Goal: Task Accomplishment & Management: Complete application form

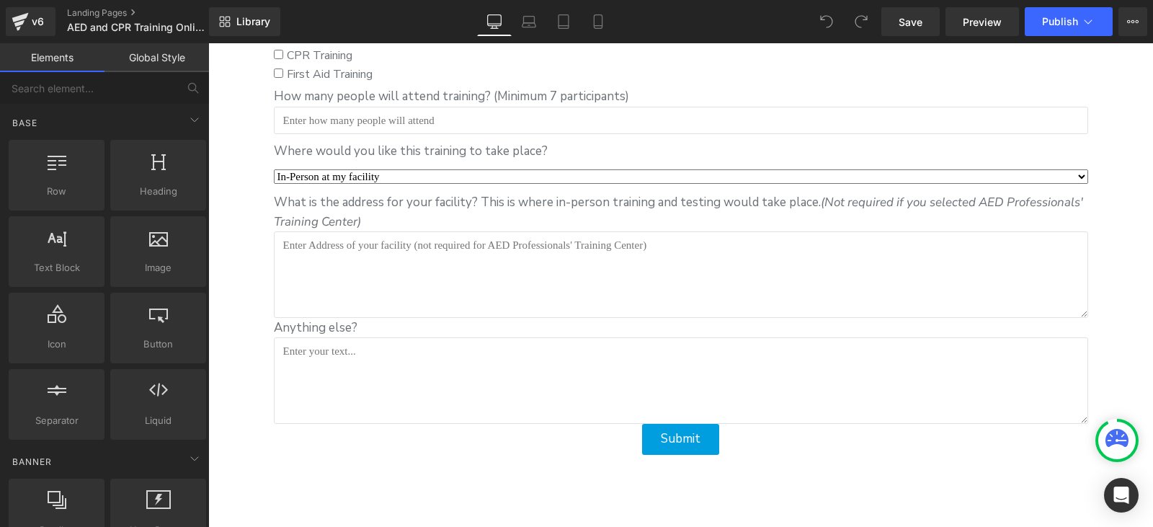
scroll to position [2162, 0]
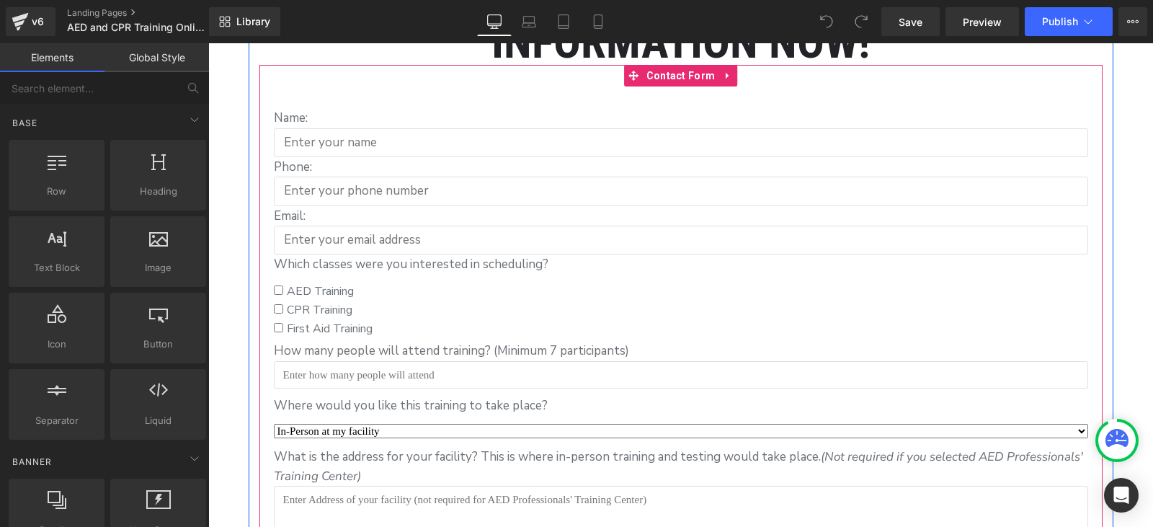
click at [311, 288] on span "AED Training" at bounding box center [318, 291] width 71 height 16
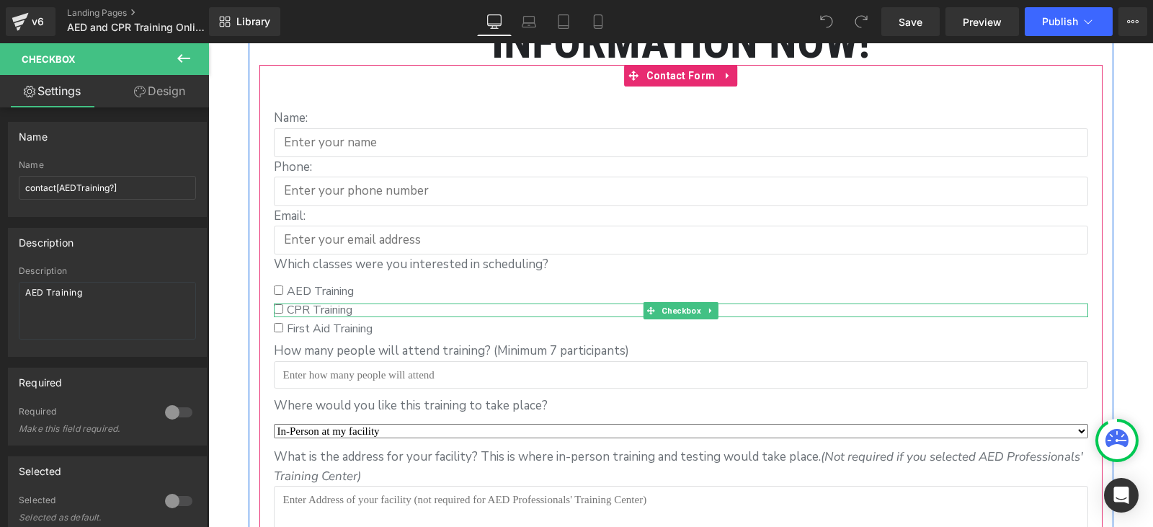
click at [357, 306] on label "CPR Training" at bounding box center [681, 309] width 814 height 13
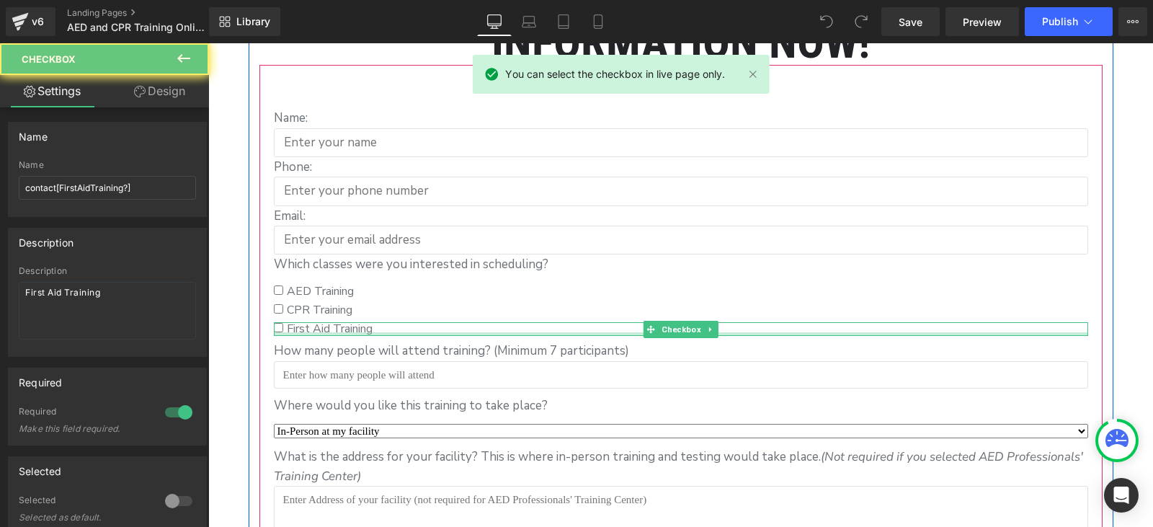
click at [364, 332] on div at bounding box center [681, 334] width 814 height 4
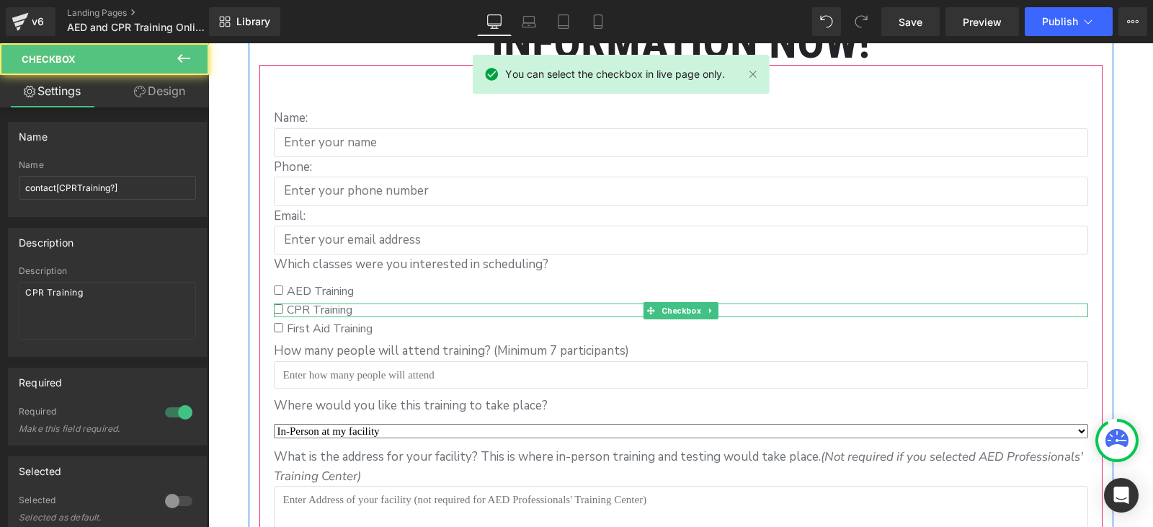
click at [363, 309] on label "CPR Training" at bounding box center [681, 309] width 814 height 13
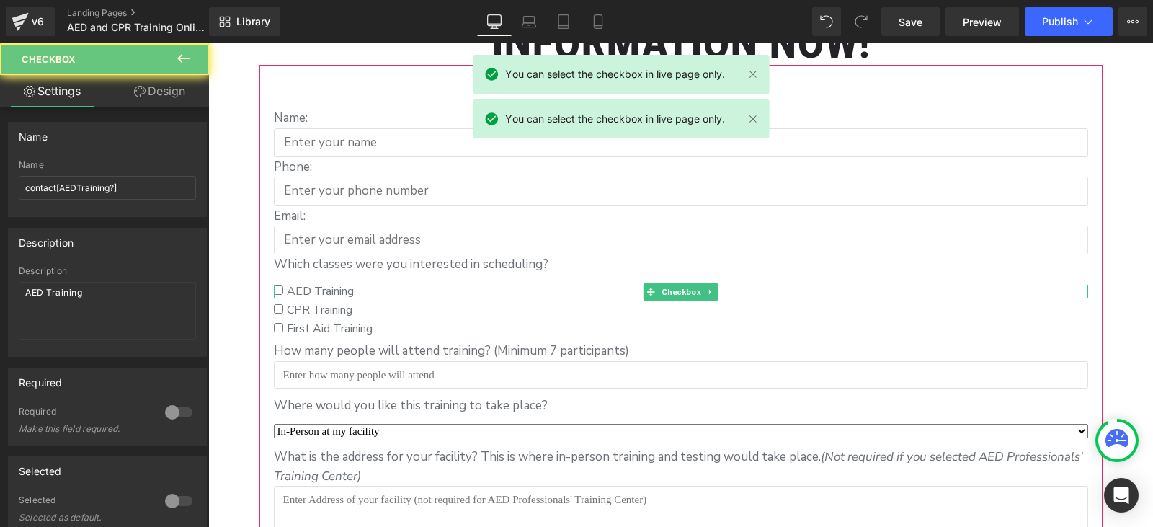
click at [372, 285] on label "AED Training" at bounding box center [681, 291] width 814 height 13
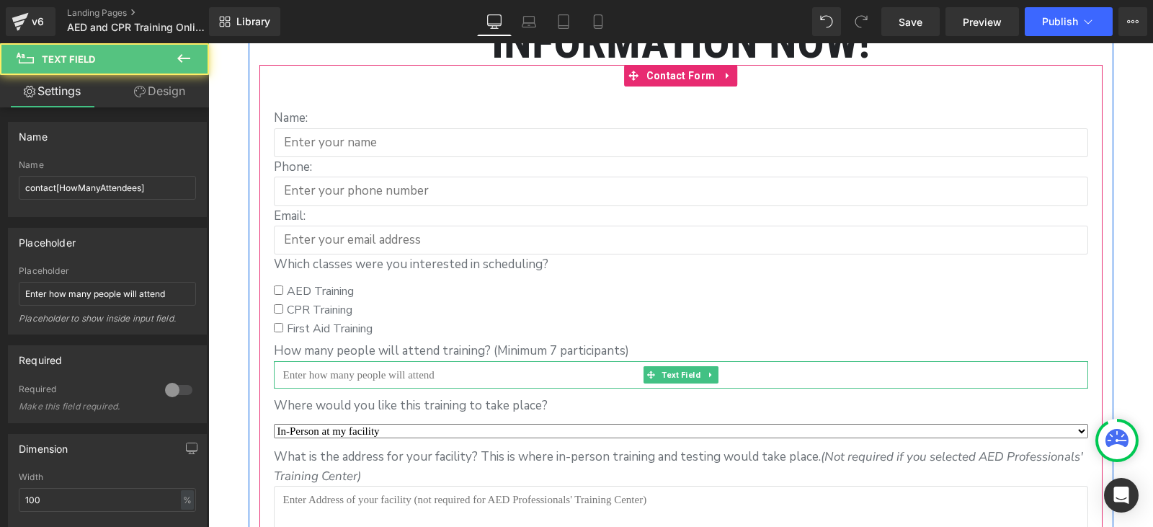
click at [396, 367] on input "text" at bounding box center [681, 374] width 814 height 27
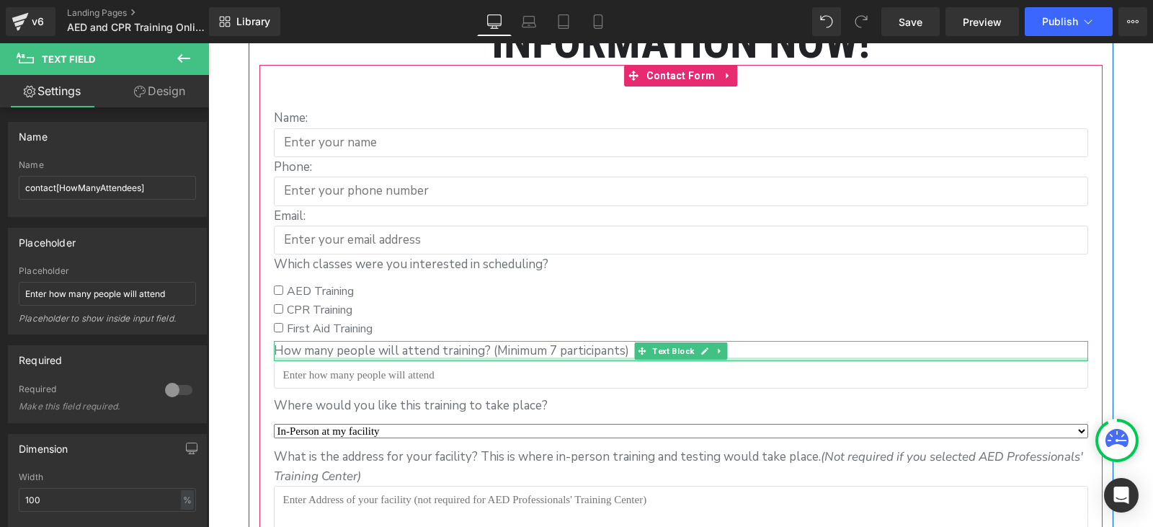
click at [399, 357] on div at bounding box center [681, 359] width 814 height 4
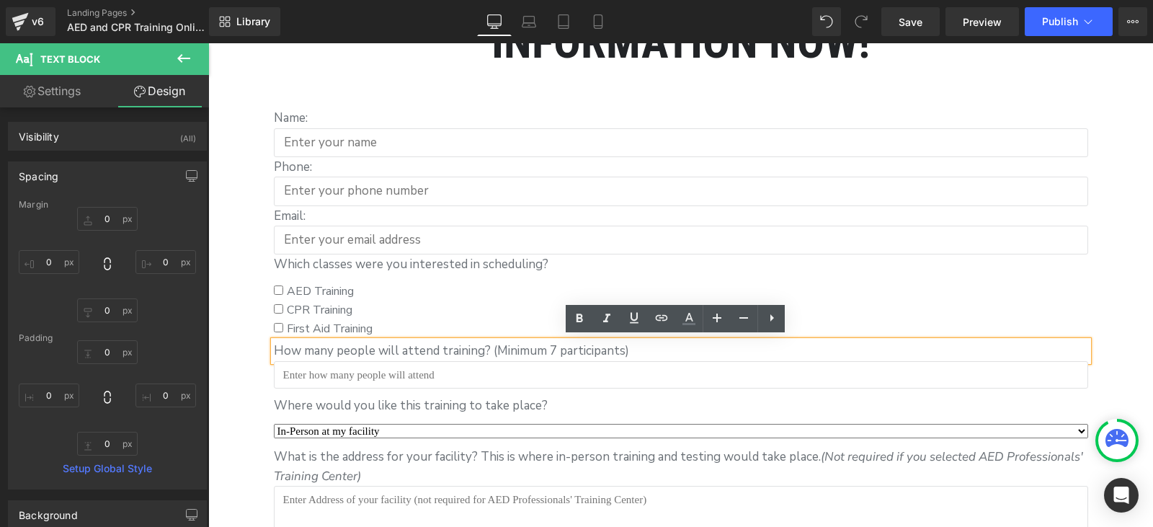
click at [430, 347] on p "How many people will attend training? (Minimum 7 participants)" at bounding box center [681, 350] width 814 height 19
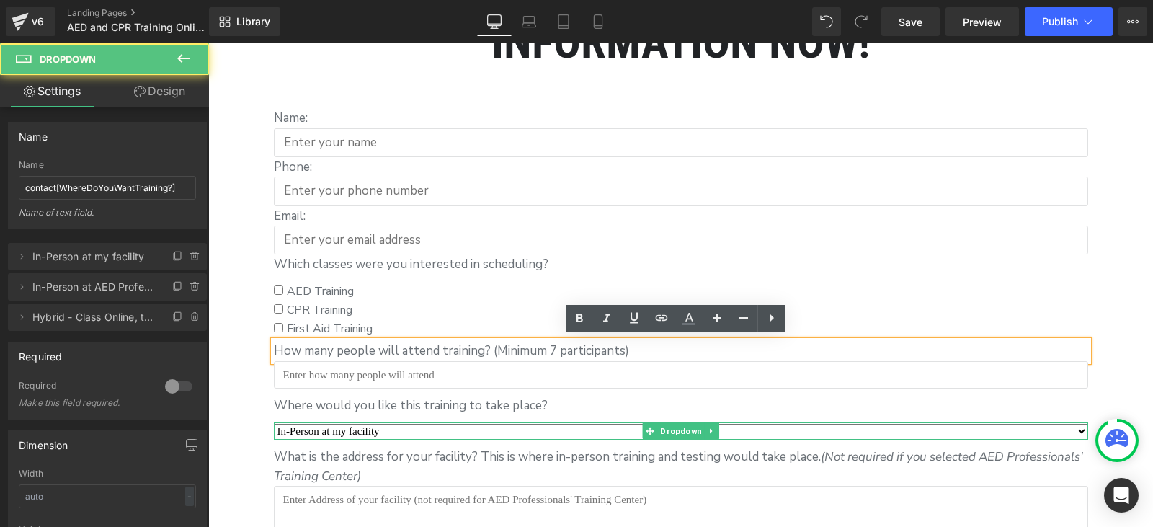
click at [376, 426] on select "In-Person at my facility In-Person at AED Professionals' Training Center in Pal…" at bounding box center [681, 431] width 814 height 14
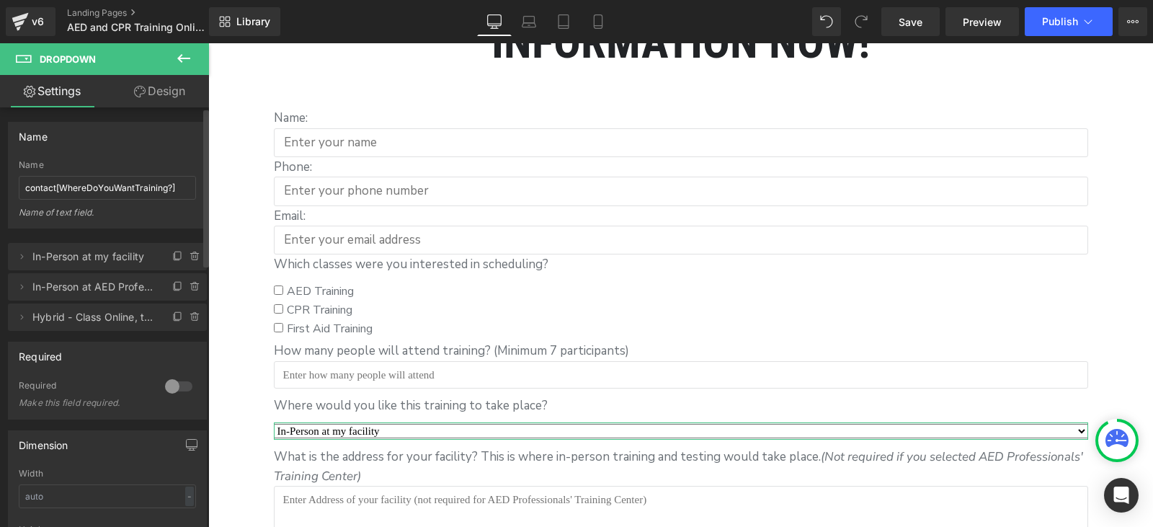
click at [32, 262] on span "In-Person at my facility" at bounding box center [92, 256] width 121 height 27
click at [25, 261] on icon at bounding box center [22, 257] width 12 height 12
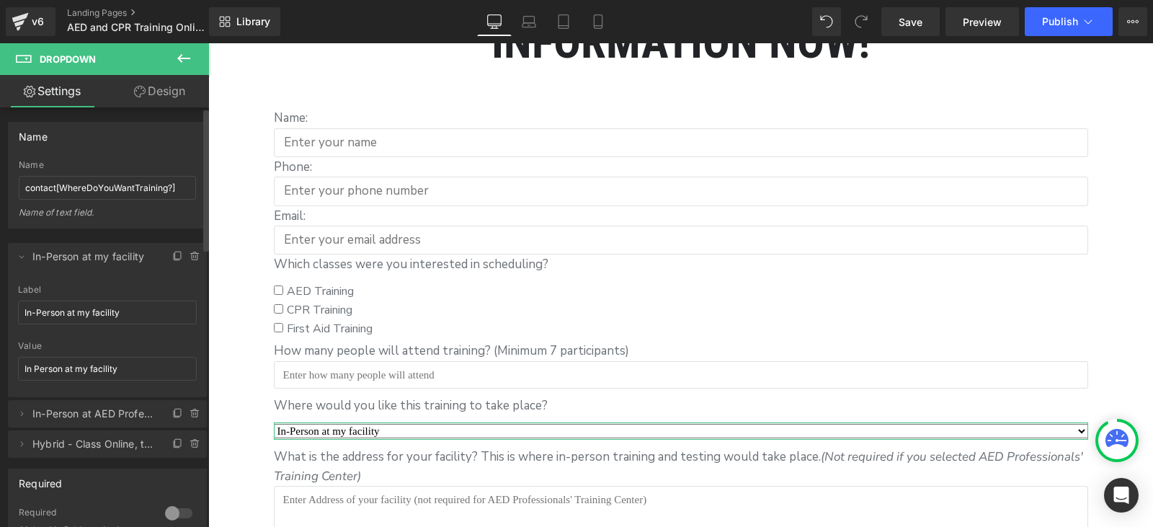
click at [92, 410] on span "In-Person at AED Professionals' Training Center in [GEOGRAPHIC_DATA], [GEOGRAPH…" at bounding box center [92, 413] width 121 height 27
click at [17, 415] on icon at bounding box center [22, 414] width 12 height 12
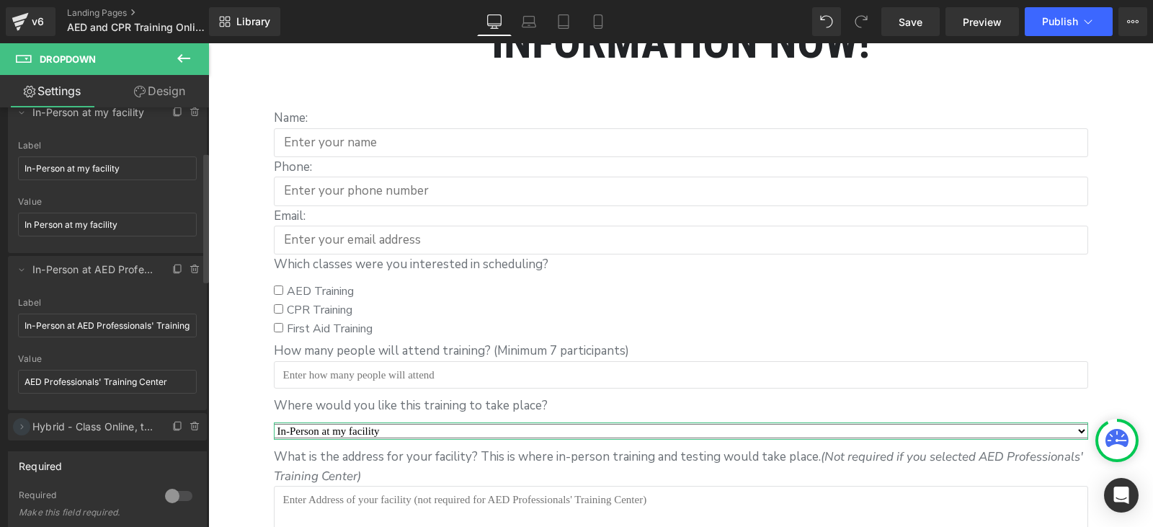
click at [17, 425] on icon at bounding box center [22, 427] width 12 height 12
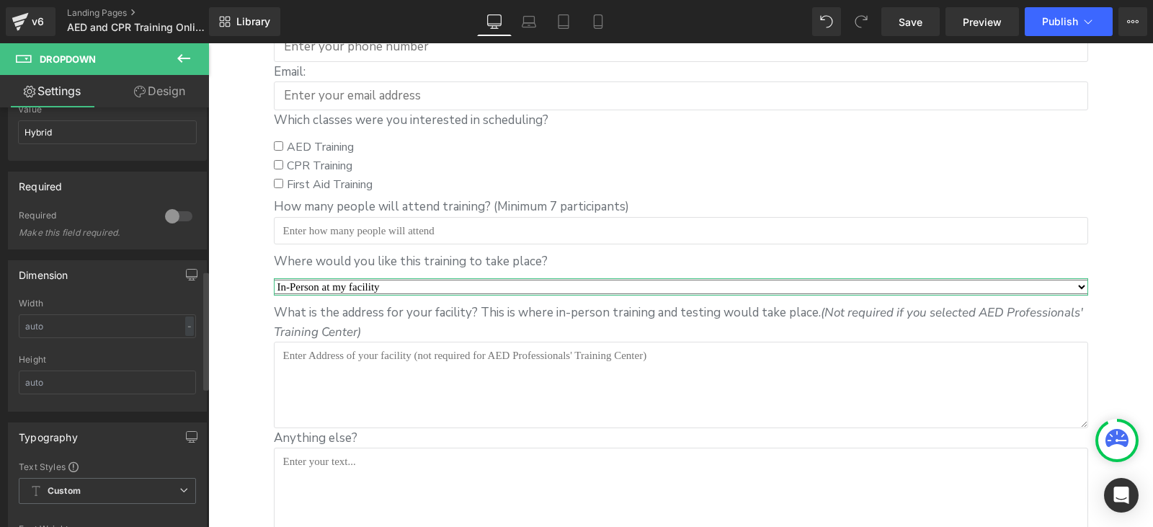
scroll to position [577, 0]
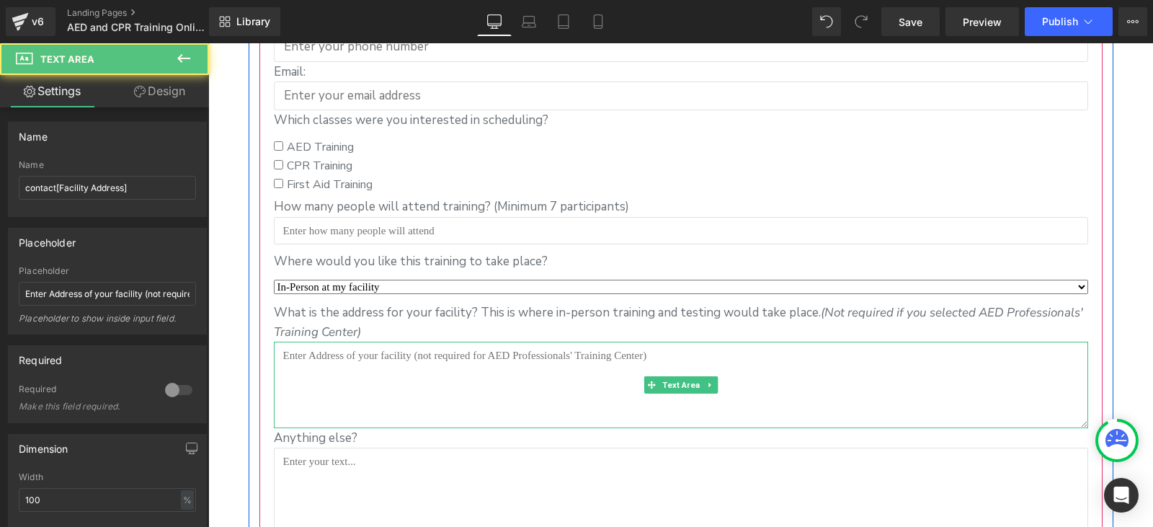
click at [346, 350] on textarea at bounding box center [681, 385] width 814 height 86
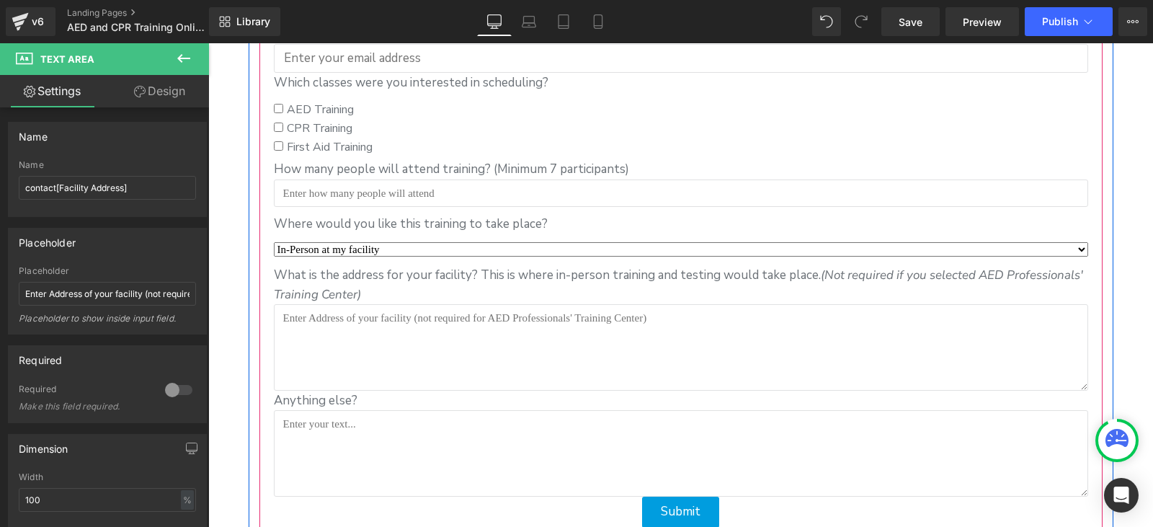
scroll to position [2379, 0]
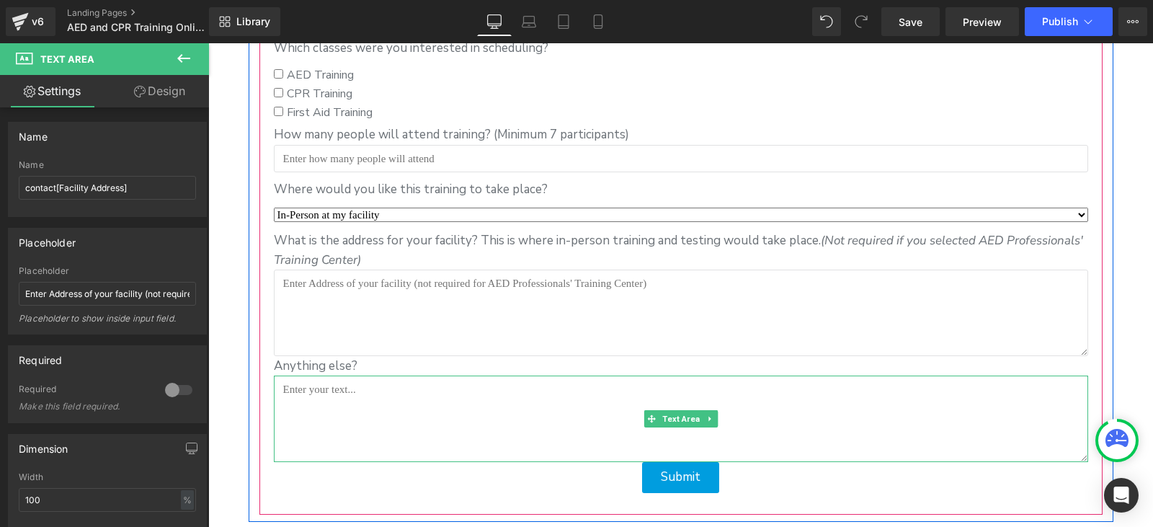
click at [343, 393] on textarea at bounding box center [681, 419] width 814 height 86
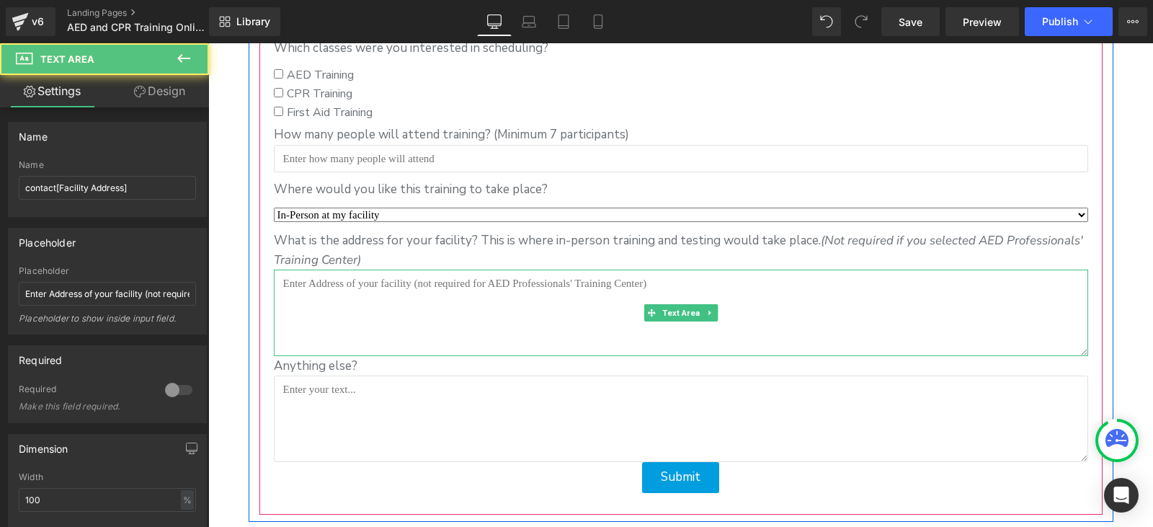
click at [346, 319] on textarea at bounding box center [681, 313] width 814 height 86
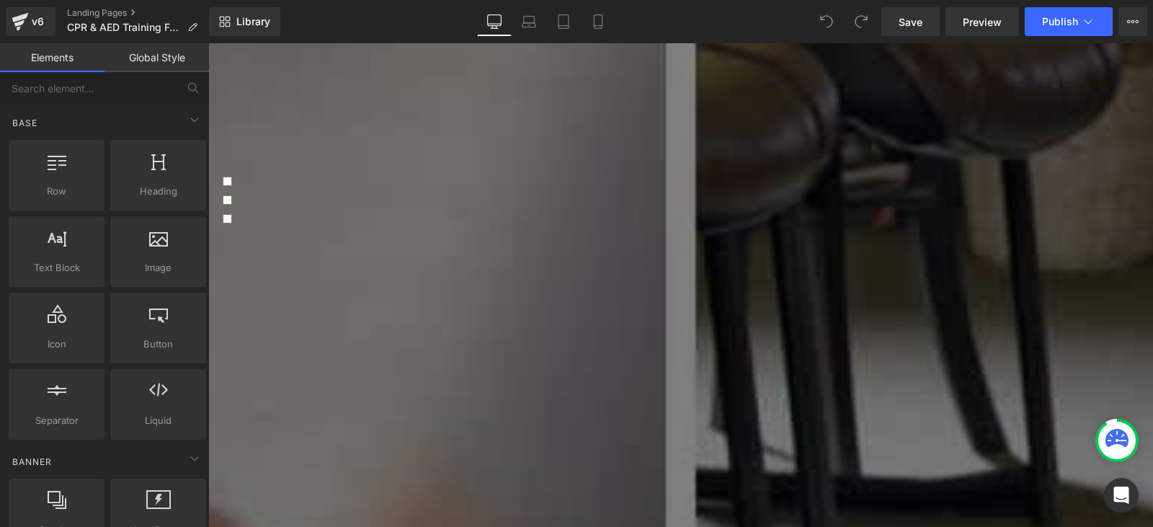
scroll to position [649, 0]
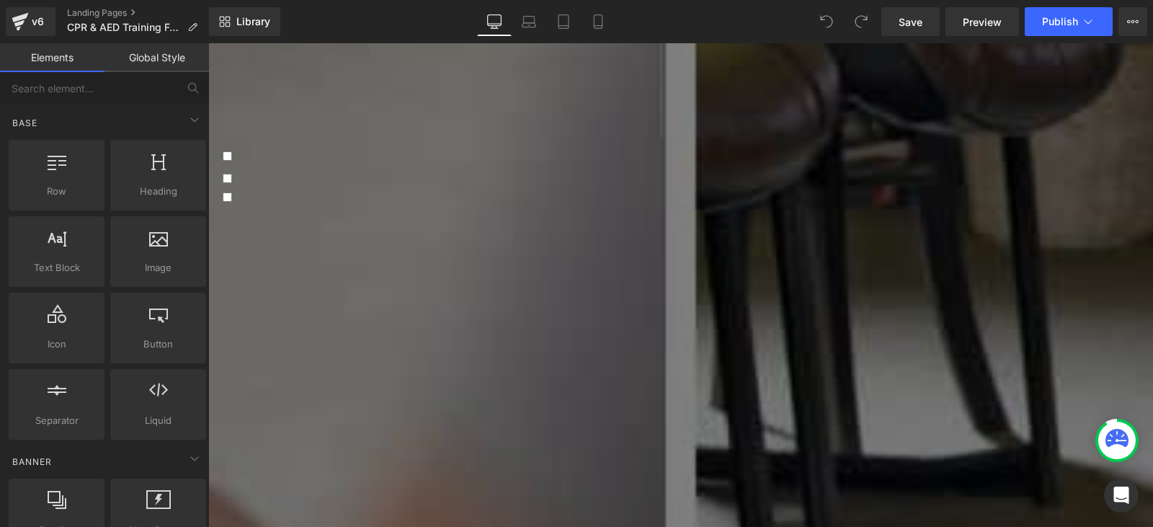
click at [303, 158] on span "AED Training" at bounding box center [267, 157] width 71 height 16
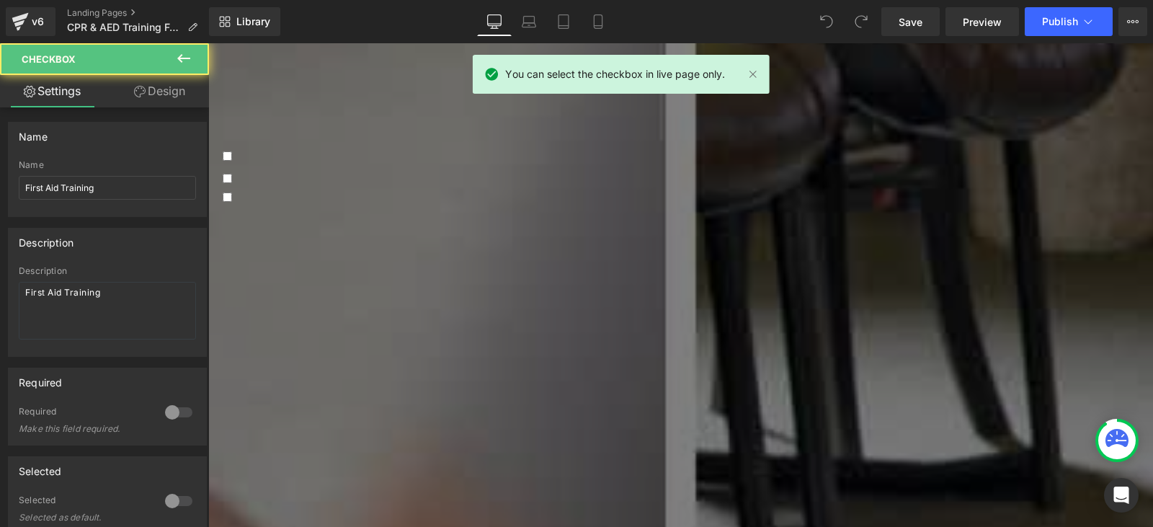
click at [372, 214] on div at bounding box center [681, 216] width 916 height 4
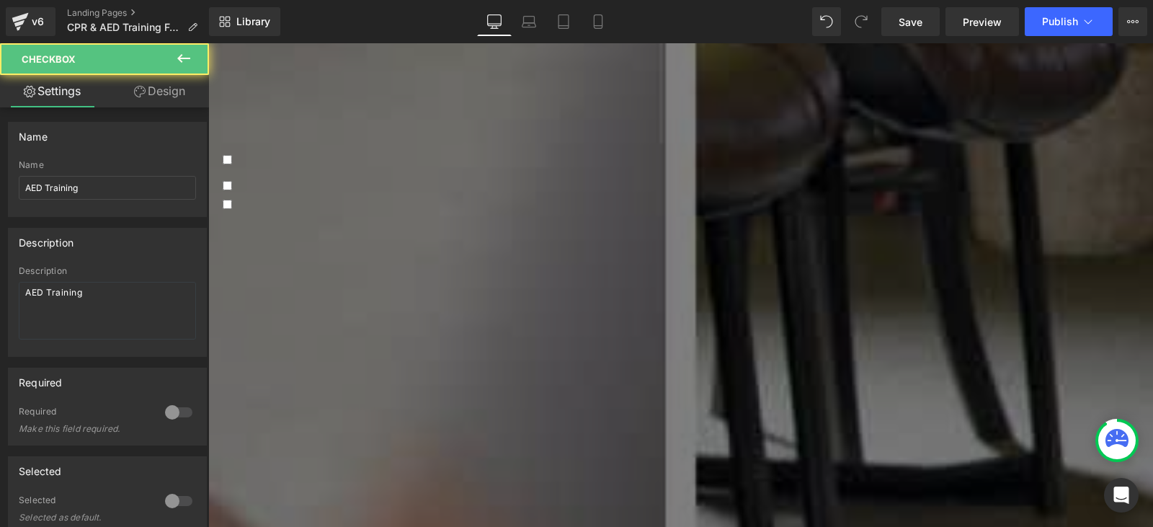
click at [303, 157] on span "AED Training" at bounding box center [267, 161] width 71 height 16
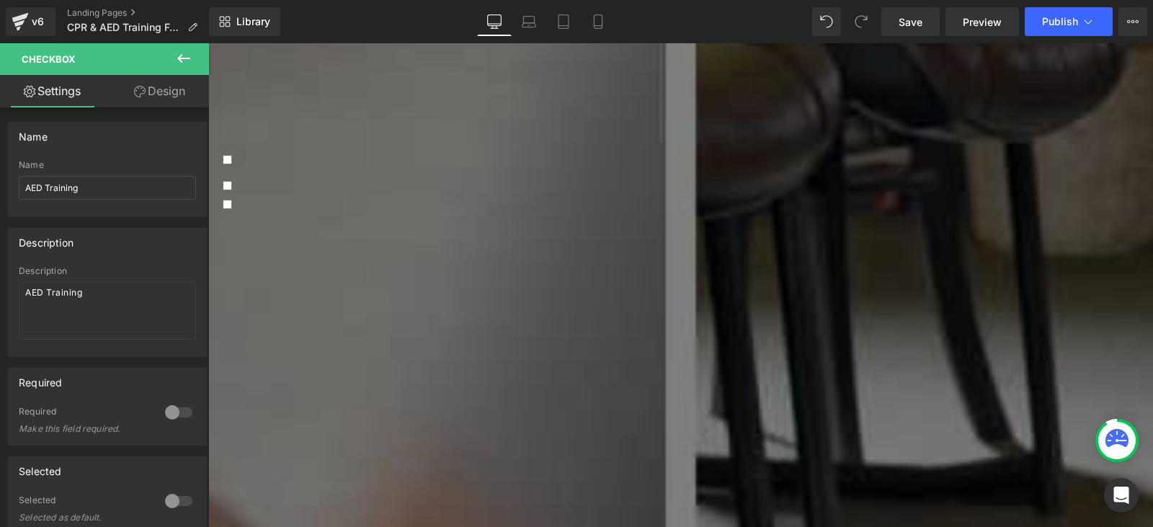
click at [303, 153] on span "AED Training" at bounding box center [267, 161] width 71 height 16
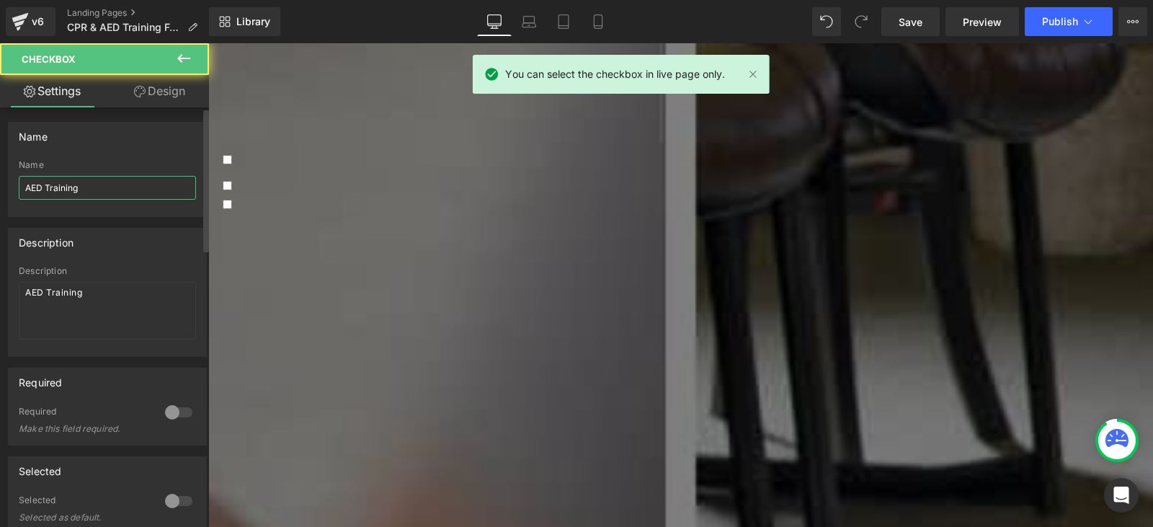
click at [77, 181] on input "AED Training" at bounding box center [107, 188] width 177 height 24
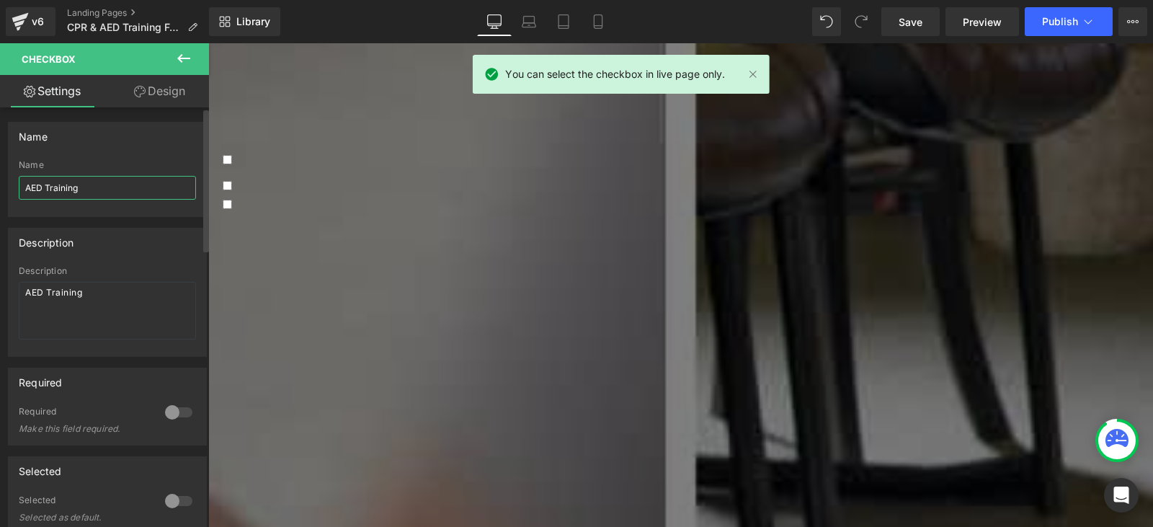
click at [77, 181] on input "AED Training" at bounding box center [107, 188] width 177 height 24
paste input "contact[AEDTraining?]"
type input "contact[AEDTraining?]"
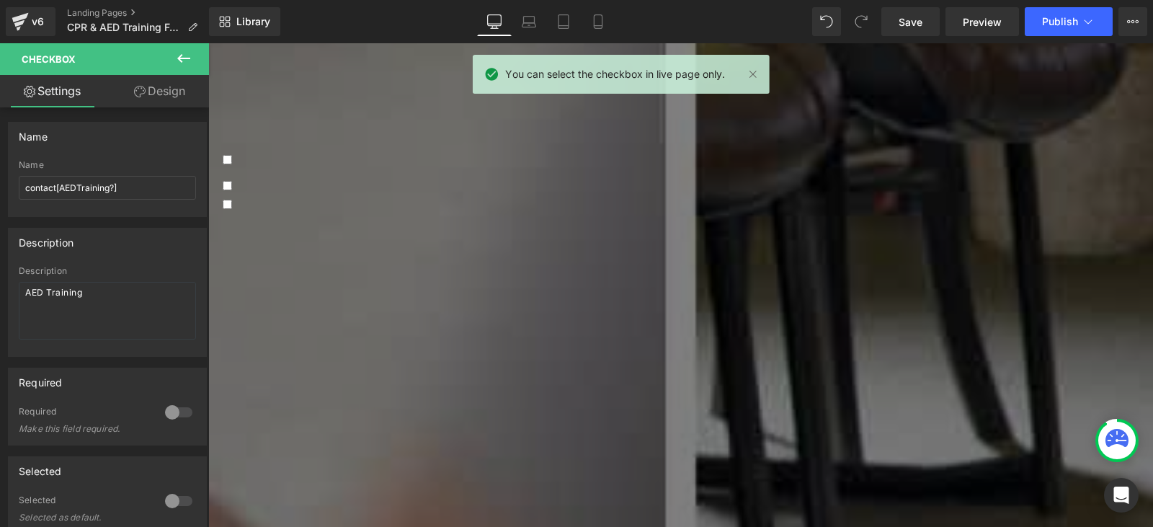
click at [301, 179] on span "CPR Training" at bounding box center [266, 187] width 69 height 16
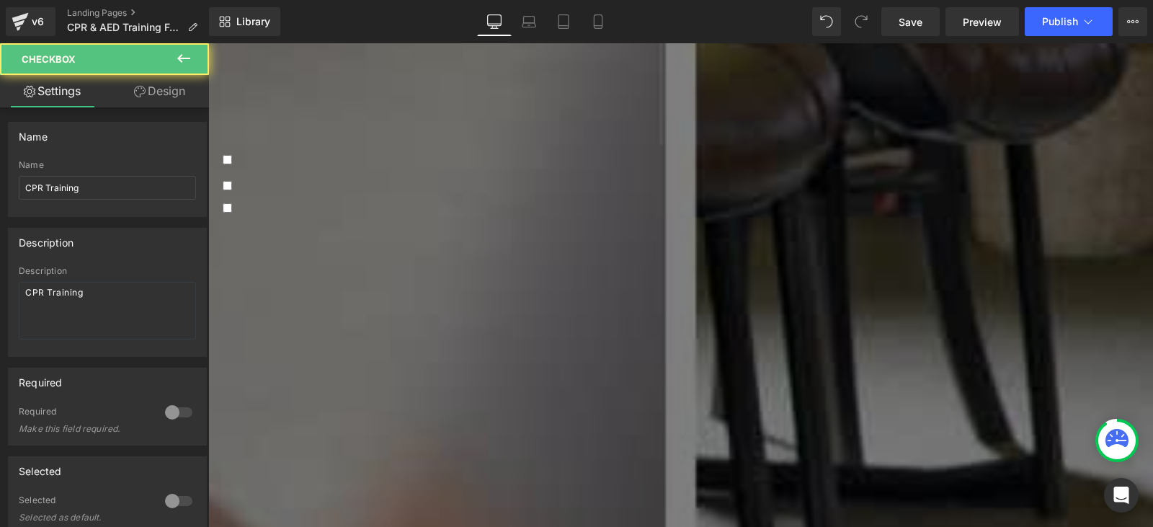
click at [301, 179] on span "CPR Training" at bounding box center [266, 187] width 69 height 16
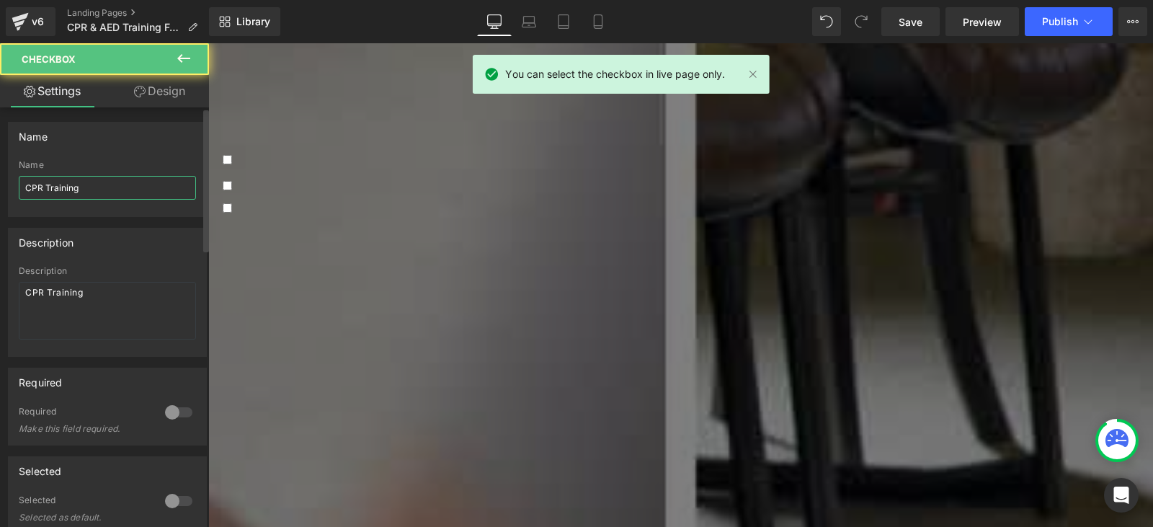
click at [122, 186] on input "CPR Training" at bounding box center [107, 188] width 177 height 24
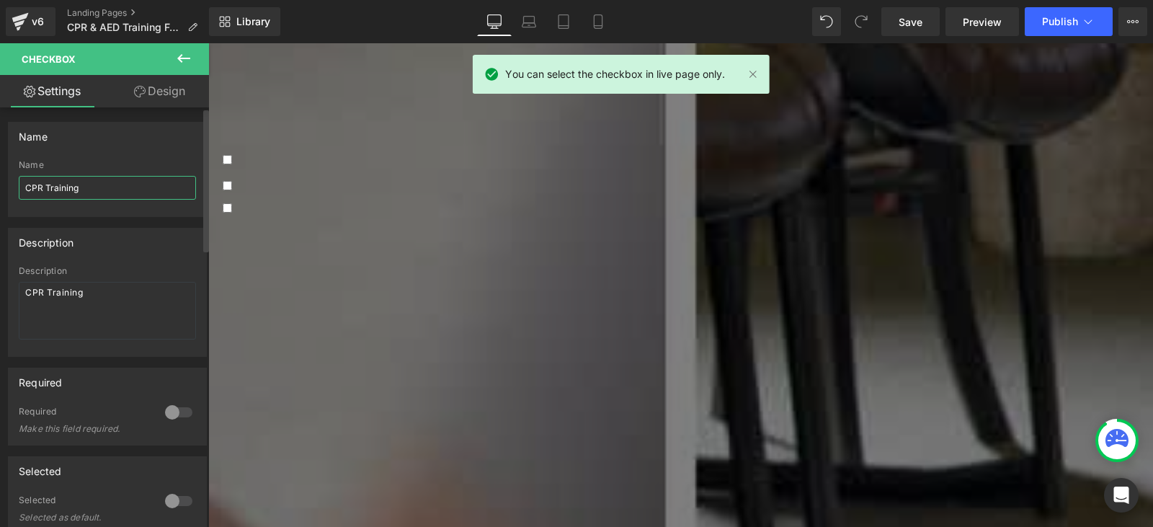
click at [122, 186] on input "CPR Training" at bounding box center [107, 188] width 177 height 24
paste input "contact[CPRTraining?]"
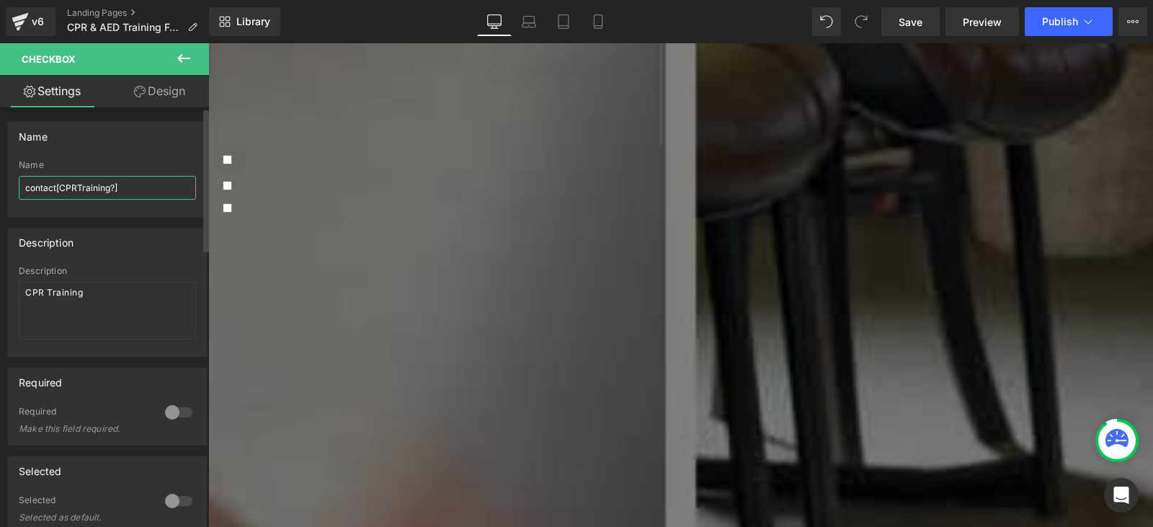
type input "contact[CPRTraining?]"
click at [299, 203] on div "First Aid Training Checkbox" at bounding box center [681, 216] width 916 height 26
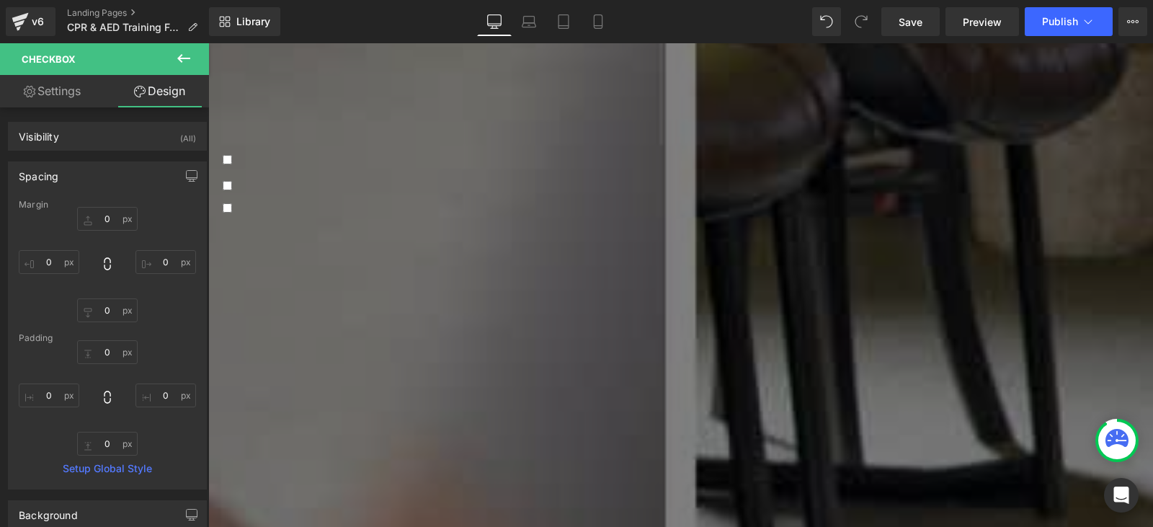
click at [321, 201] on span "First Aid Training" at bounding box center [276, 209] width 89 height 16
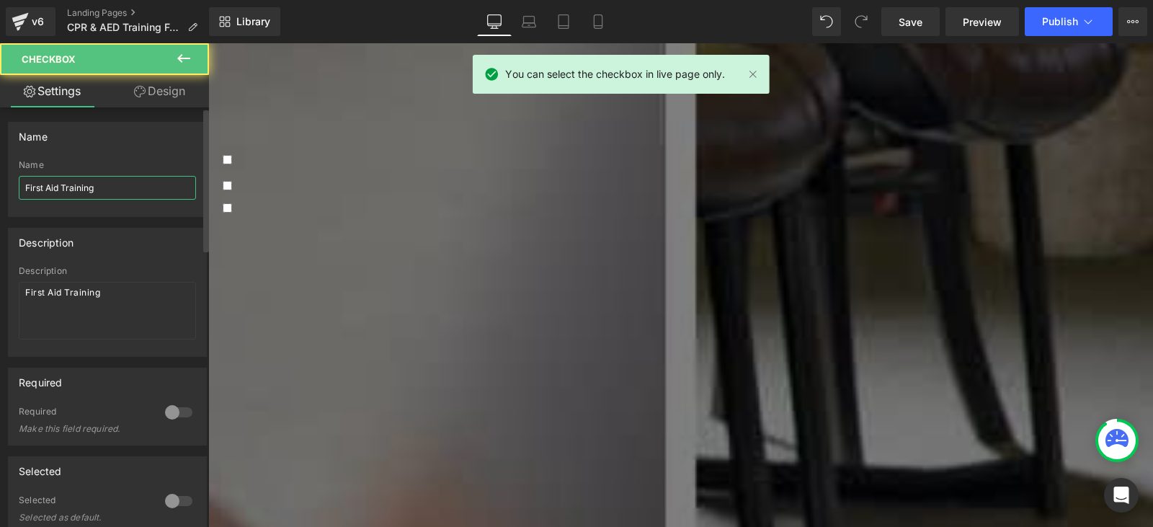
click at [79, 182] on input "First Aid Training" at bounding box center [107, 188] width 177 height 24
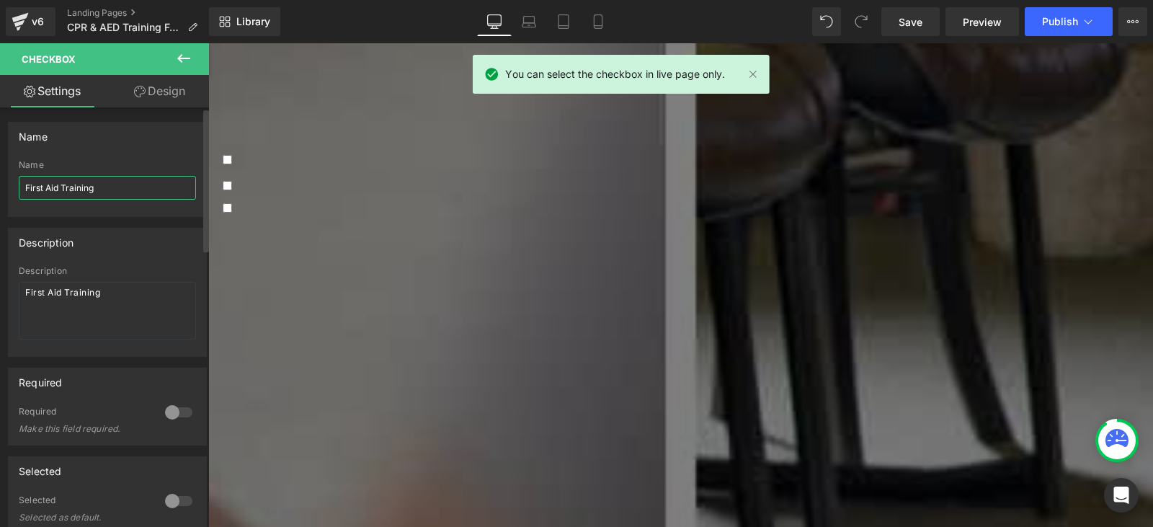
click at [79, 182] on input "First Aid Training" at bounding box center [107, 188] width 177 height 24
paste input "contact[FirstAidTraining?]"
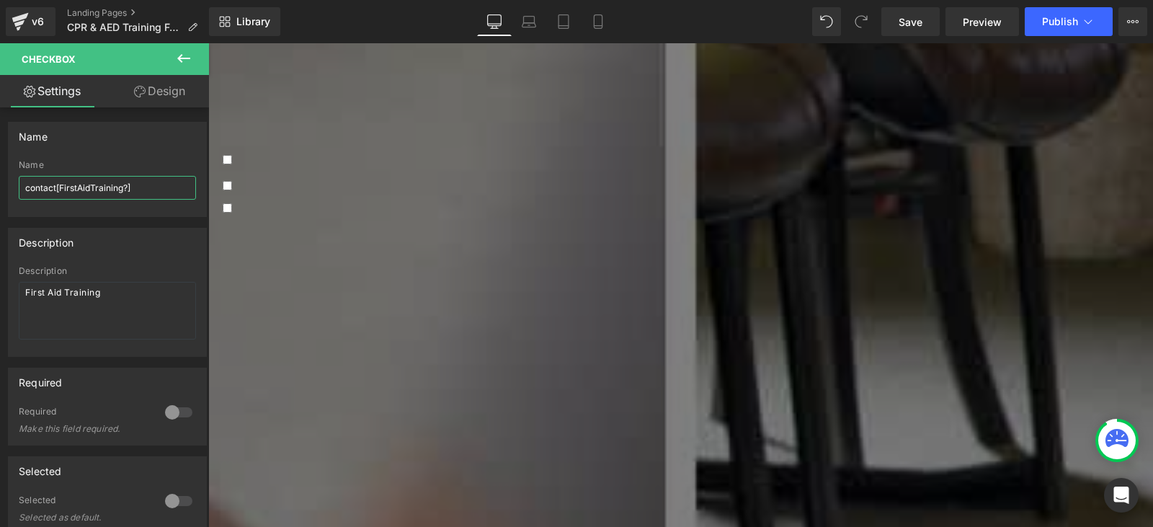
type input "contact[FirstAidTraining?]"
click at [321, 201] on span "First Aid Training" at bounding box center [276, 209] width 89 height 16
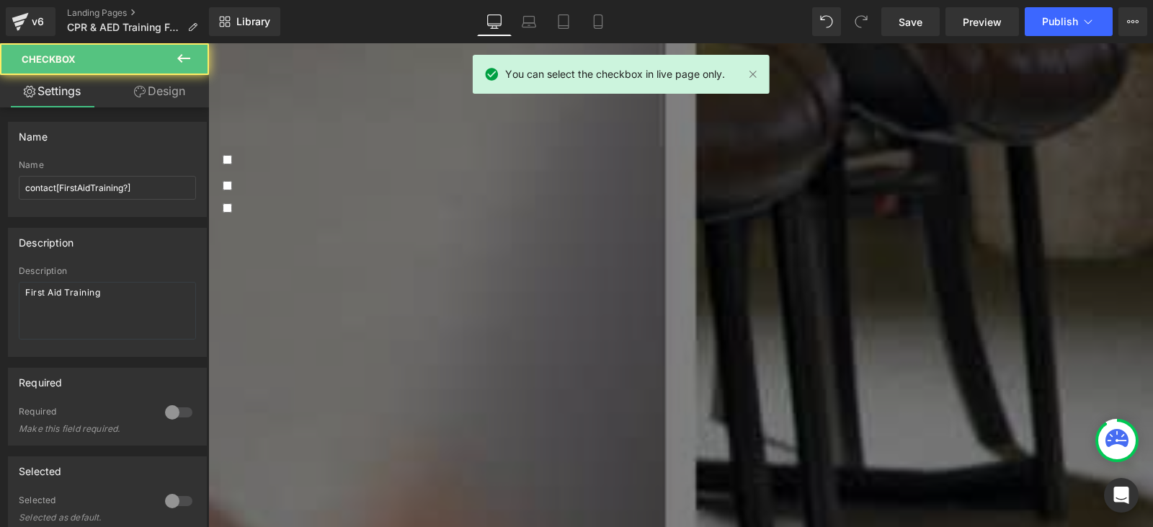
click at [321, 201] on span "First Aid Training" at bounding box center [276, 209] width 89 height 16
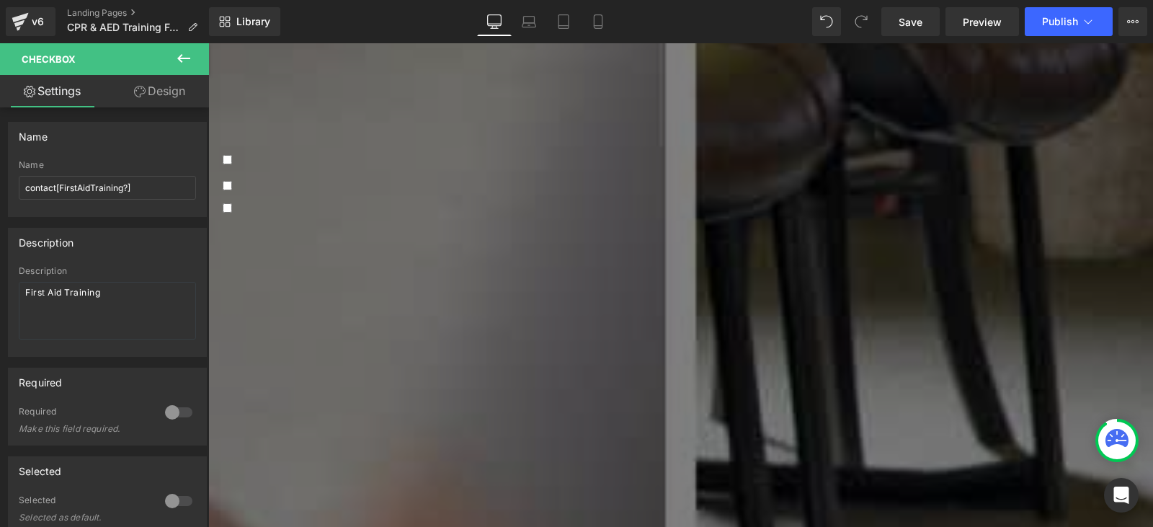
click at [321, 201] on span "First Aid Training" at bounding box center [276, 209] width 89 height 16
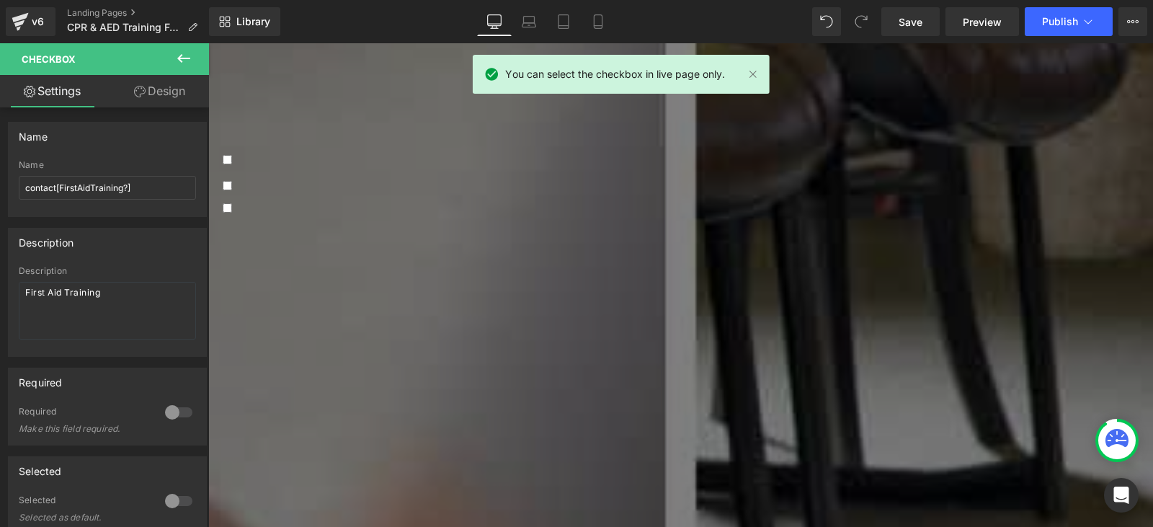
click at [208, 43] on icon at bounding box center [208, 43] width 0 height 0
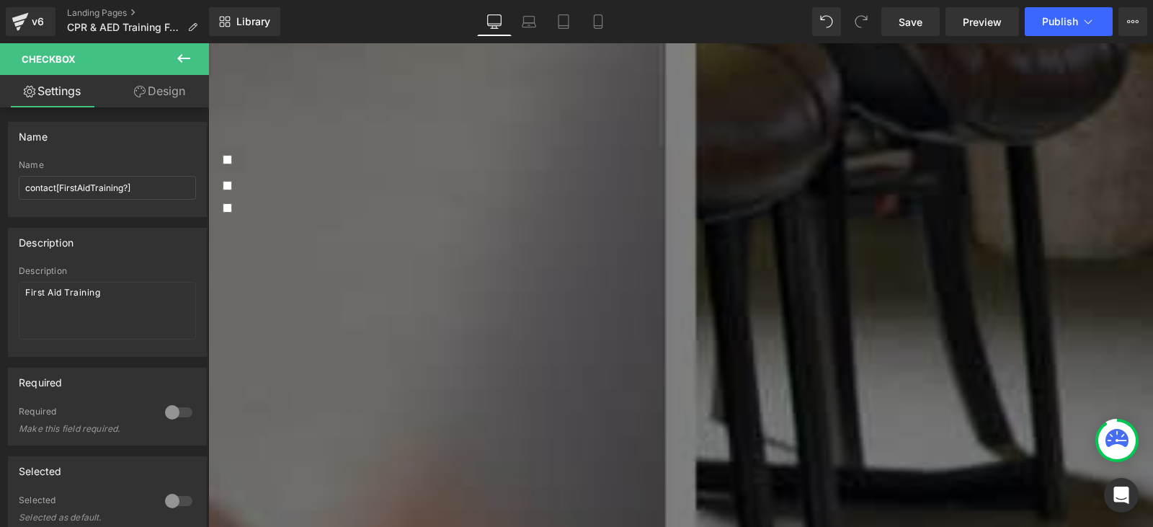
click at [208, 43] on icon at bounding box center [208, 43] width 0 height 0
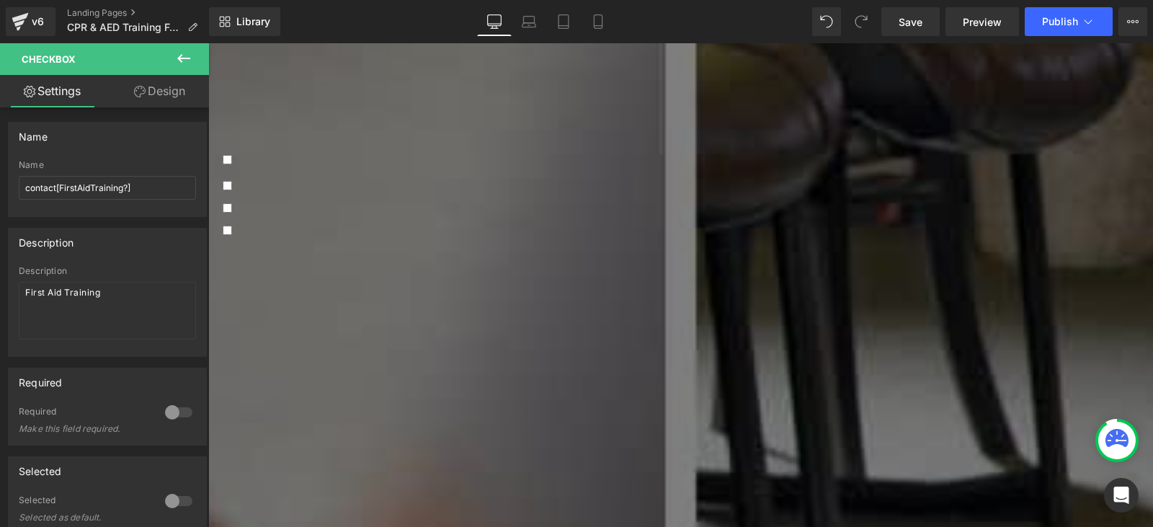
click at [357, 244] on div at bounding box center [681, 244] width 916 height 0
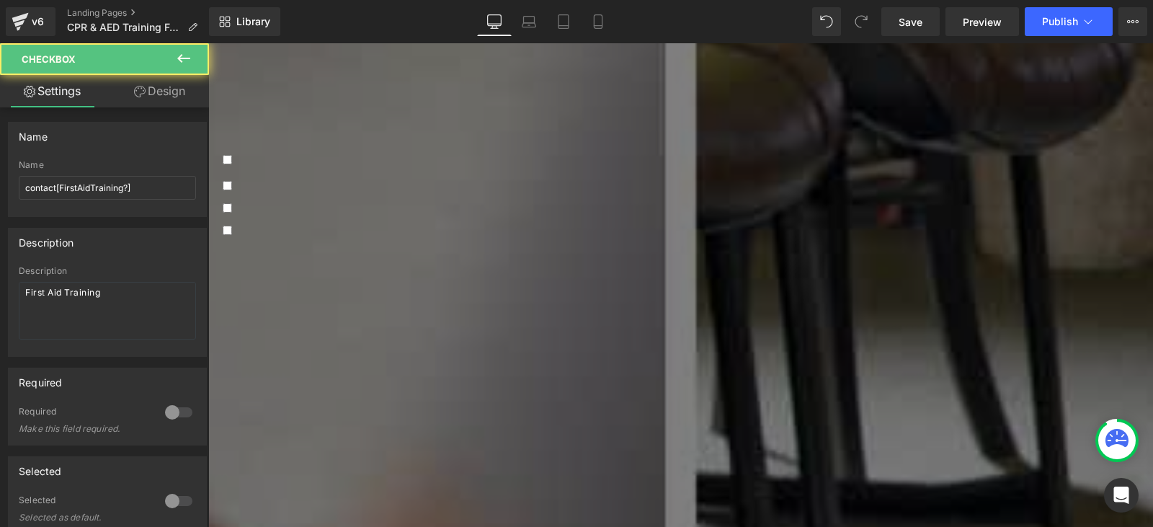
click at [357, 244] on div at bounding box center [681, 246] width 916 height 4
click at [321, 223] on span "First Aid Training" at bounding box center [276, 231] width 89 height 16
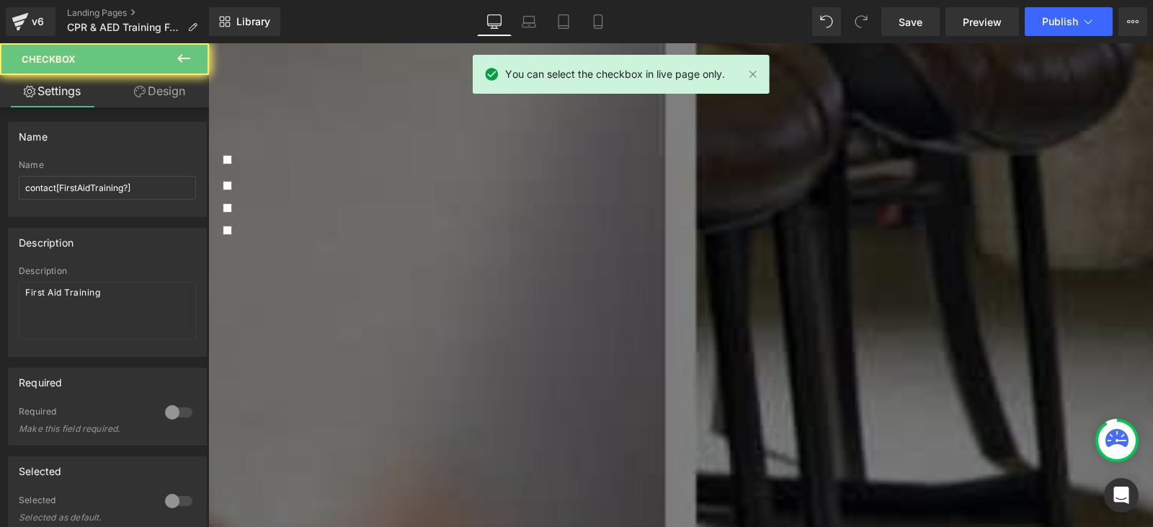
click at [321, 223] on span "First Aid Training" at bounding box center [276, 231] width 89 height 16
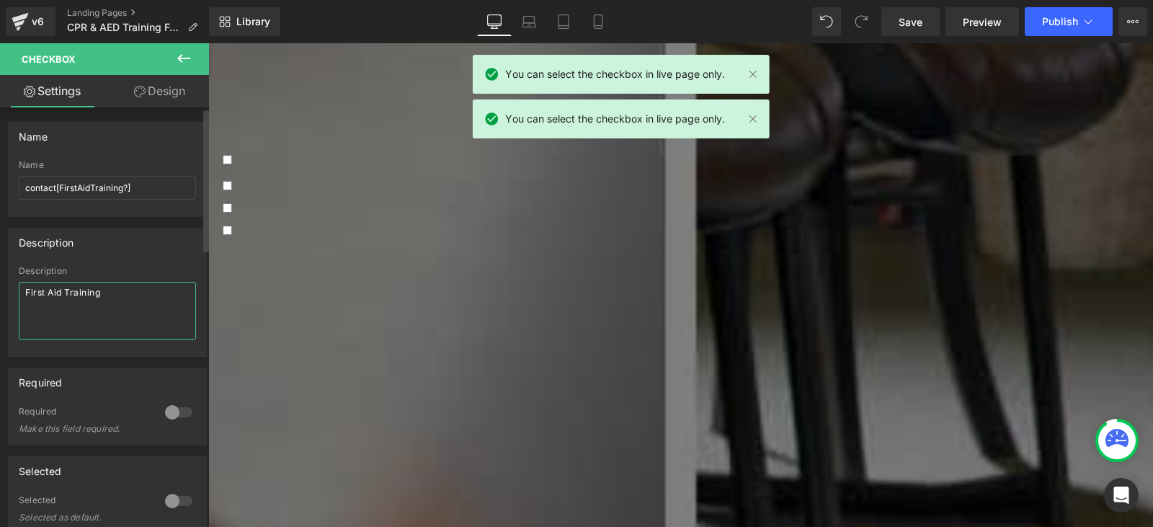
click at [65, 302] on textarea "First Aid Training" at bounding box center [107, 311] width 177 height 58
click at [65, 301] on textarea "First Aid Training" at bounding box center [107, 311] width 177 height 58
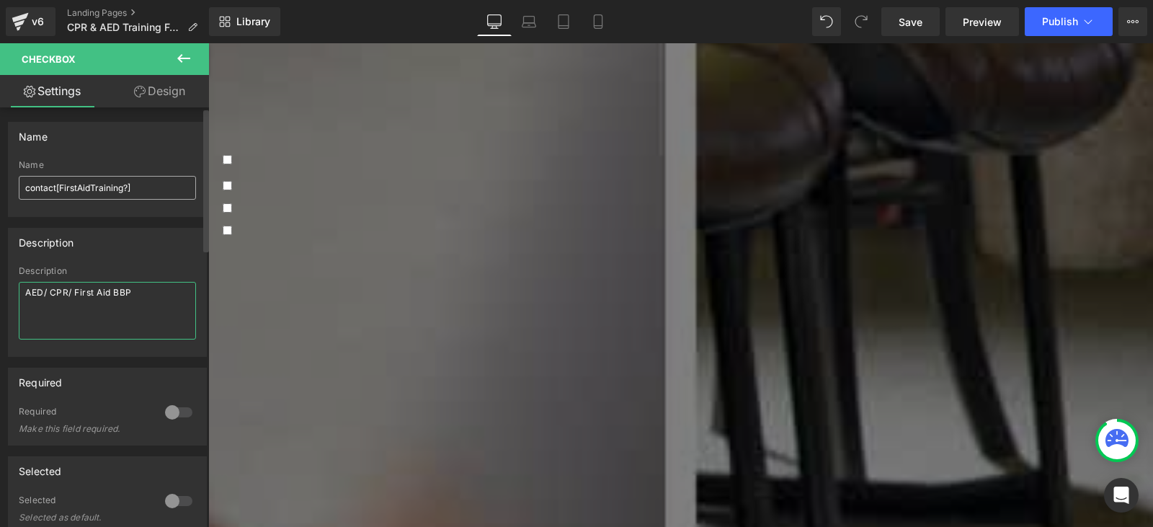
type textarea "AED/ CPR/ First Aid BBP"
drag, startPoint x: 58, startPoint y: 195, endPoint x: 124, endPoint y: 200, distance: 65.8
click at [124, 200] on div "Name contact[FirstAidTraining?]" at bounding box center [107, 188] width 177 height 56
type input "contact[AED CPR First Aid BBP?]"
click at [359, 223] on span "AED/ CPR/ First Aid BBP" at bounding box center [299, 231] width 134 height 16
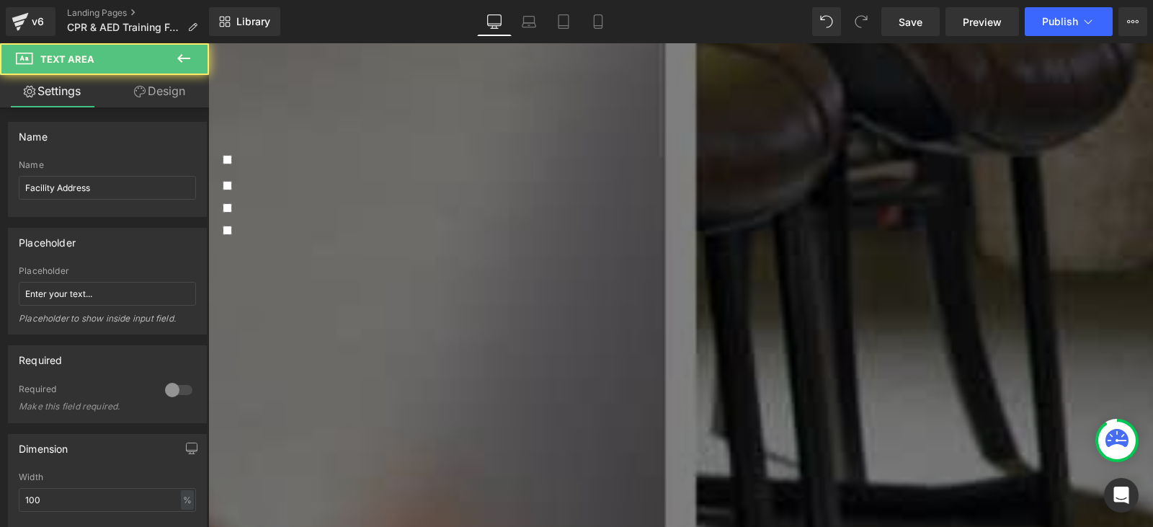
click at [348, 355] on textarea at bounding box center [681, 392] width 916 height 98
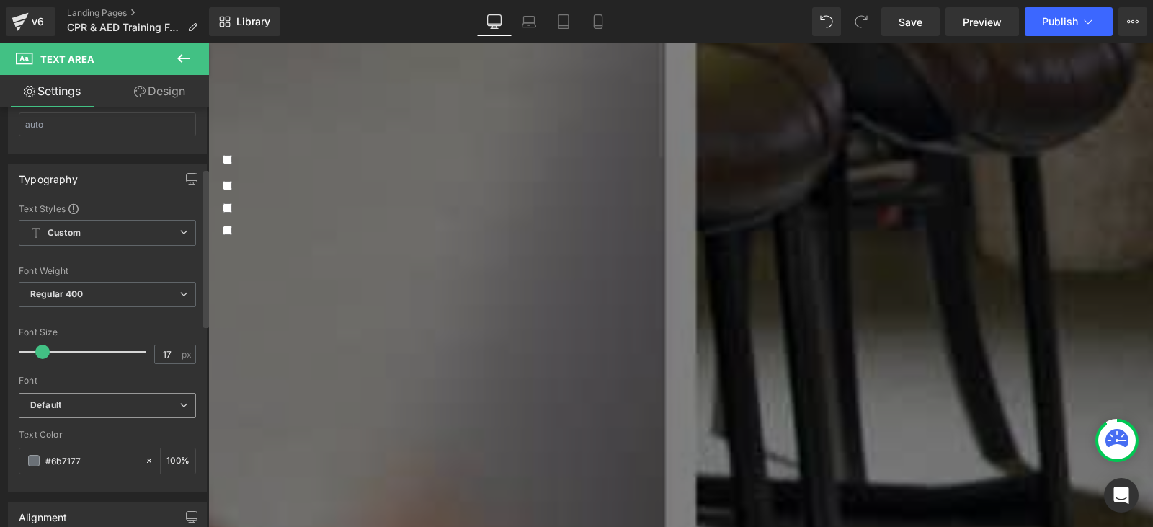
scroll to position [505, 0]
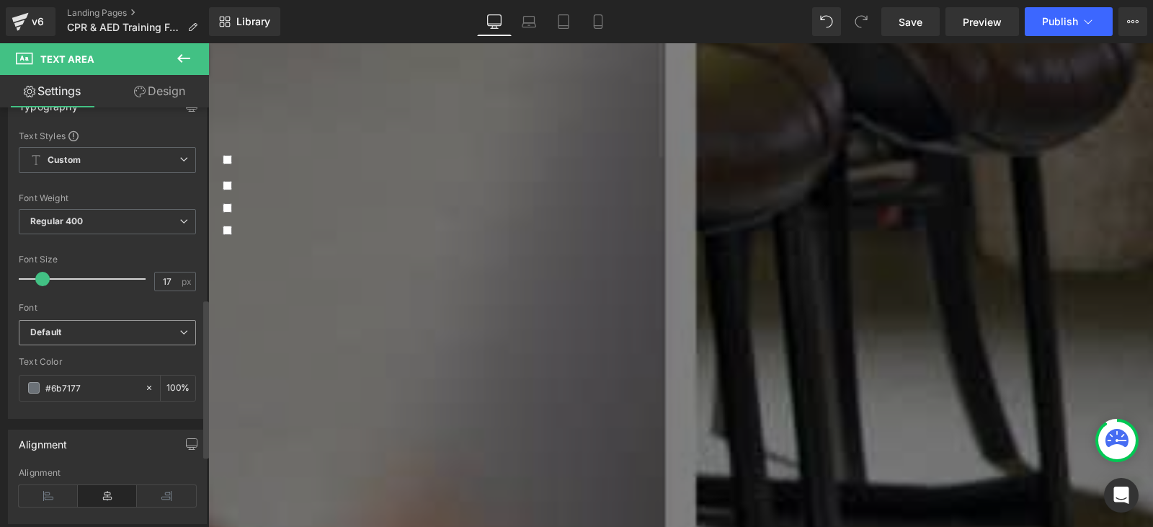
click at [104, 339] on span "Default" at bounding box center [107, 332] width 177 height 25
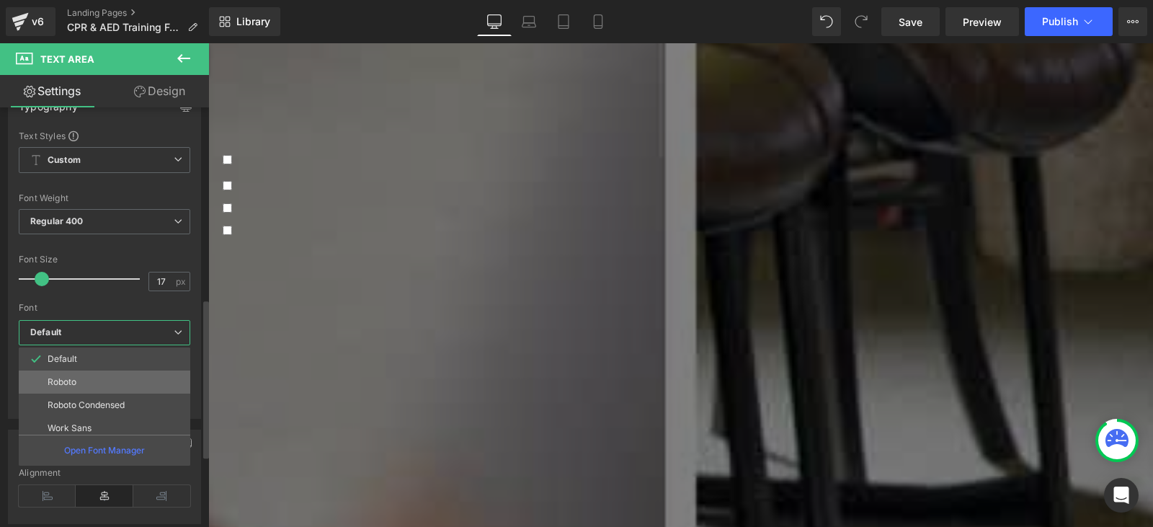
click at [95, 375] on li "Roboto" at bounding box center [108, 381] width 178 height 23
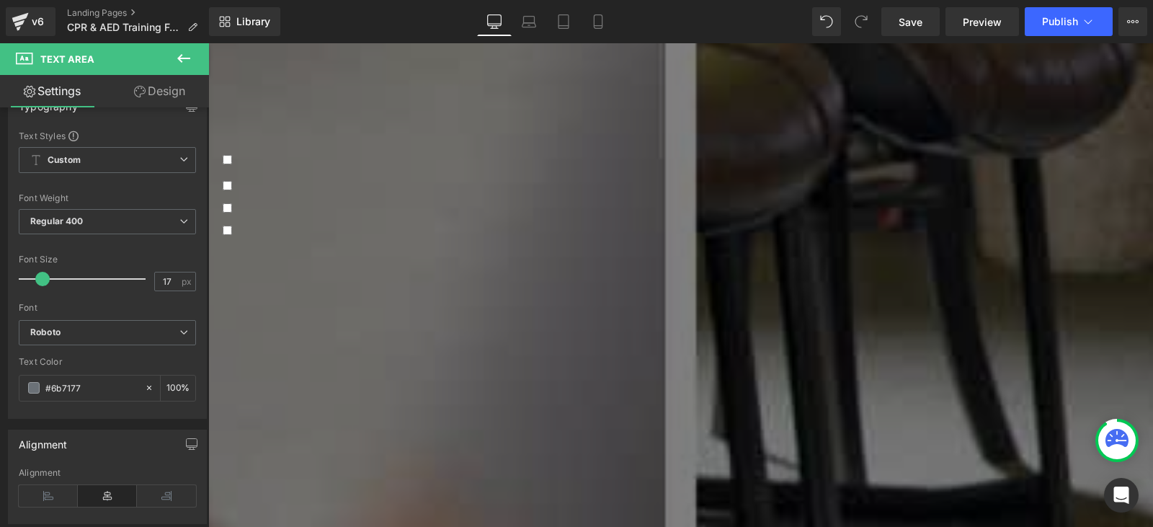
click at [327, 476] on textarea at bounding box center [681, 525] width 916 height 98
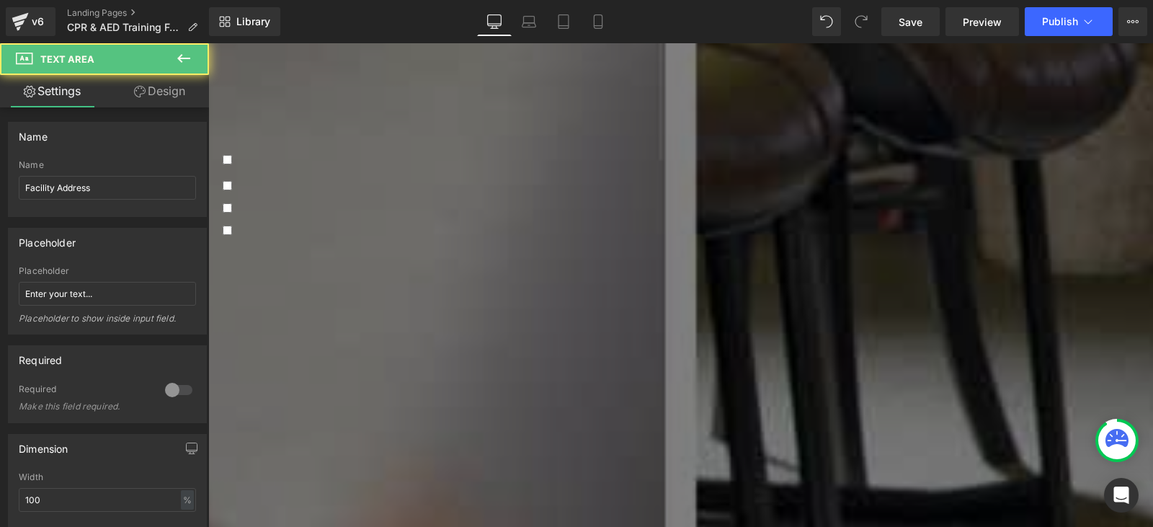
click at [349, 343] on textarea at bounding box center [681, 392] width 916 height 98
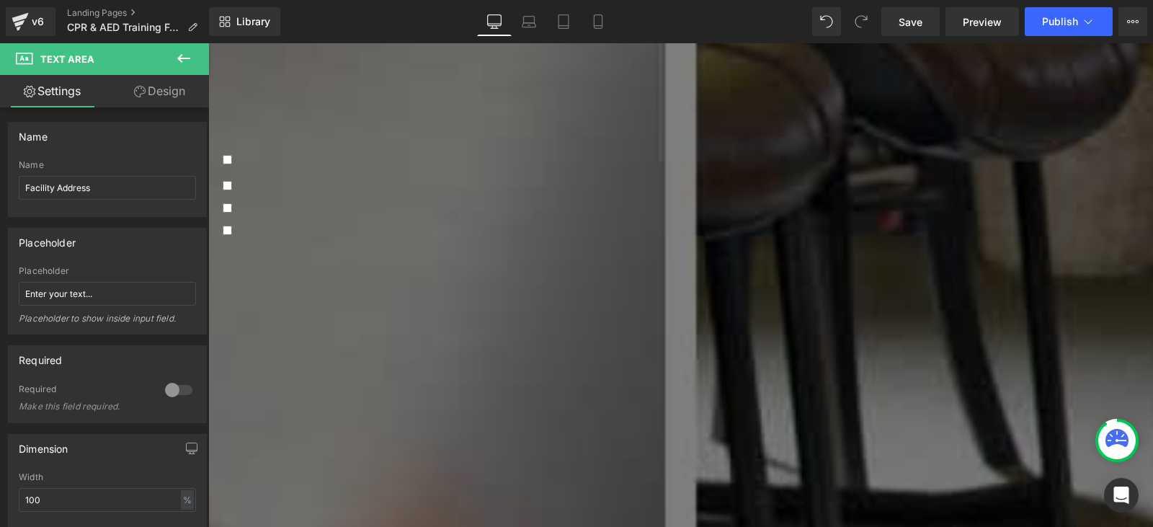
click at [164, 91] on link "Design" at bounding box center [159, 91] width 105 height 32
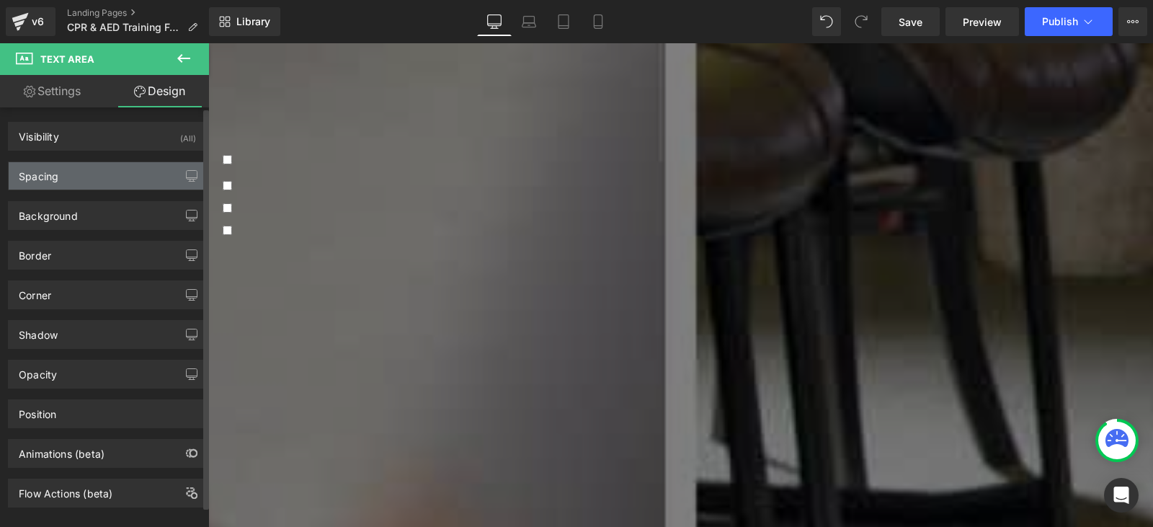
click at [105, 175] on div "Spacing" at bounding box center [107, 175] width 197 height 27
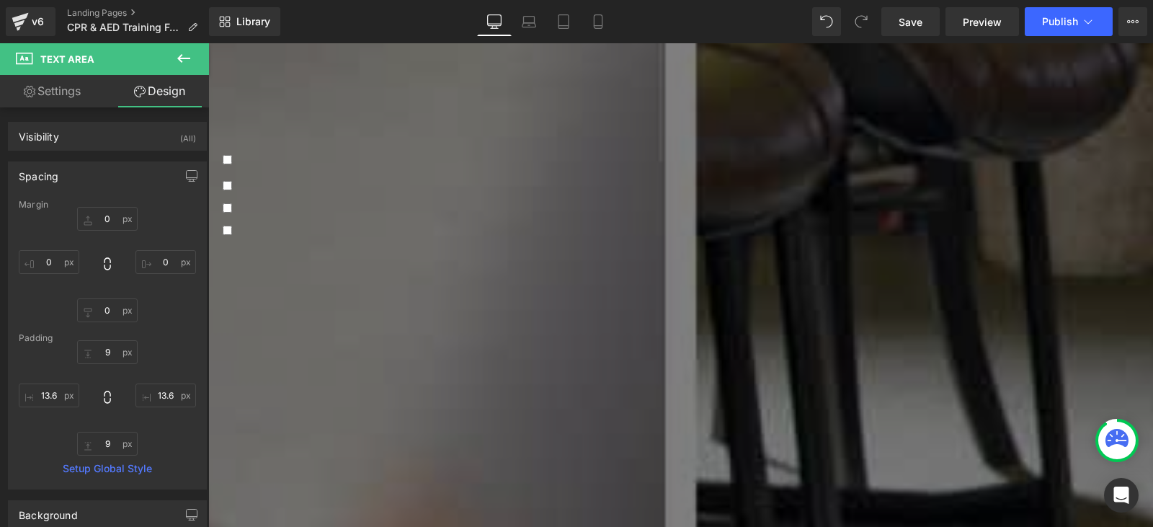
click at [63, 90] on link "Settings" at bounding box center [52, 91] width 105 height 32
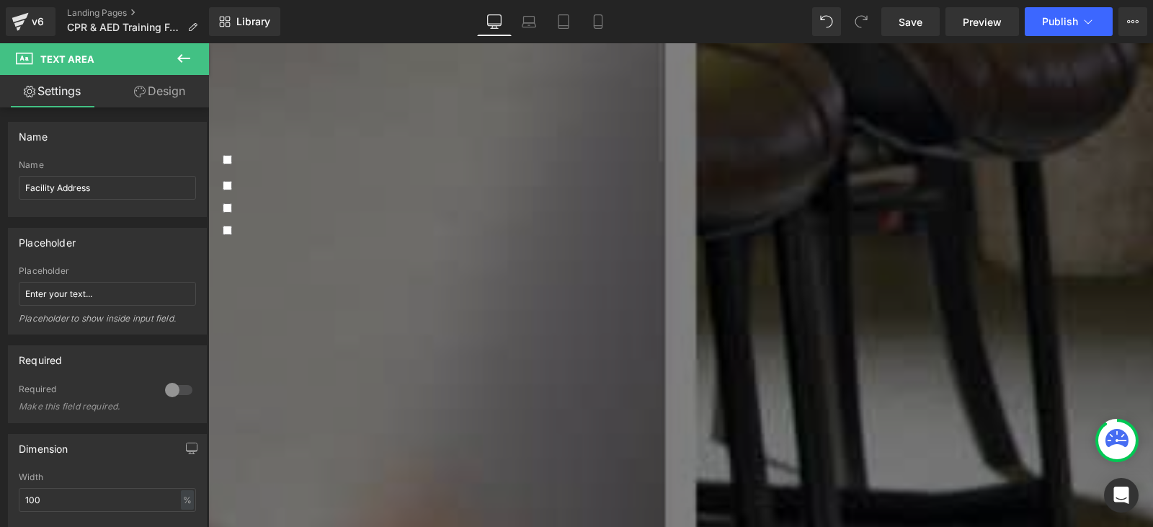
click at [357, 480] on textarea at bounding box center [681, 529] width 916 height 98
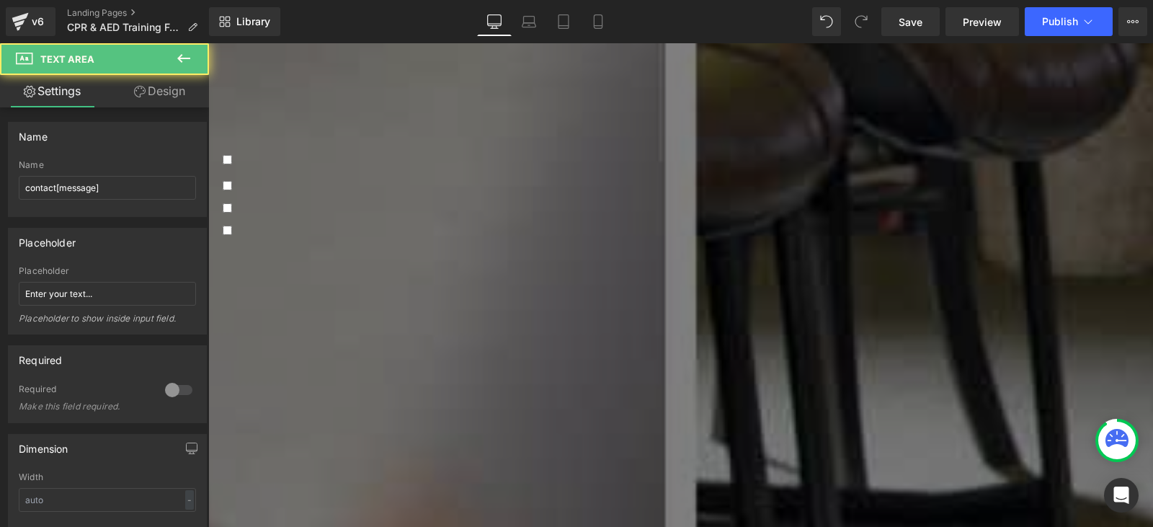
click at [138, 94] on icon at bounding box center [140, 92] width 12 height 12
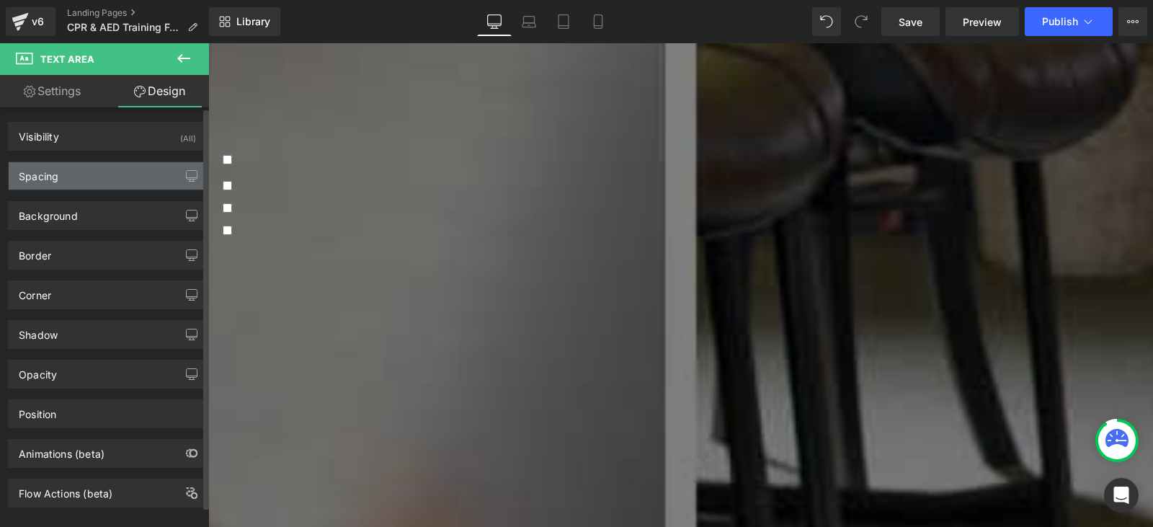
click at [115, 168] on div "Spacing" at bounding box center [107, 175] width 197 height 27
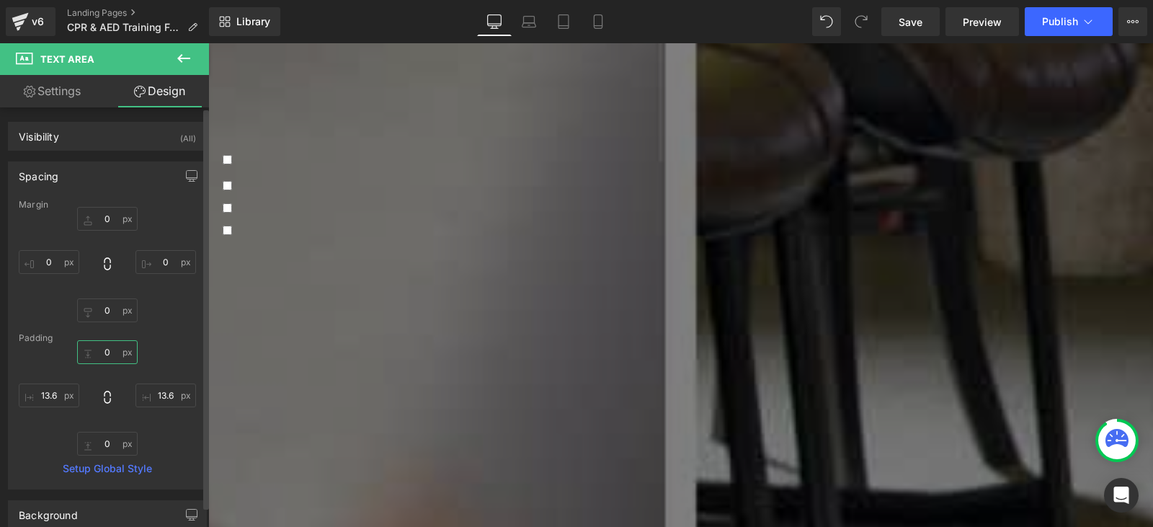
click at [120, 353] on input "0" at bounding box center [107, 352] width 61 height 24
type input "9"
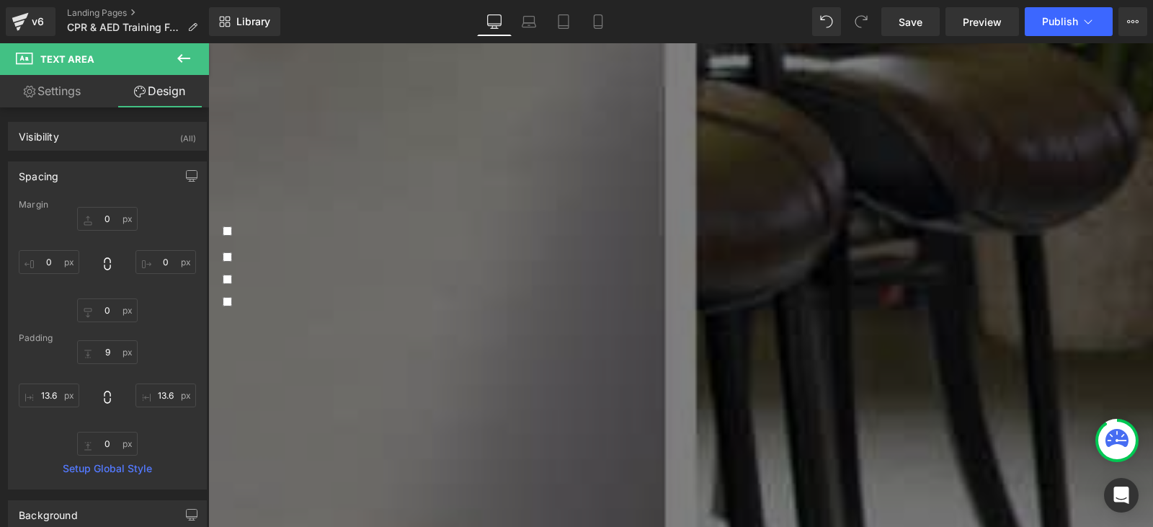
scroll to position [577, 0]
click at [363, 362] on select "In-Person at my facility In-Person at AED Professionals' Training Center in Pal…" at bounding box center [681, 370] width 916 height 17
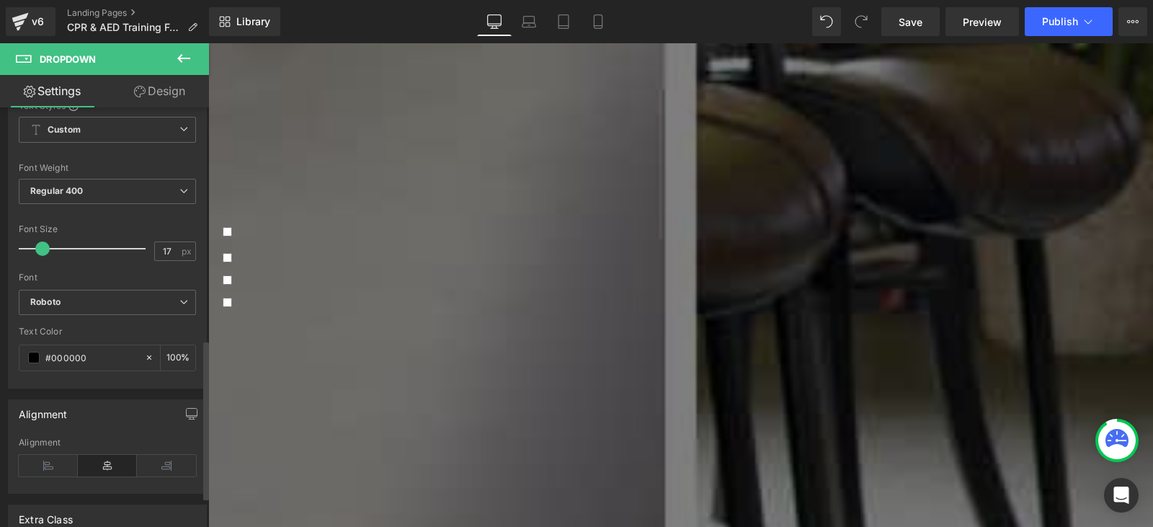
scroll to position [649, 0]
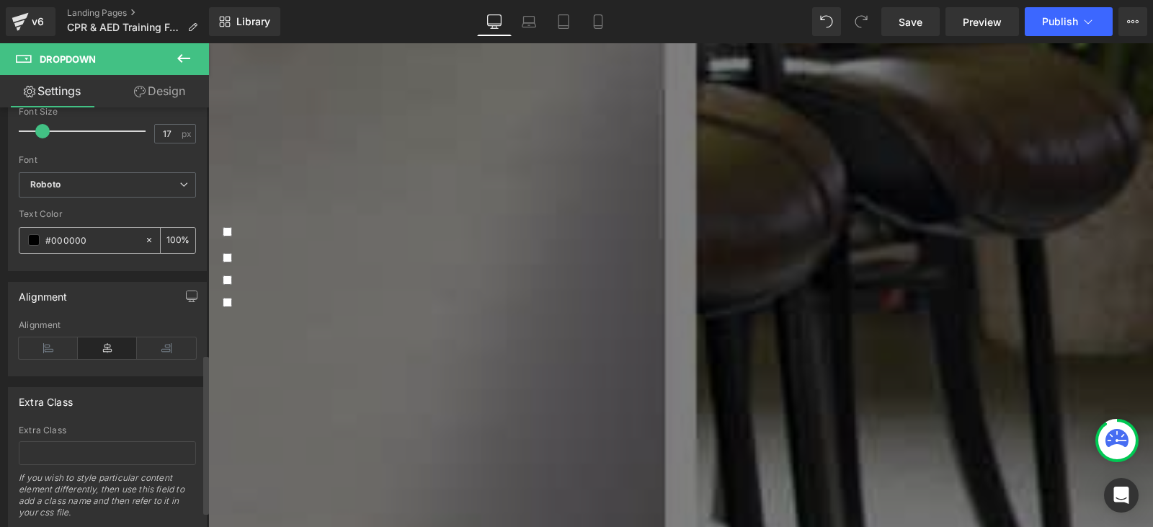
click at [37, 235] on span at bounding box center [34, 240] width 12 height 12
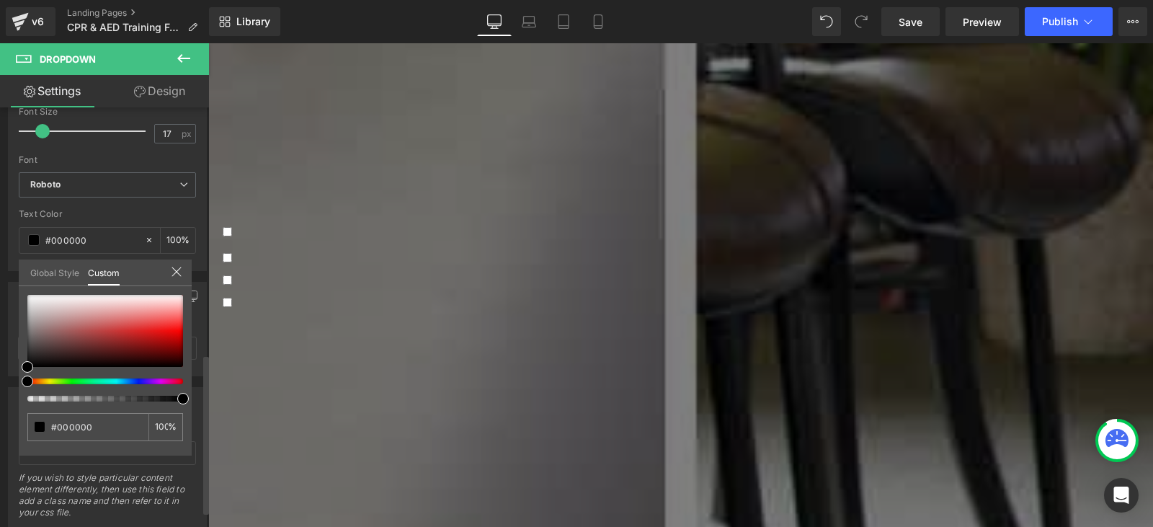
click at [58, 277] on link "Global Style" at bounding box center [54, 271] width 49 height 25
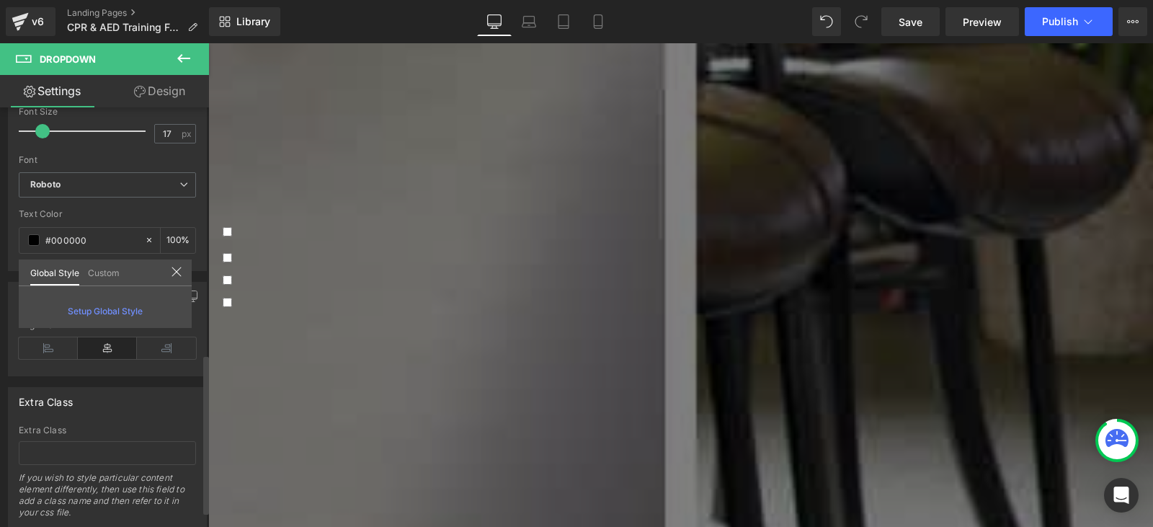
click at [90, 275] on link "Custom" at bounding box center [104, 271] width 32 height 25
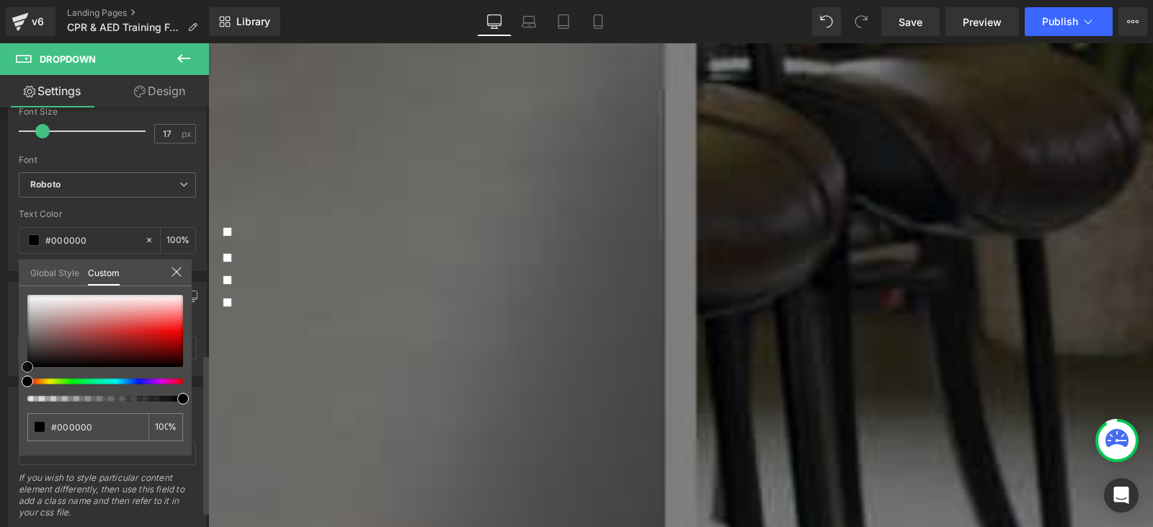
type input "#191919"
type input "#1e1e1e"
type input "#333333"
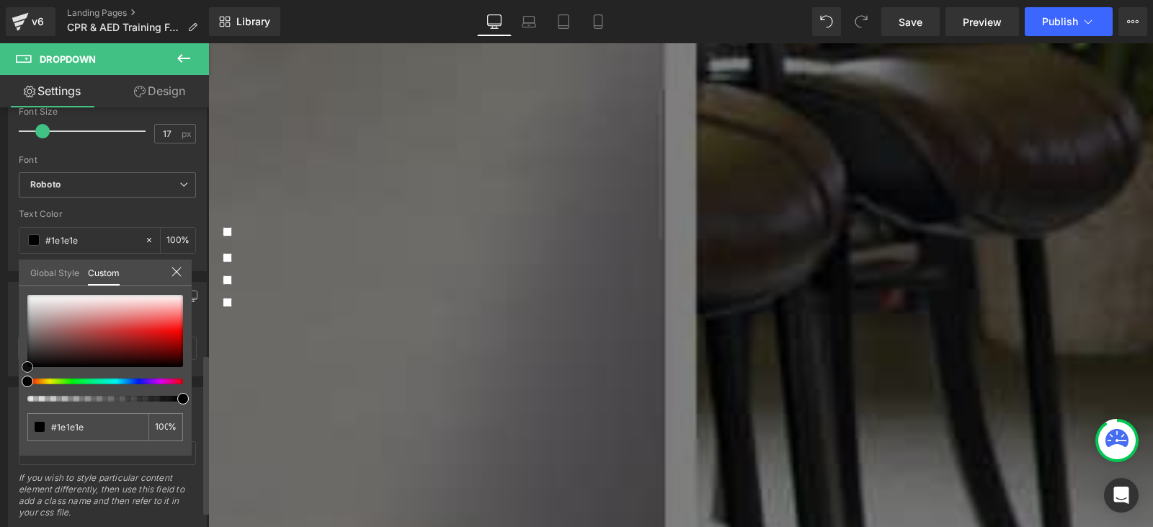
type input "#333333"
type input "#4f4f4f"
type input "#565656"
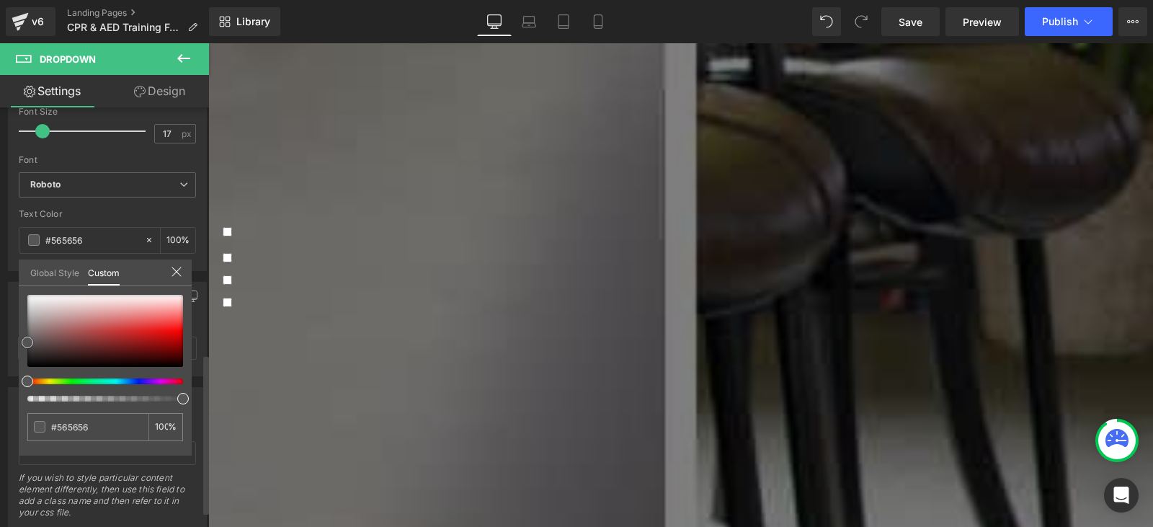
type input "#595959"
type input "#606060"
type input "#707070"
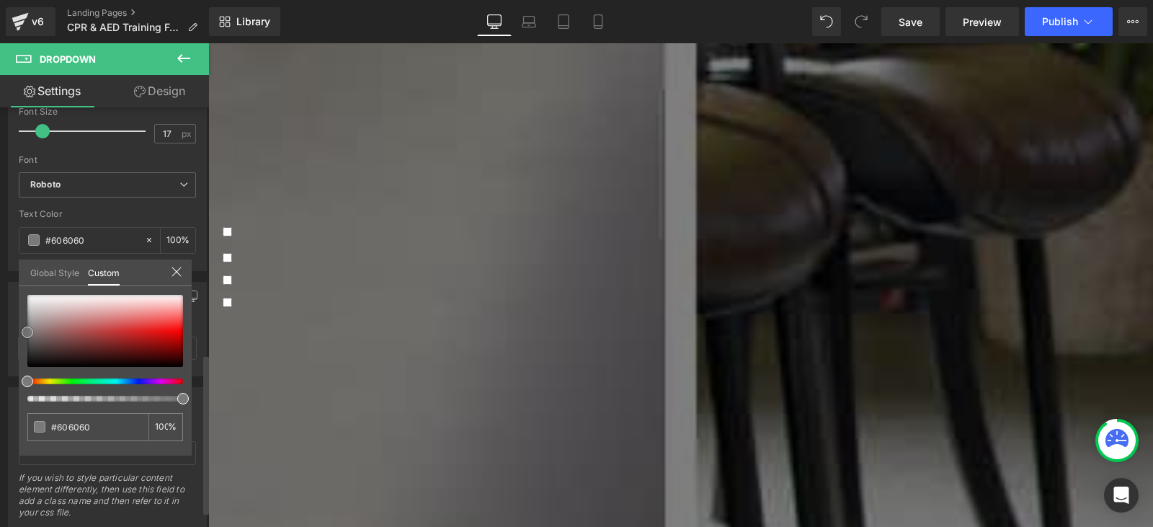
type input "#707070"
type input "#7a7a7a"
type input "#707070"
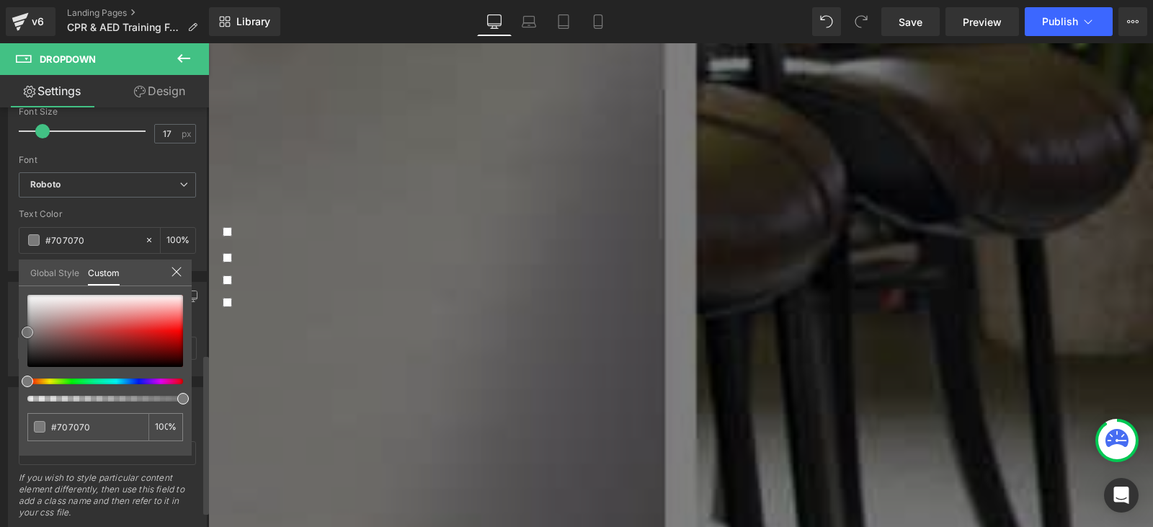
type input "#6b6b6b"
type input "#707070"
type input "#777777"
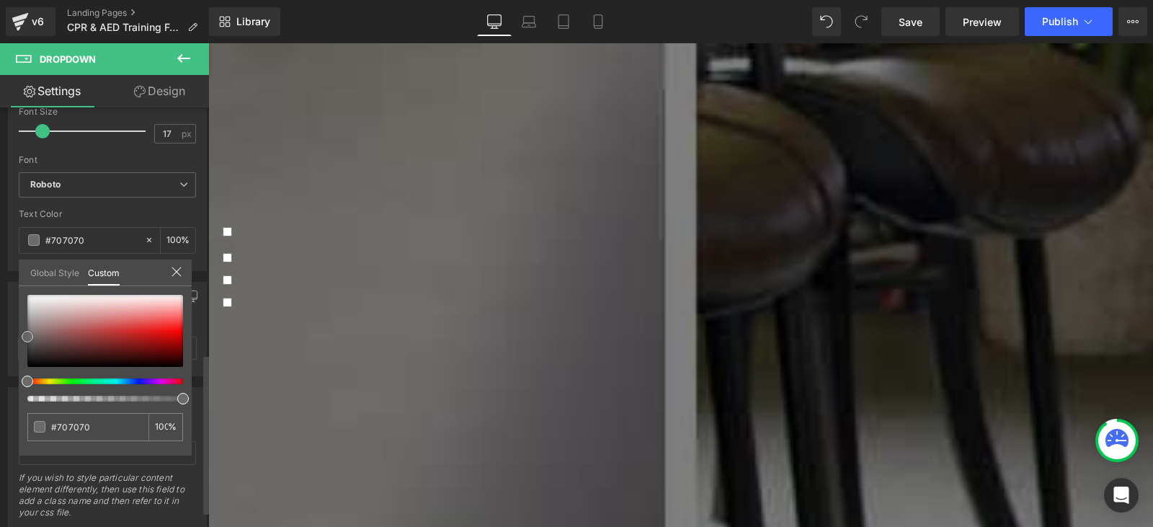
type input "#777777"
type input "#7c7c7c"
type input "#7f7f7f"
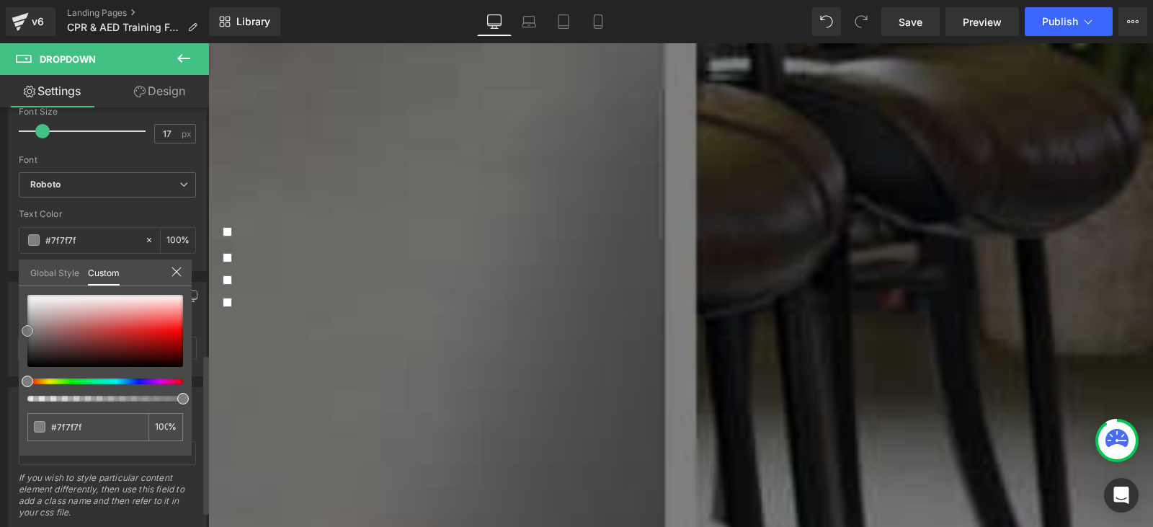
drag, startPoint x: 28, startPoint y: 360, endPoint x: 19, endPoint y: 331, distance: 30.3
click at [19, 331] on div "#7f7f7f 100 %" at bounding box center [105, 375] width 173 height 161
click at [423, 402] on body "Skip to content Left Continue shopping Your Order You have no items in your car…" at bounding box center [680, 401] width 945 height 1869
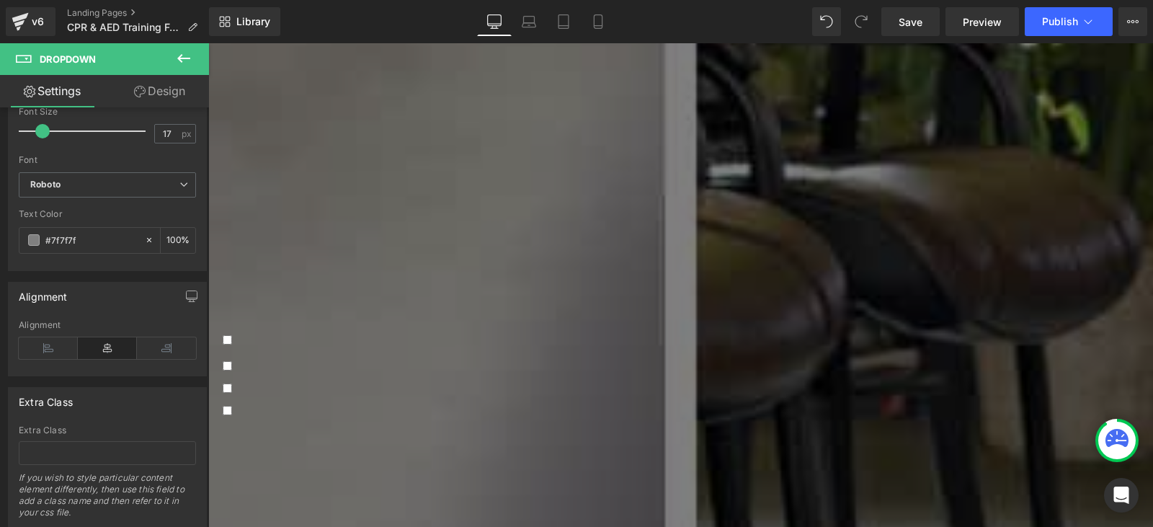
scroll to position [505, 0]
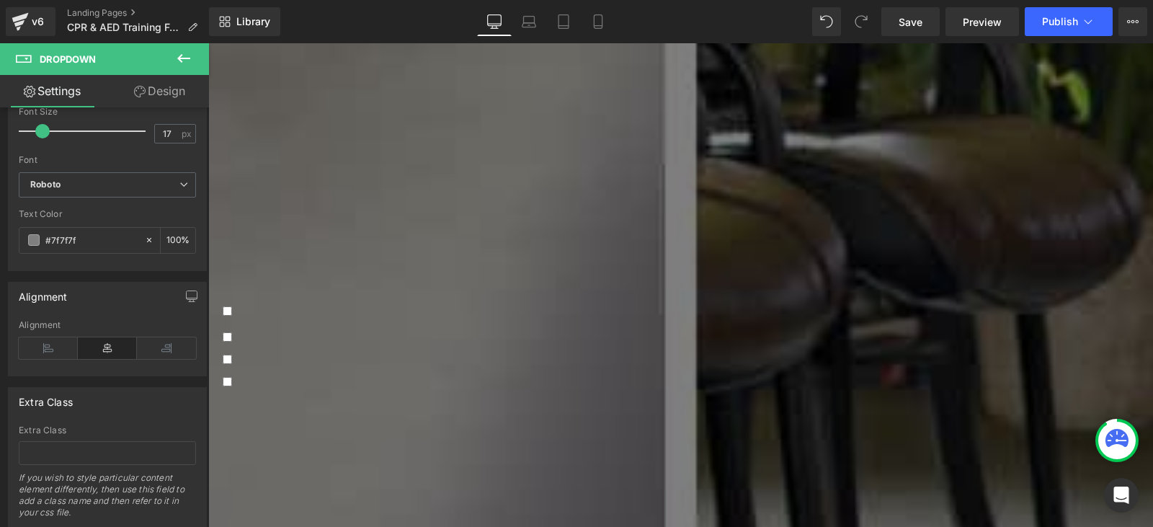
click at [366, 375] on span "AED/ CPR/ First Aid BBP" at bounding box center [299, 383] width 134 height 16
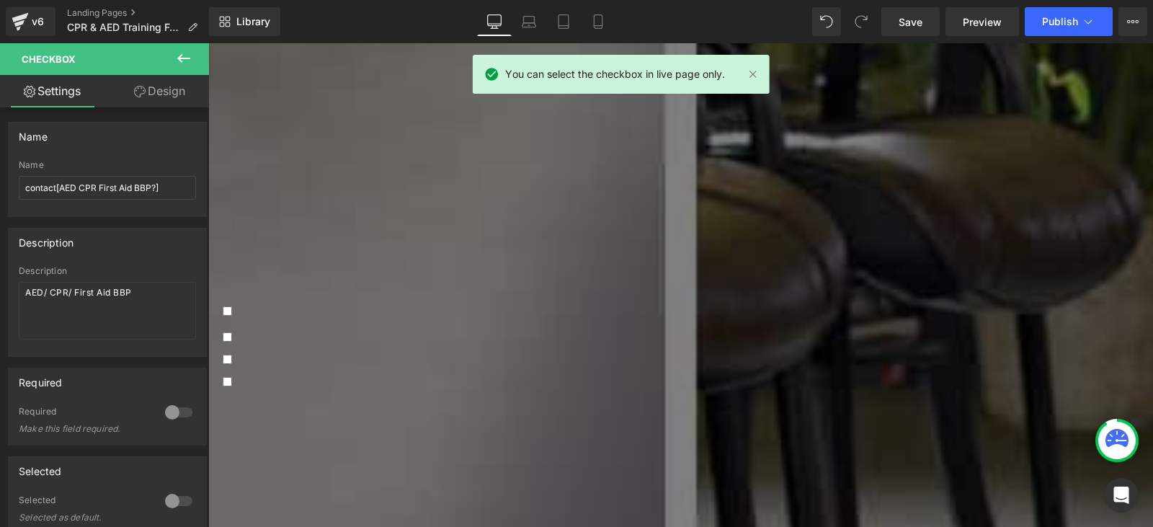
click at [321, 352] on span "First Aid Training" at bounding box center [276, 360] width 89 height 16
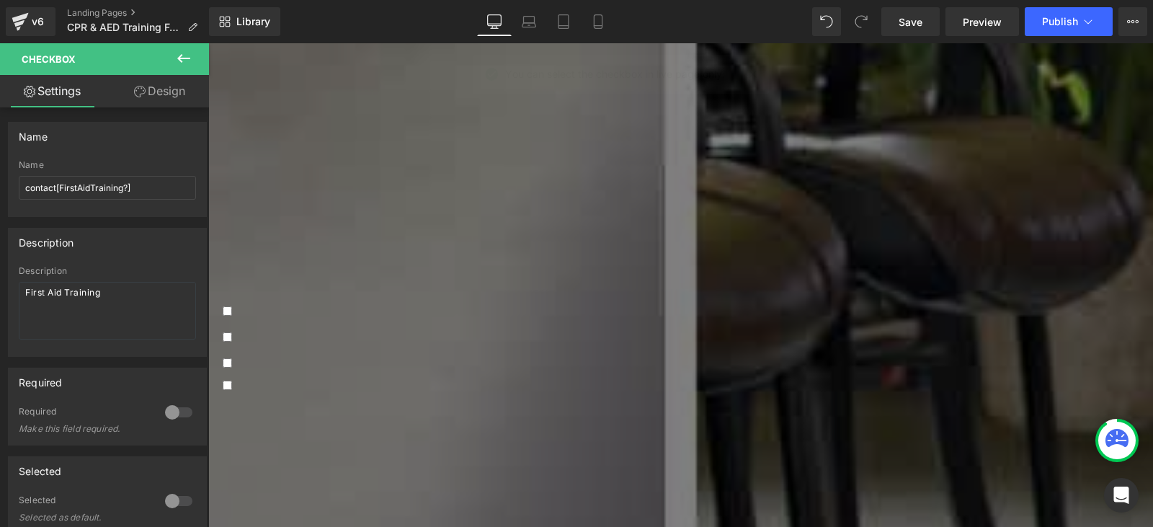
click at [392, 399] on div at bounding box center [681, 401] width 916 height 4
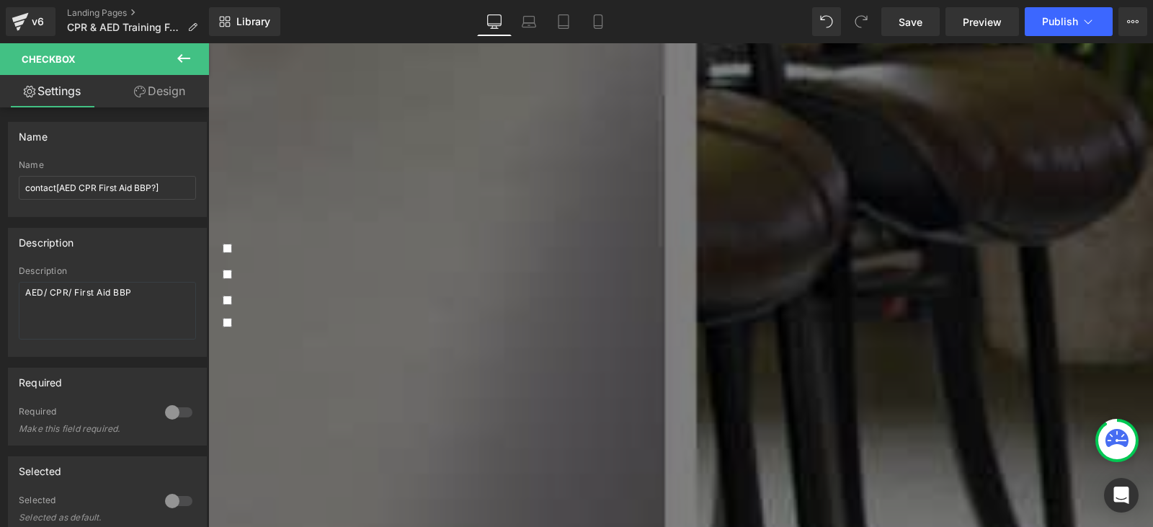
scroll to position [649, 0]
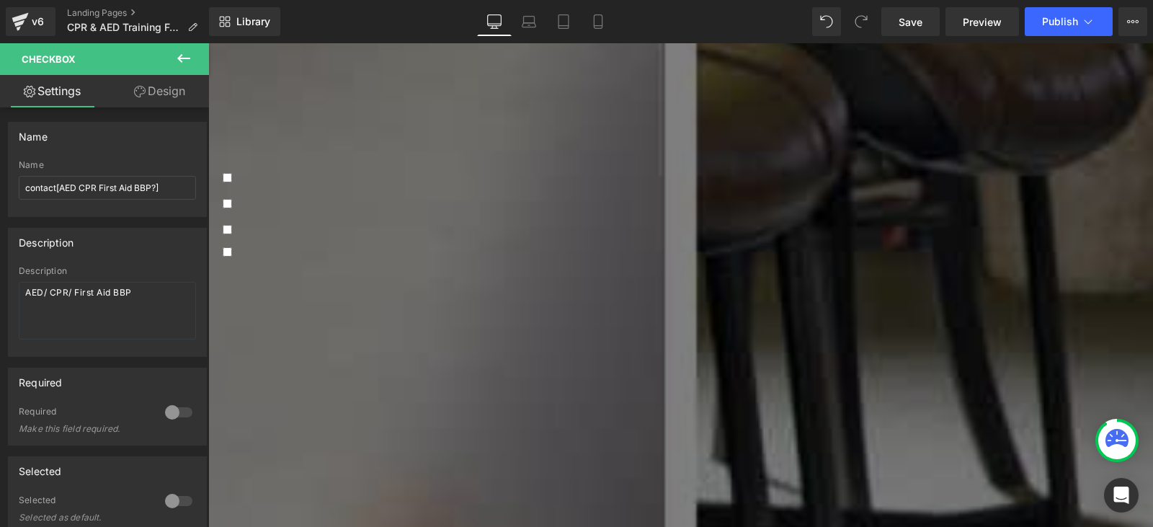
click at [342, 245] on span "AED/ CPR/ First Aid BBP" at bounding box center [299, 253] width 134 height 16
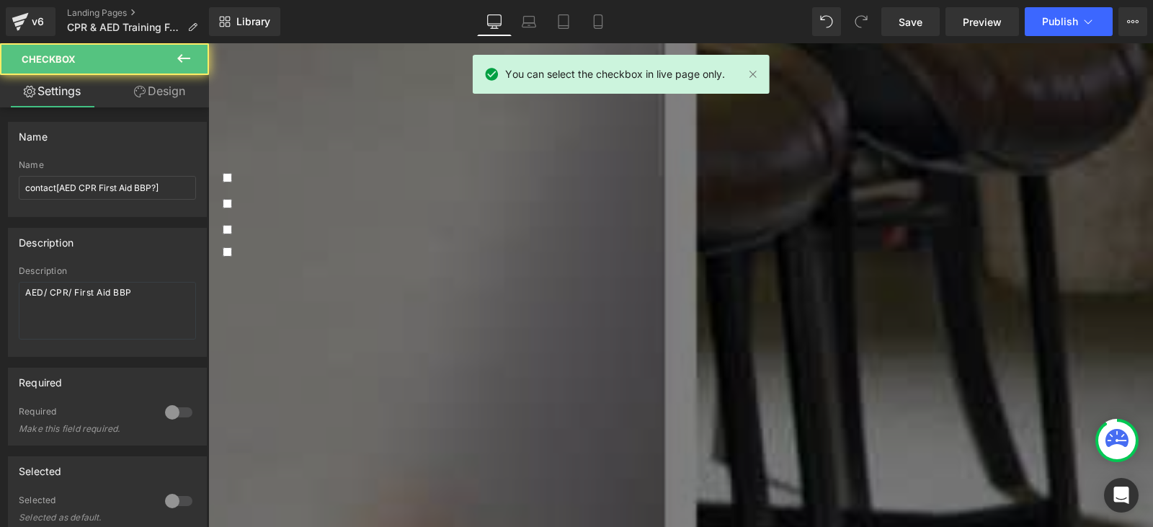
click at [426, 246] on label "AED/ CPR/ First Aid BBP" at bounding box center [681, 252] width 916 height 13
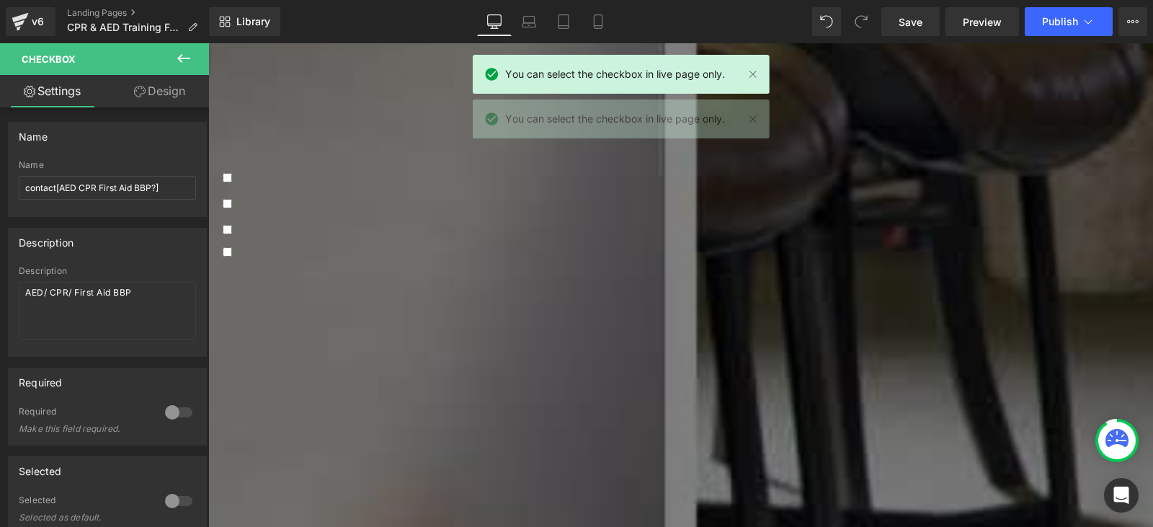
click at [208, 43] on icon at bounding box center [208, 43] width 0 height 0
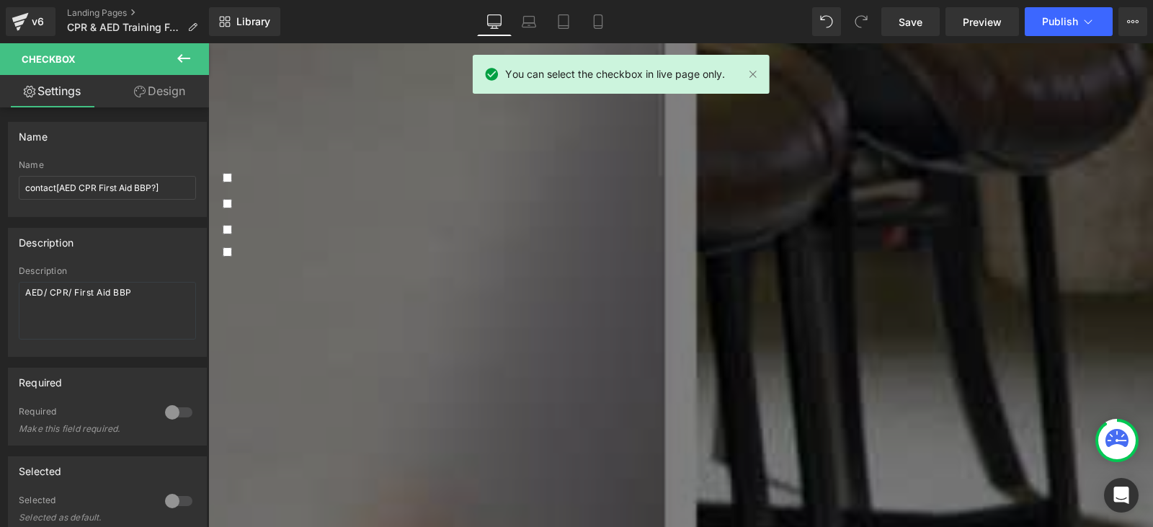
click at [208, 43] on icon at bounding box center [208, 43] width 0 height 0
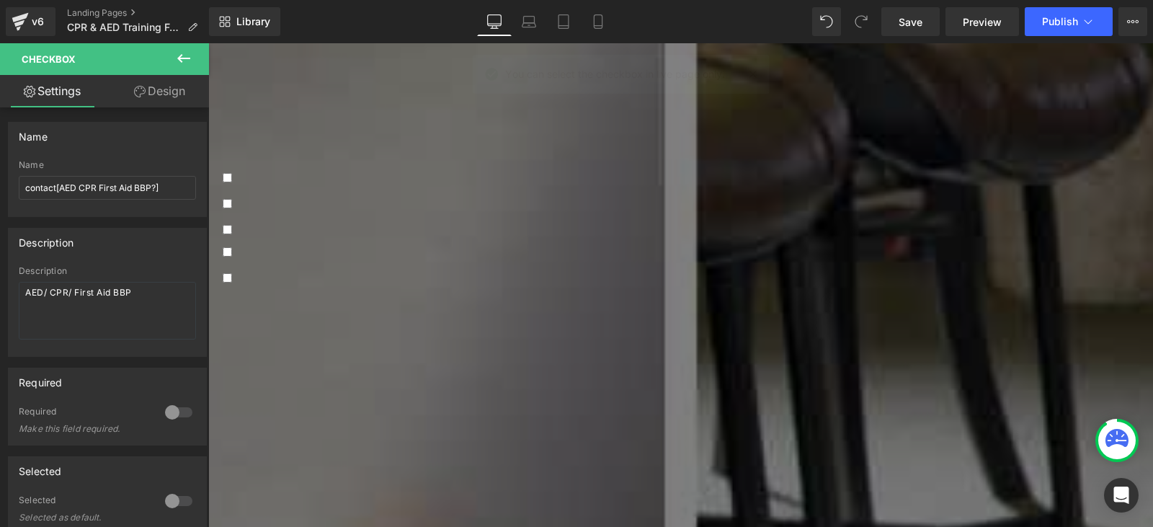
click at [378, 291] on div at bounding box center [681, 293] width 916 height 4
click at [116, 291] on textarea "AED/ CPR/ First Aid BBP" at bounding box center [107, 311] width 177 height 58
click at [121, 291] on textarea "AED/ CPR/ First Aid BBP" at bounding box center [107, 311] width 177 height 58
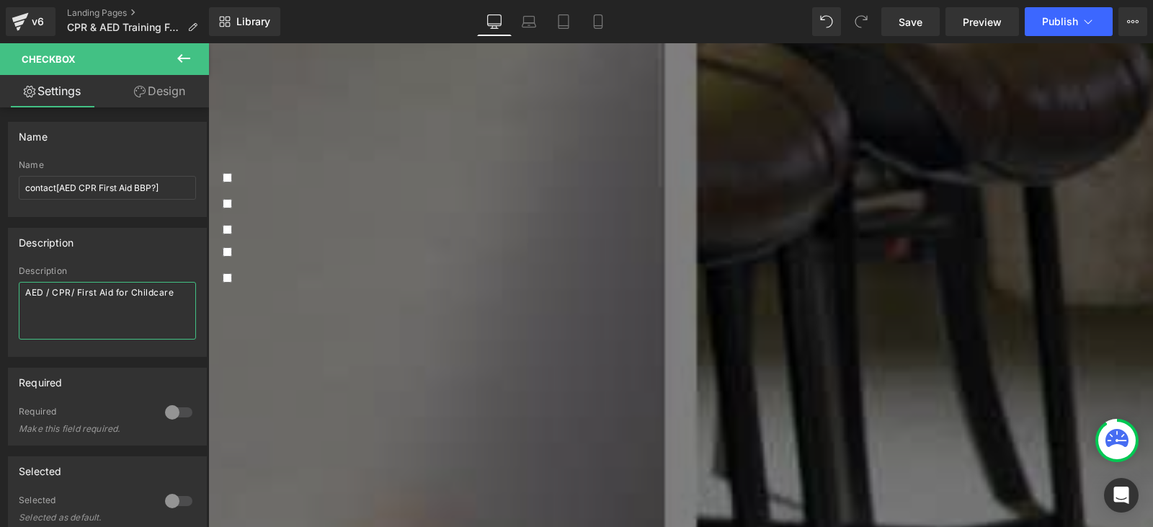
click at [329, 295] on div at bounding box center [681, 297] width 916 height 4
click at [337, 291] on div at bounding box center [681, 293] width 916 height 4
type textarea "AED / CPR/ First Aid for Childcare"
drag, startPoint x: 58, startPoint y: 189, endPoint x: 149, endPoint y: 192, distance: 91.6
click at [149, 192] on input "contact[AED CPR First Aid BBP?]" at bounding box center [107, 188] width 177 height 24
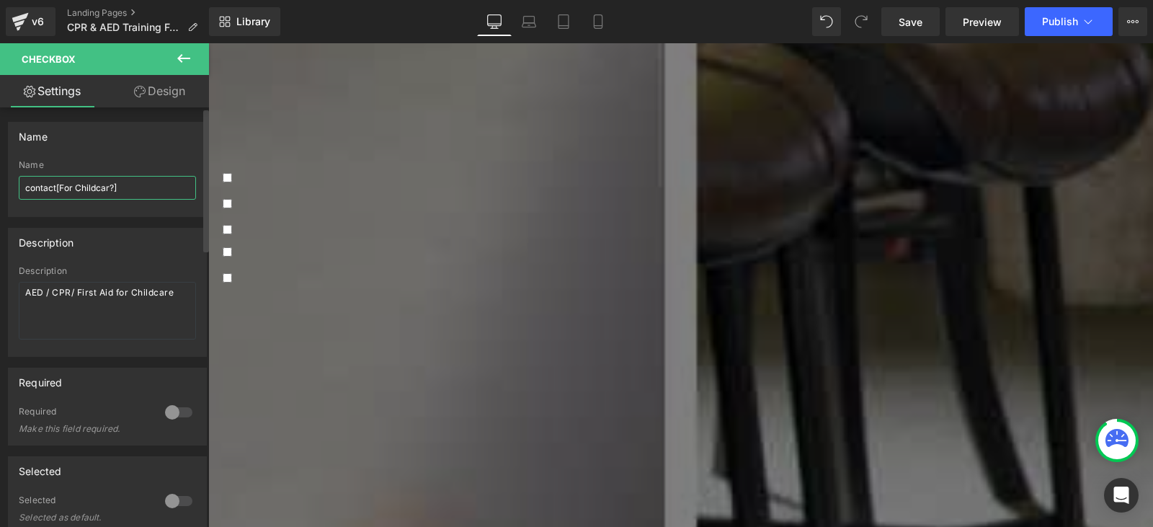
type input "contact[For Childcare?]"
click at [221, 249] on div "Schedule training Heading Hero Banner To schedule training, please fill out the…" at bounding box center [680, 181] width 945 height 1300
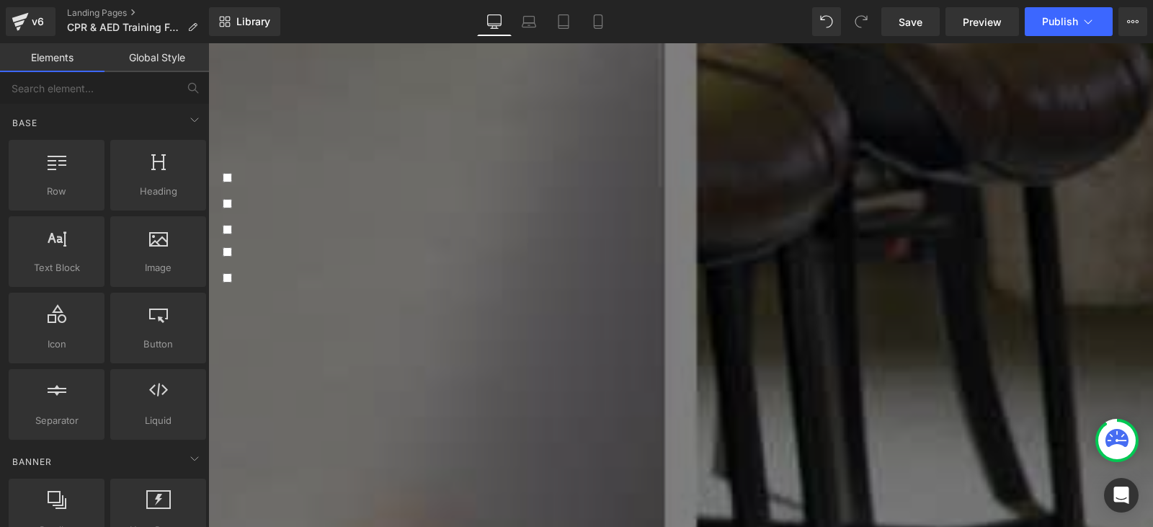
click at [360, 271] on span "AED / CPR/ First Aid for Childcare" at bounding box center [320, 279] width 176 height 16
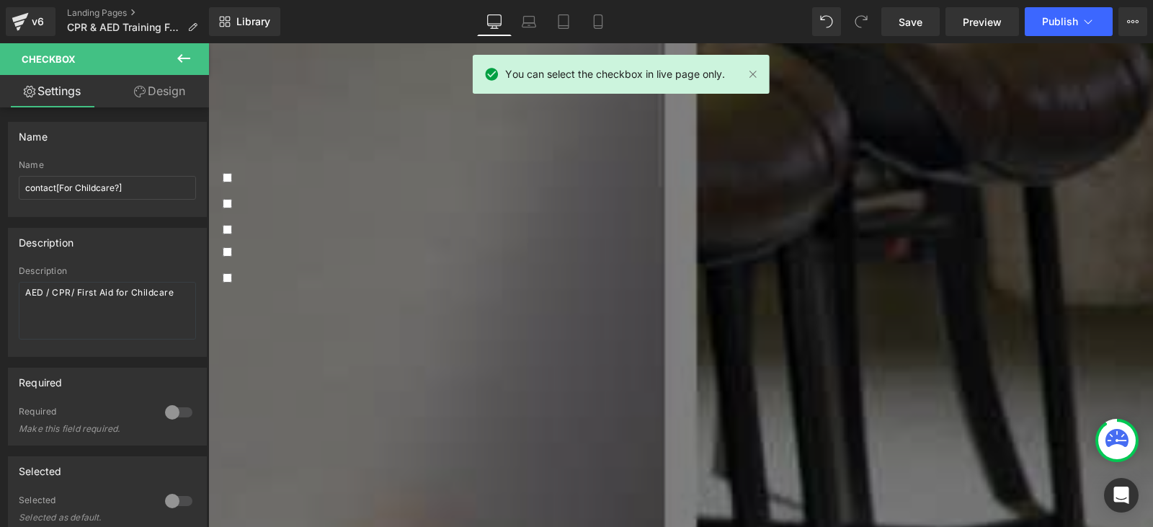
click at [208, 43] on link at bounding box center [208, 43] width 0 height 0
click at [208, 43] on icon at bounding box center [208, 43] width 0 height 0
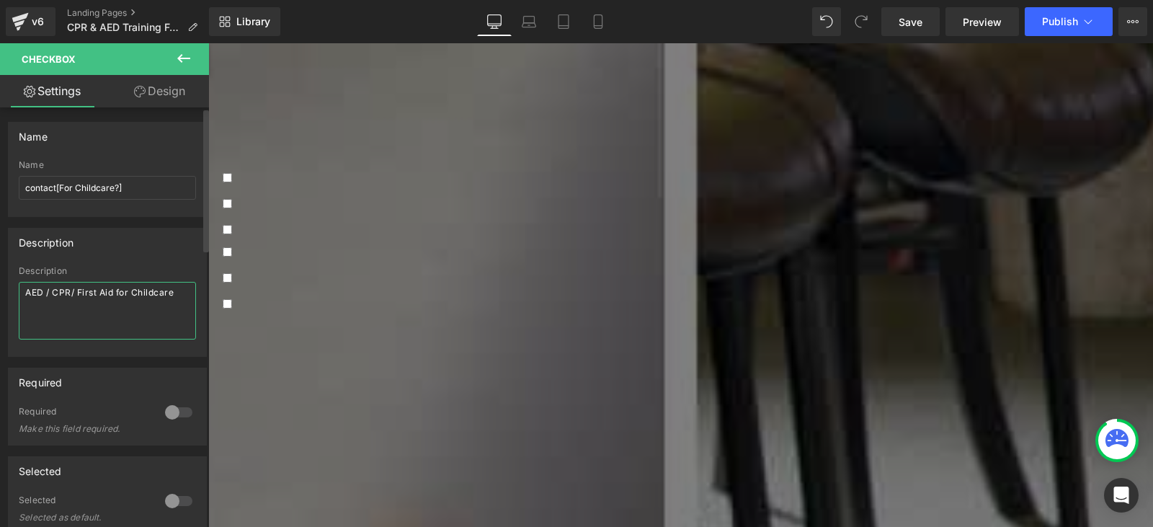
drag, startPoint x: 174, startPoint y: 297, endPoint x: 13, endPoint y: 295, distance: 161.5
click at [13, 295] on div "Description AED / CPR/ First Aid for Childcare" at bounding box center [107, 311] width 197 height 90
type textarea "BLS (Healthcare Provider)"
click at [81, 188] on input "contact[For Childcare?]" at bounding box center [107, 188] width 177 height 24
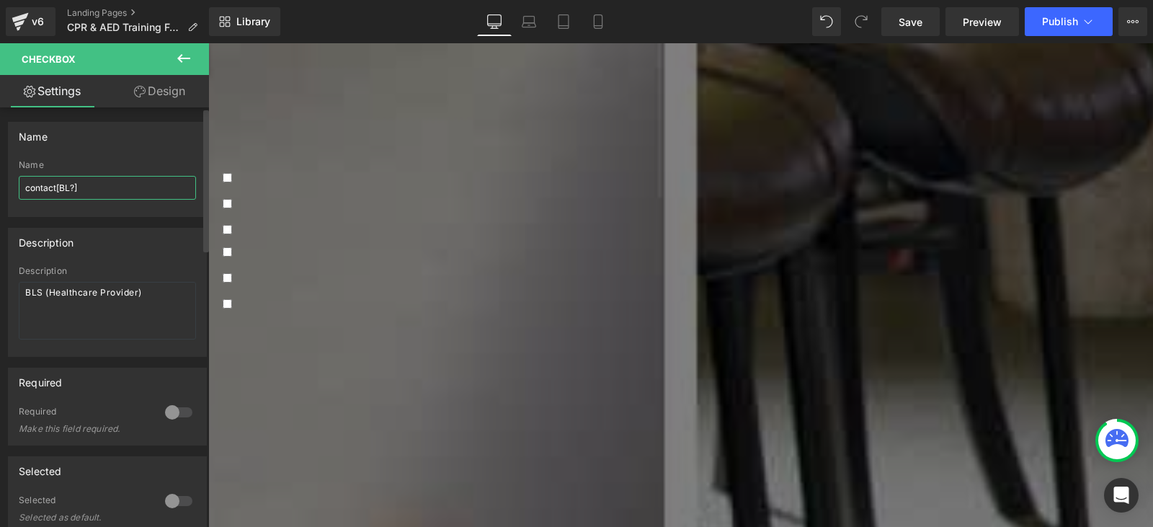
type input "contact[BLS?]"
click at [366, 245] on span "AED/ CPR/ First Aid BBP" at bounding box center [299, 253] width 134 height 16
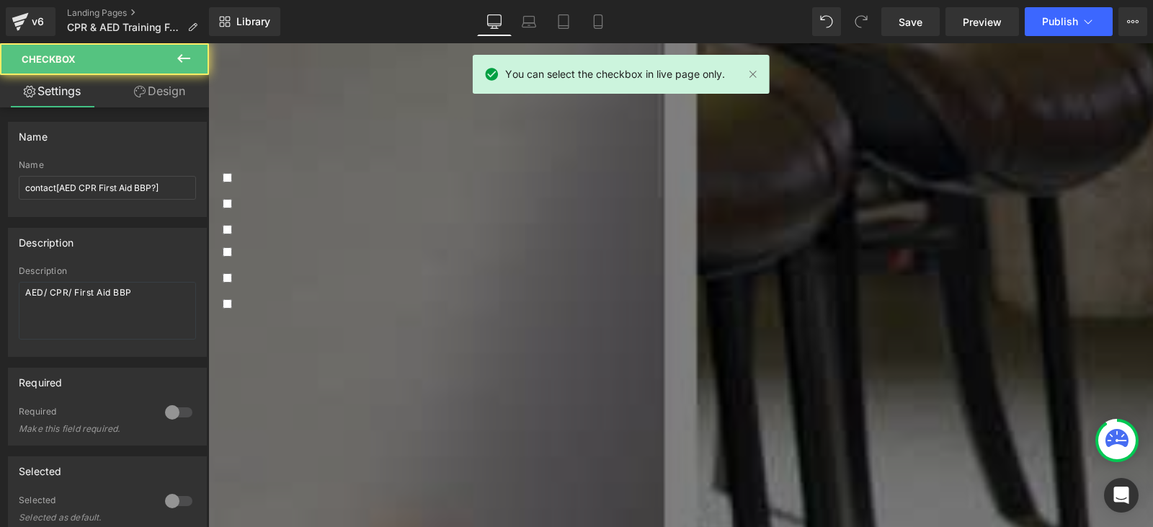
click at [366, 271] on span "BLS (Healthcare Provider)" at bounding box center [300, 279] width 137 height 16
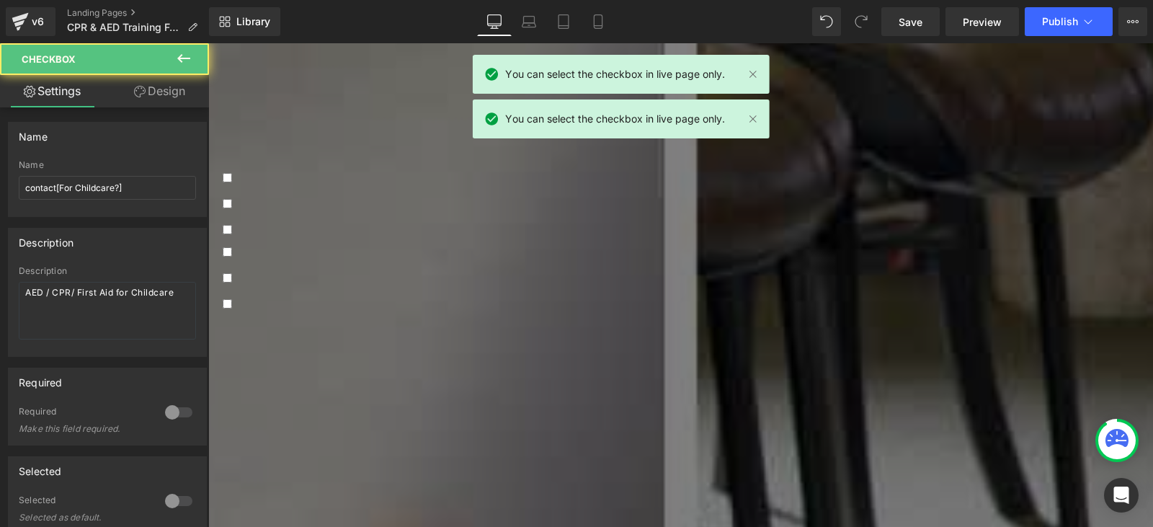
click at [367, 297] on span "AED / CPR/ First Aid for Childcare" at bounding box center [320, 305] width 176 height 16
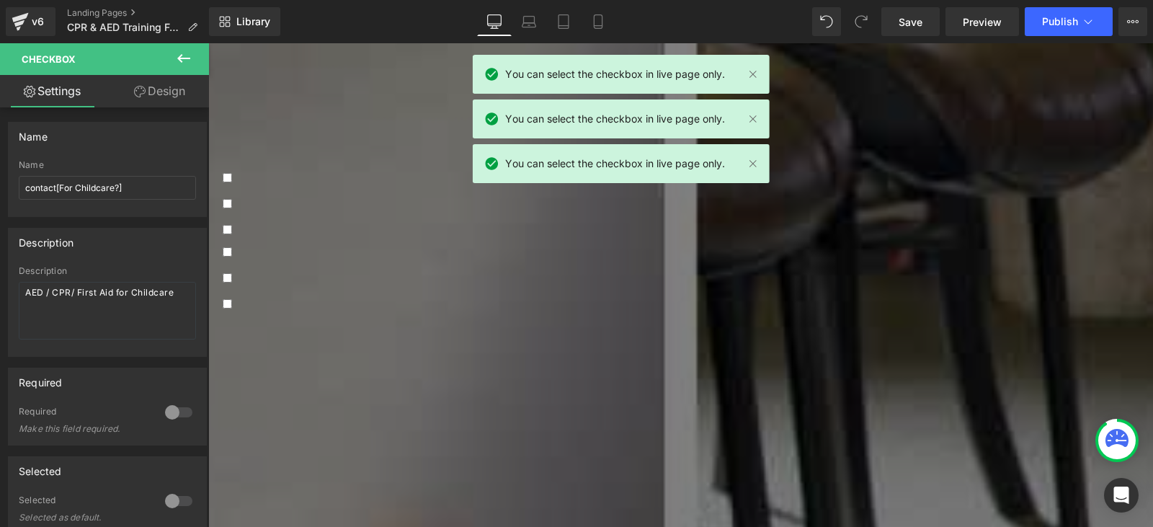
click at [360, 271] on span "BLS (Healthcare Provider)" at bounding box center [300, 279] width 137 height 16
click at [361, 265] on div at bounding box center [681, 267] width 916 height 4
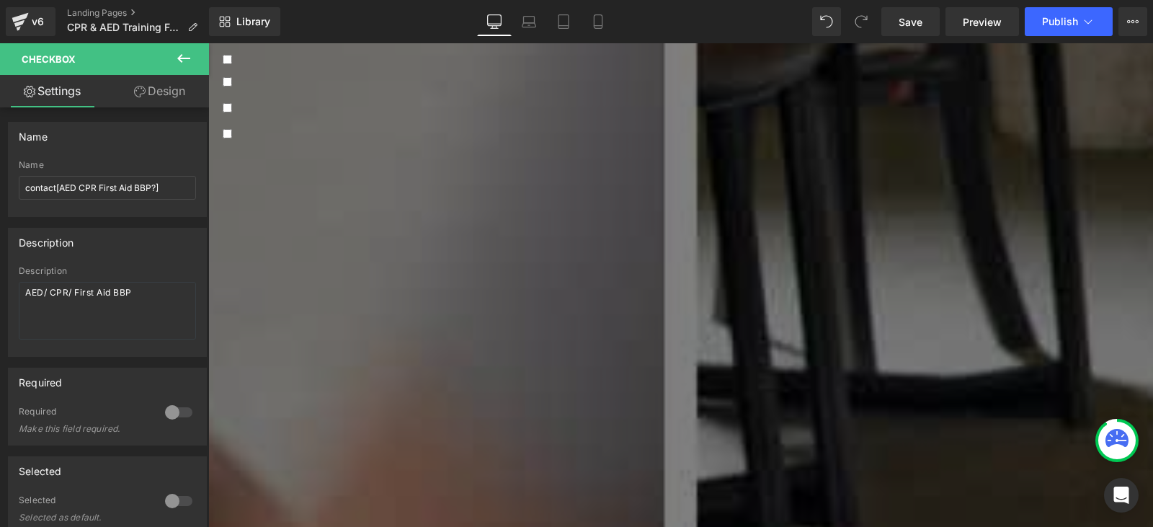
scroll to position [793, 0]
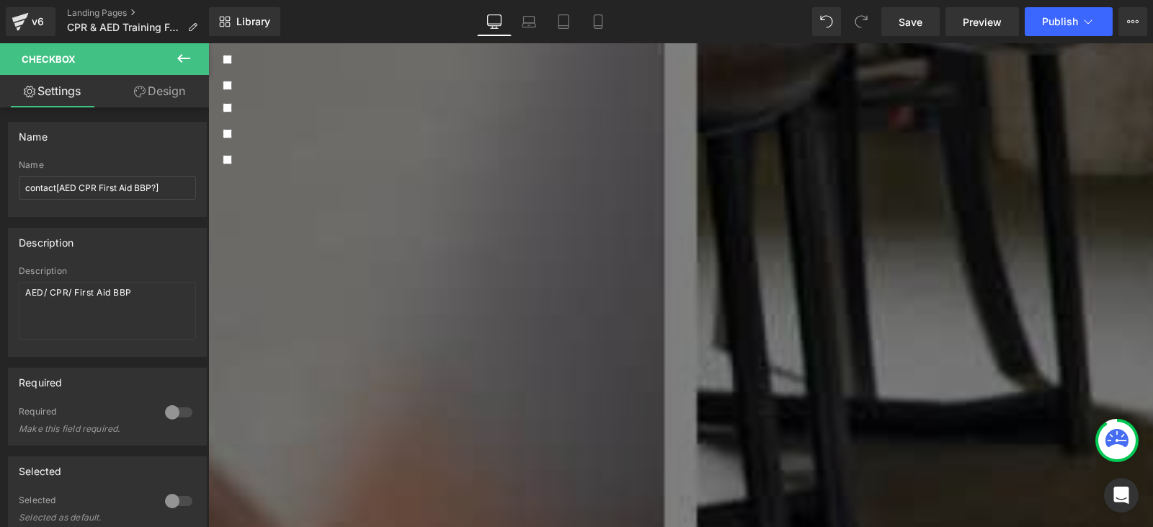
click at [332, 252] on p "What is the address for your facility? This is where in-person training and tes…" at bounding box center [681, 260] width 916 height 17
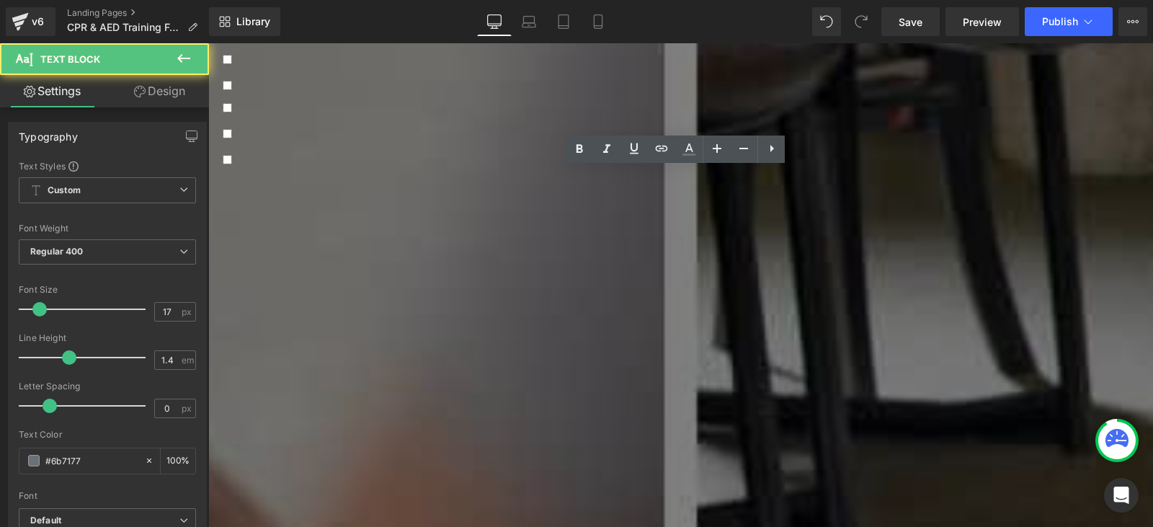
click at [362, 280] on textarea at bounding box center [681, 329] width 916 height 98
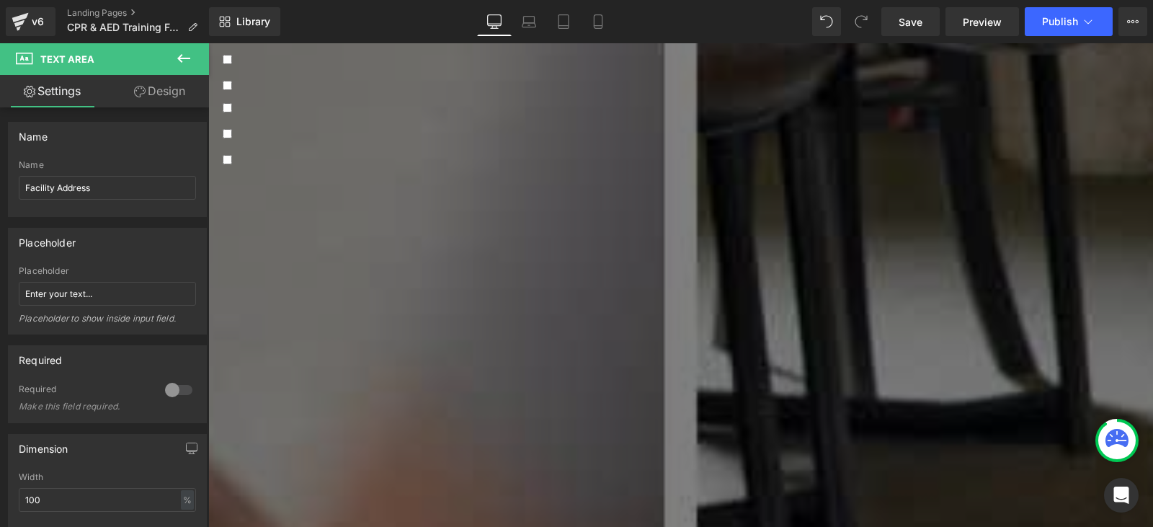
click at [352, 280] on textarea at bounding box center [681, 329] width 916 height 98
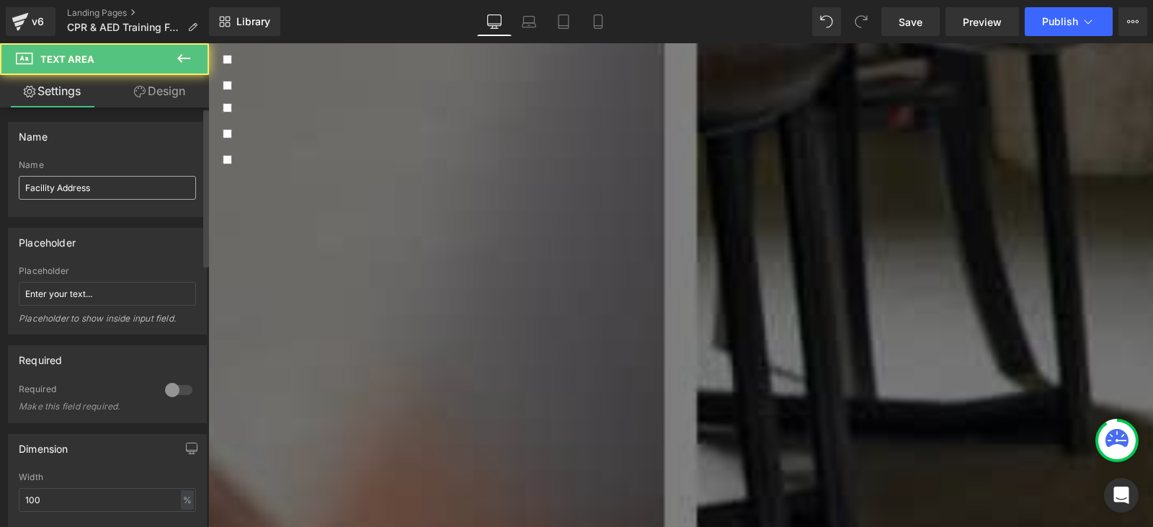
click at [99, 192] on input "Facility Address" at bounding box center [107, 188] width 177 height 24
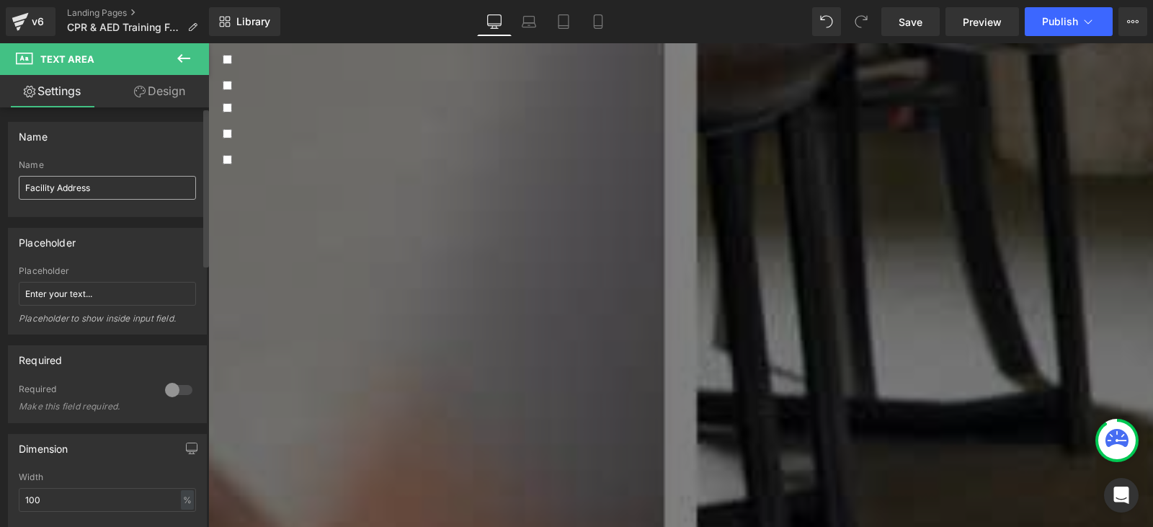
click at [99, 192] on input "Facility Address" at bounding box center [107, 188] width 177 height 24
type input "contact[Facility Address]"
click at [327, 420] on textarea at bounding box center [681, 469] width 916 height 98
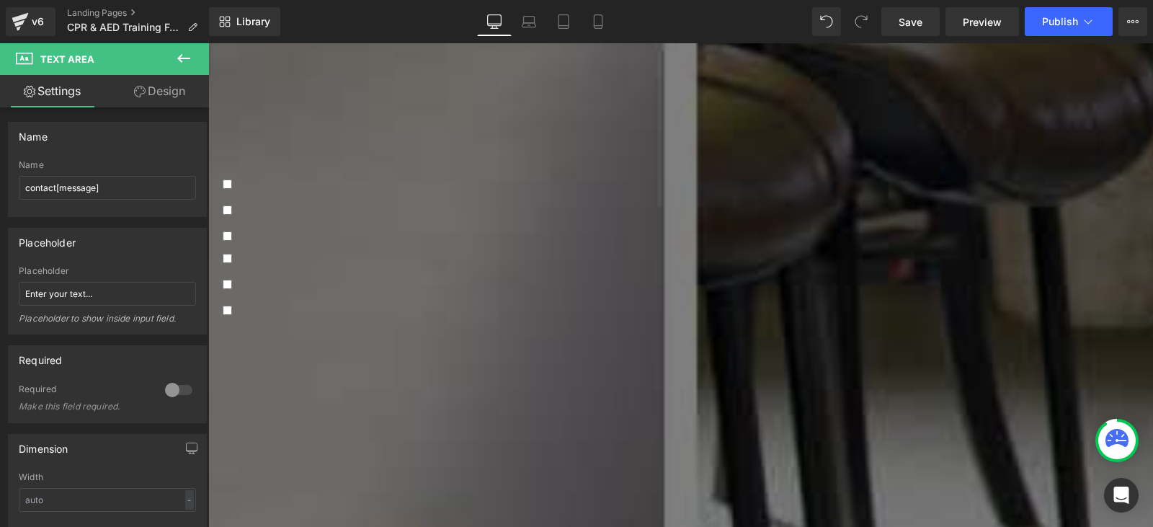
scroll to position [649, 0]
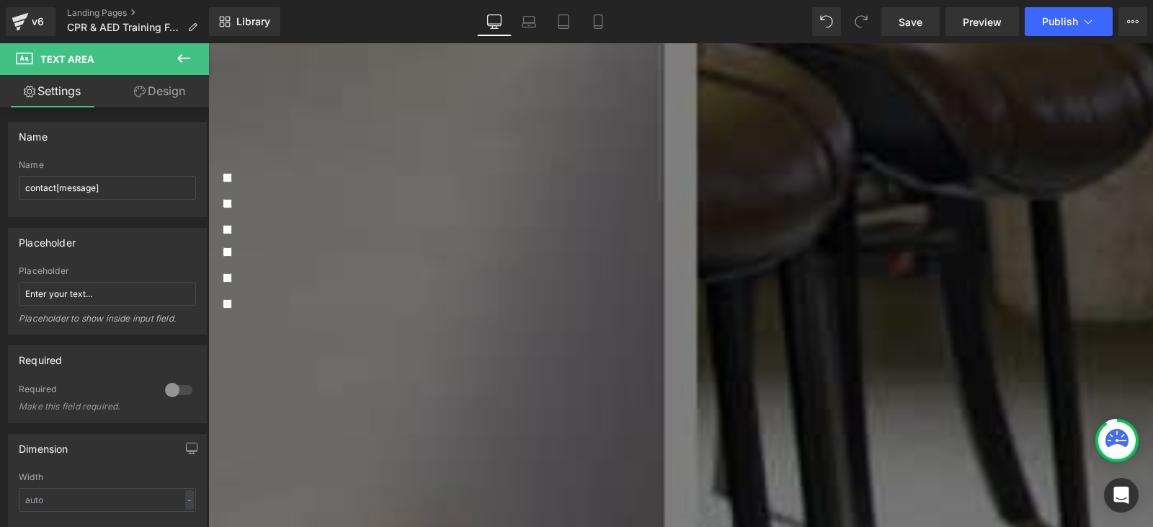
click at [362, 332] on p "Where would you like this training to take place?" at bounding box center [681, 340] width 916 height 17
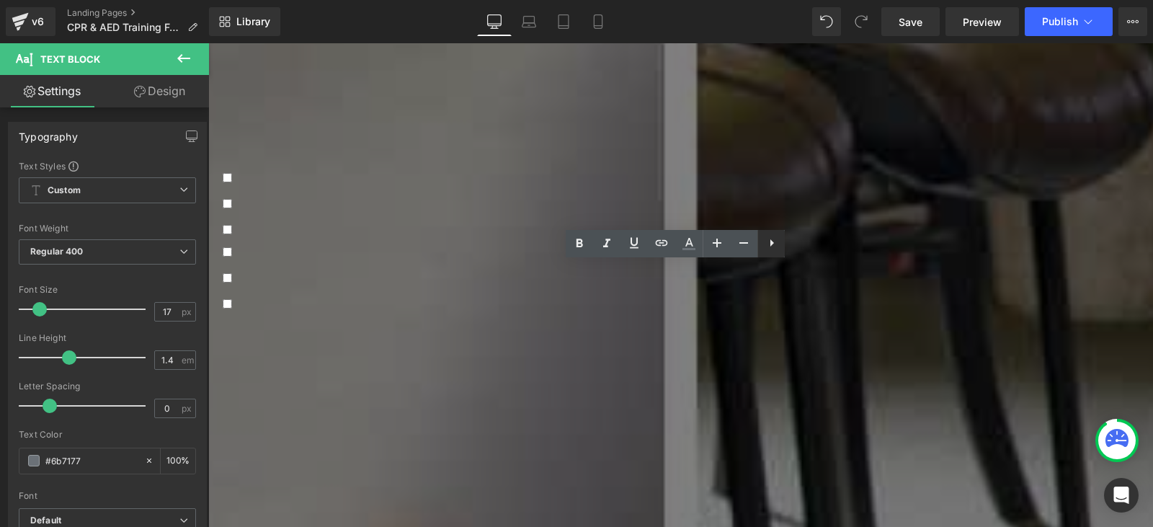
click at [770, 251] on icon at bounding box center [771, 242] width 17 height 17
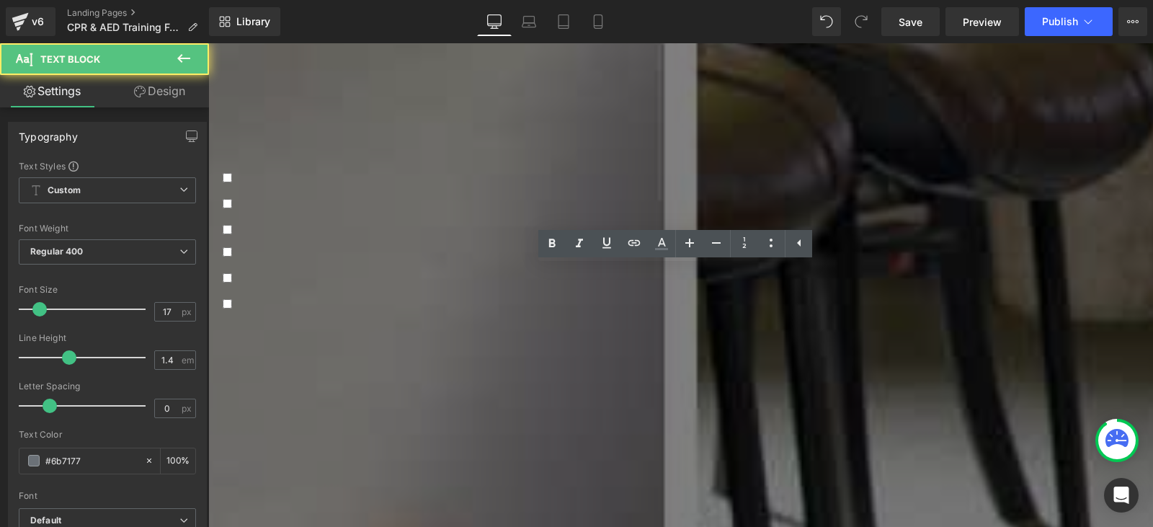
click at [716, 332] on p "Where would you like this training to take place?" at bounding box center [681, 340] width 916 height 17
click at [497, 332] on p "Where would you like this training to take place?" at bounding box center [681, 340] width 916 height 17
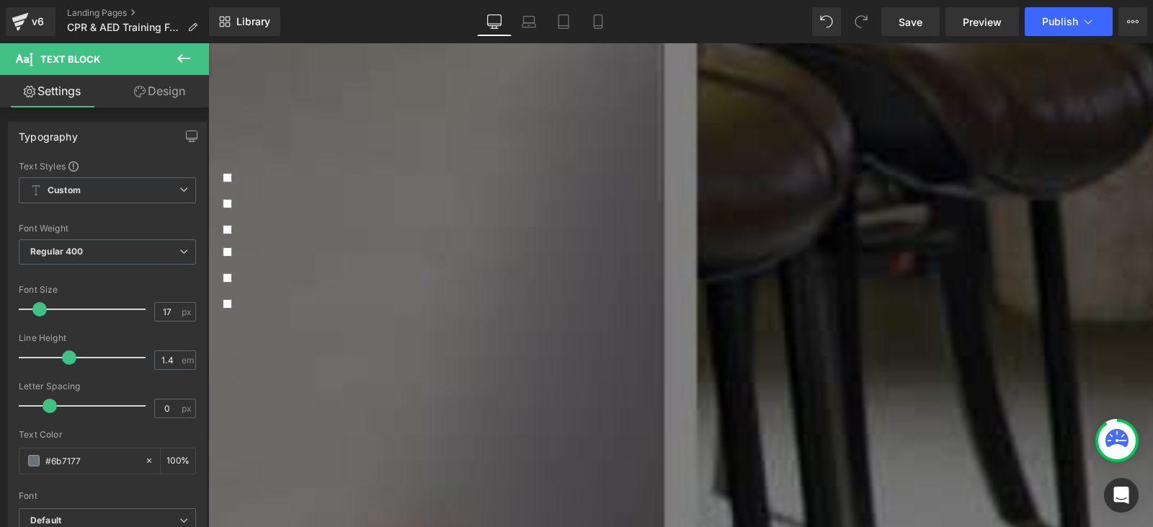
click at [208, 43] on icon at bounding box center [208, 43] width 0 height 0
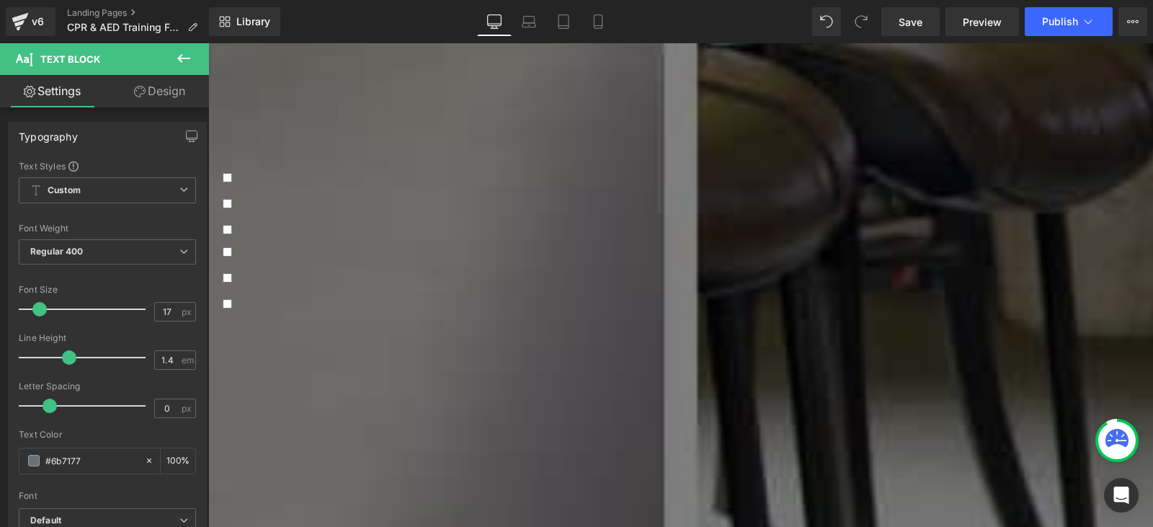
click at [476, 324] on div "Where would you like this training to take place?" at bounding box center [681, 340] width 916 height 32
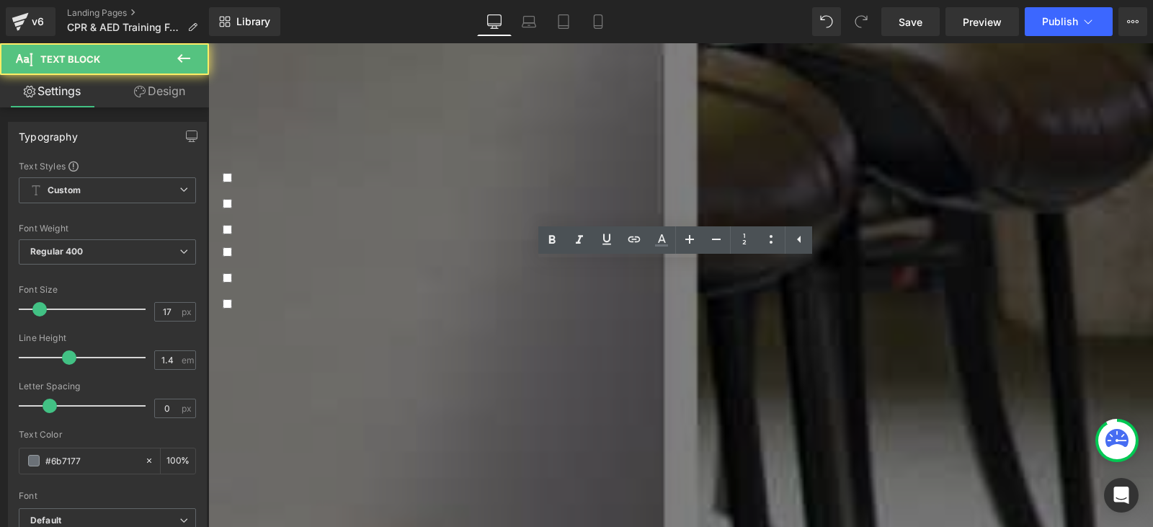
click at [474, 332] on p "Where would you like this training to take place?" at bounding box center [681, 340] width 916 height 17
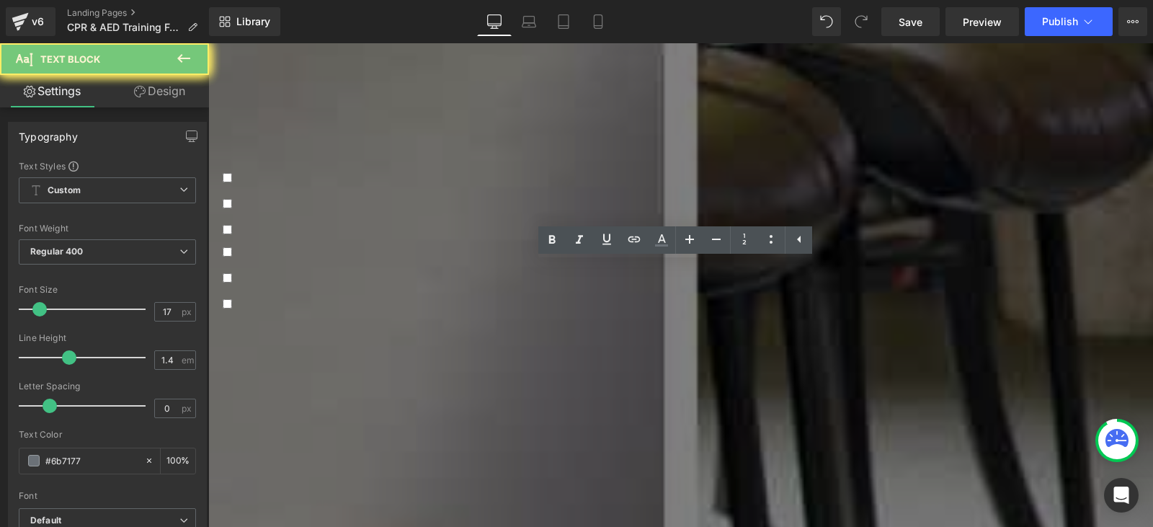
click at [474, 332] on p "Where would you like this training to take place?" at bounding box center [681, 340] width 916 height 17
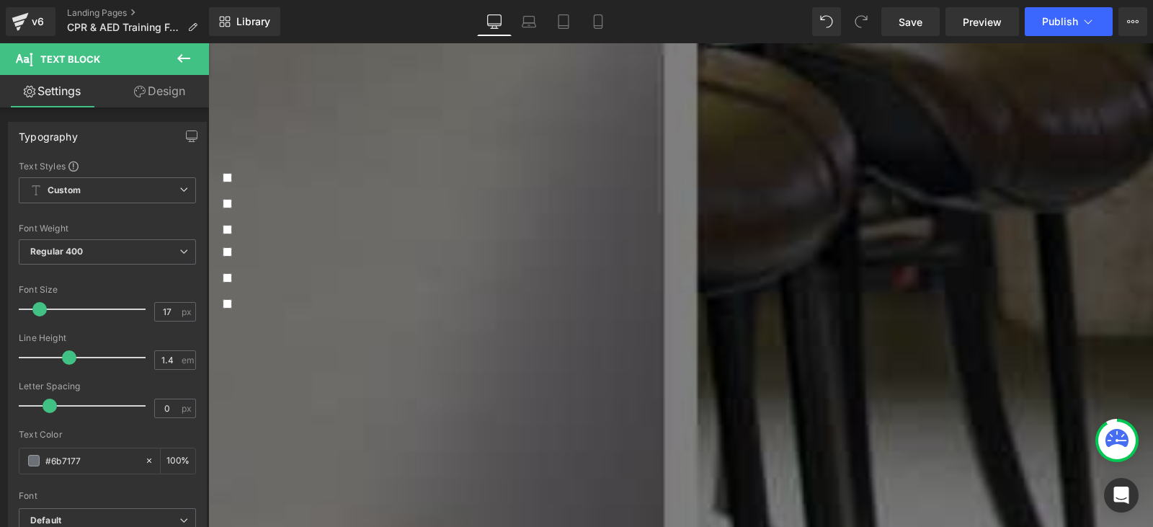
click at [830, 265] on div at bounding box center [681, 267] width 916 height 4
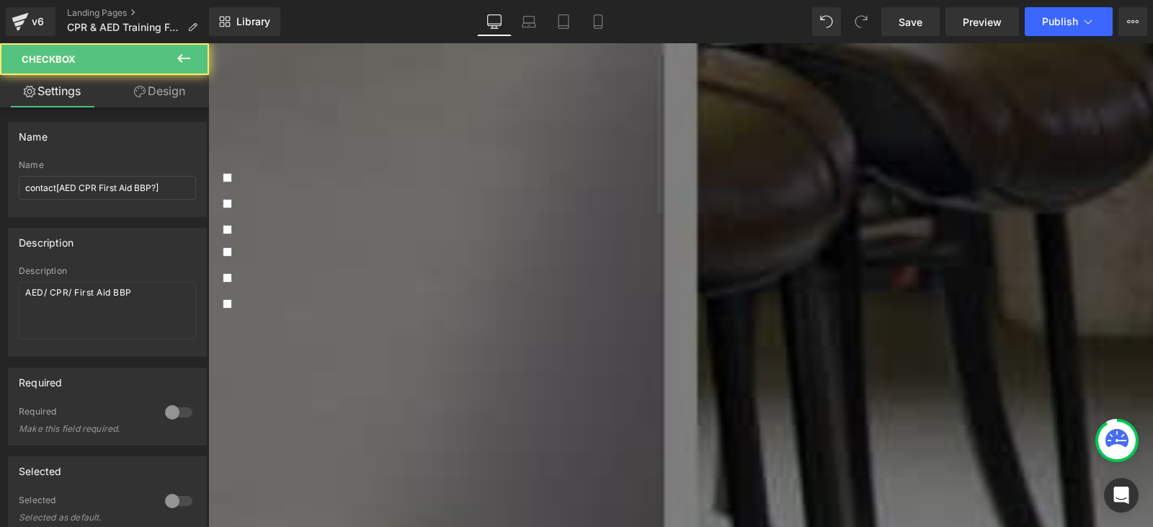
click at [553, 324] on div "How Many people will attend training? (Minimum 7participants)" at bounding box center [681, 340] width 916 height 32
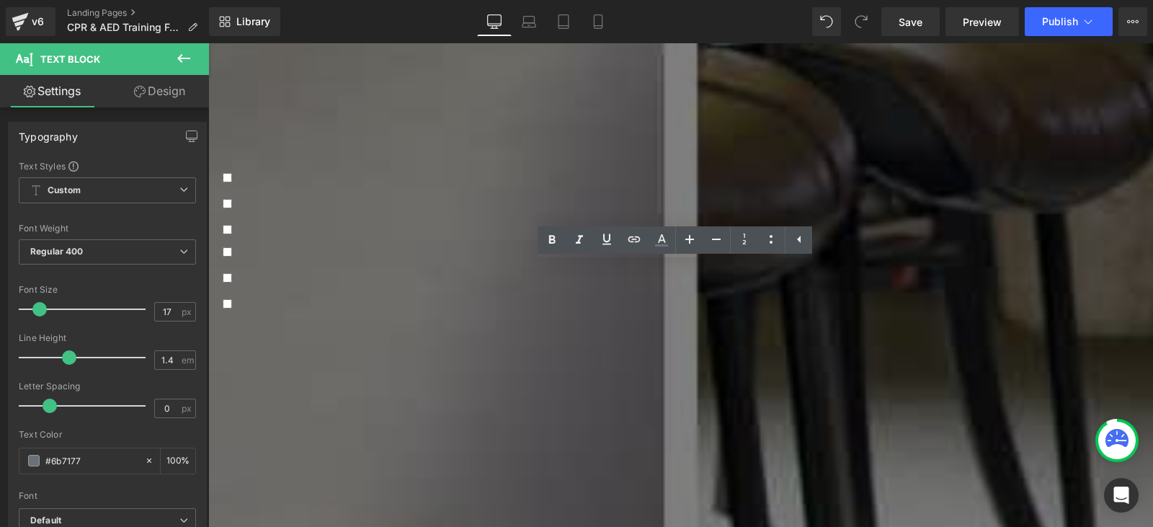
click at [588, 363] on div "Where would you like this training to take place?" at bounding box center [681, 379] width 916 height 32
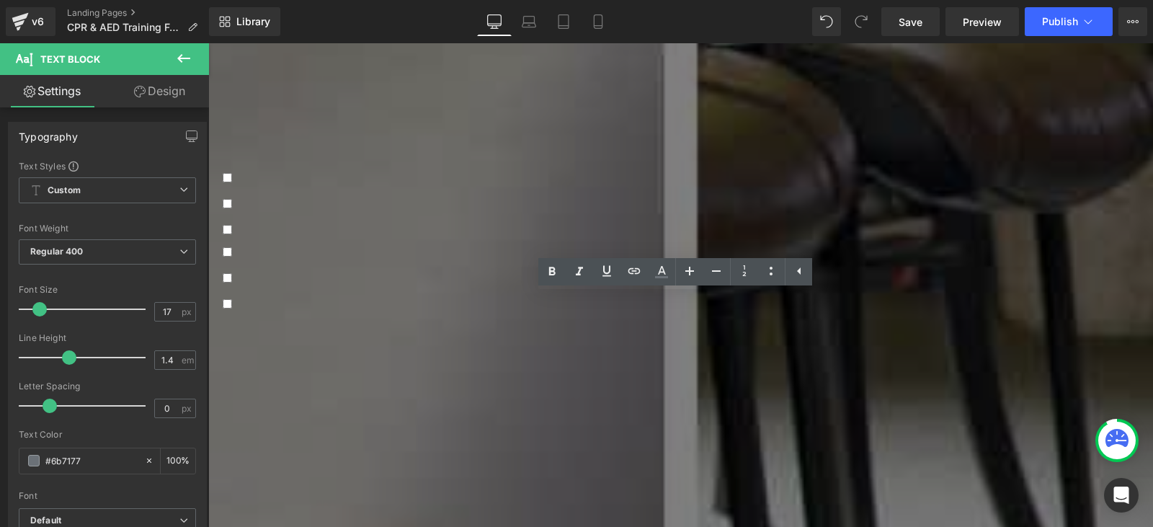
click at [421, 395] on select "In-Person at my facility In-Person at AED Professionals' Training Center in Pal…" at bounding box center [681, 403] width 916 height 17
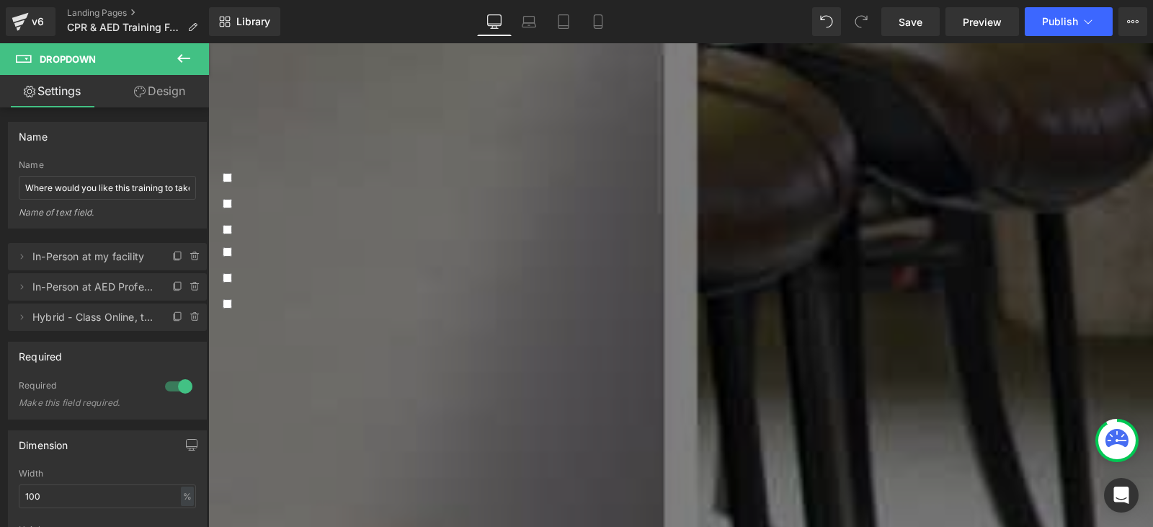
click at [208, 43] on link at bounding box center [208, 43] width 0 height 0
click at [208, 43] on icon at bounding box center [208, 43] width 0 height 0
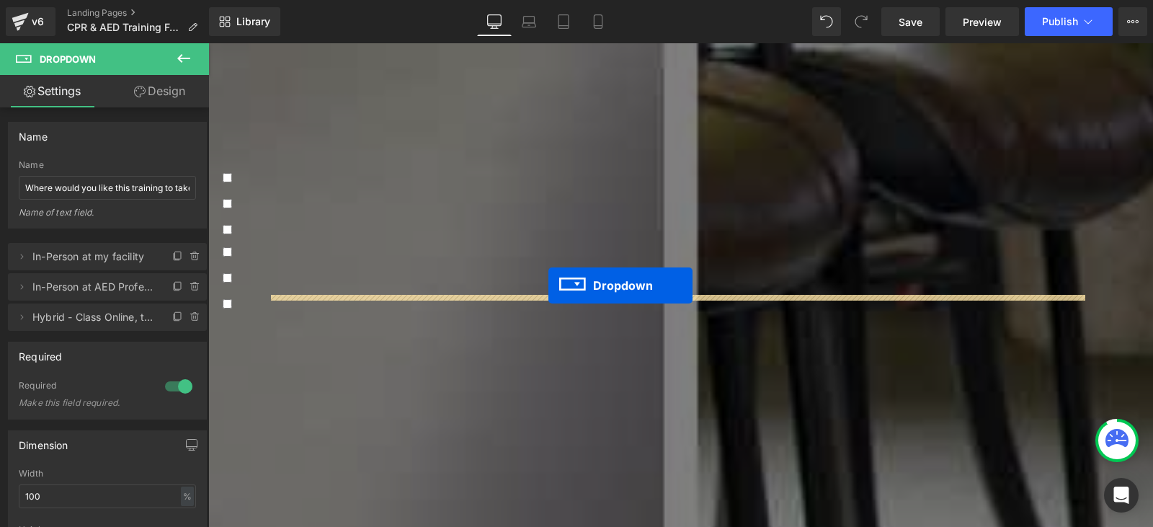
drag, startPoint x: 621, startPoint y: 332, endPoint x: 548, endPoint y: 285, distance: 86.6
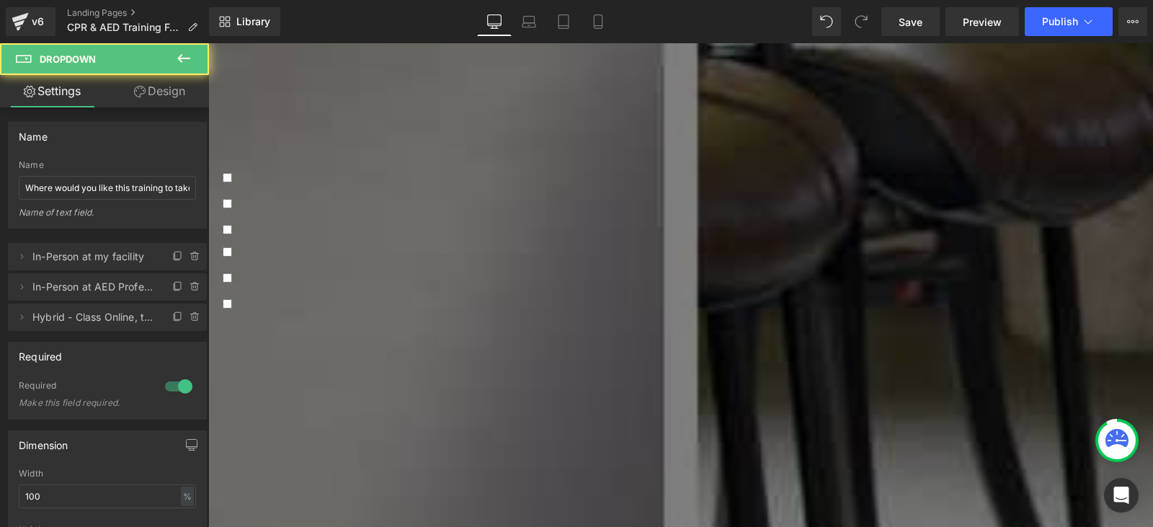
click at [499, 363] on select "In-Person at my facility In-Person at AED Professionals' Training Center in Pal…" at bounding box center [681, 371] width 916 height 17
click at [381, 363] on select "In-Person at my facility In-Person at AED Professionals' Training Center in Pal…" at bounding box center [681, 371] width 916 height 17
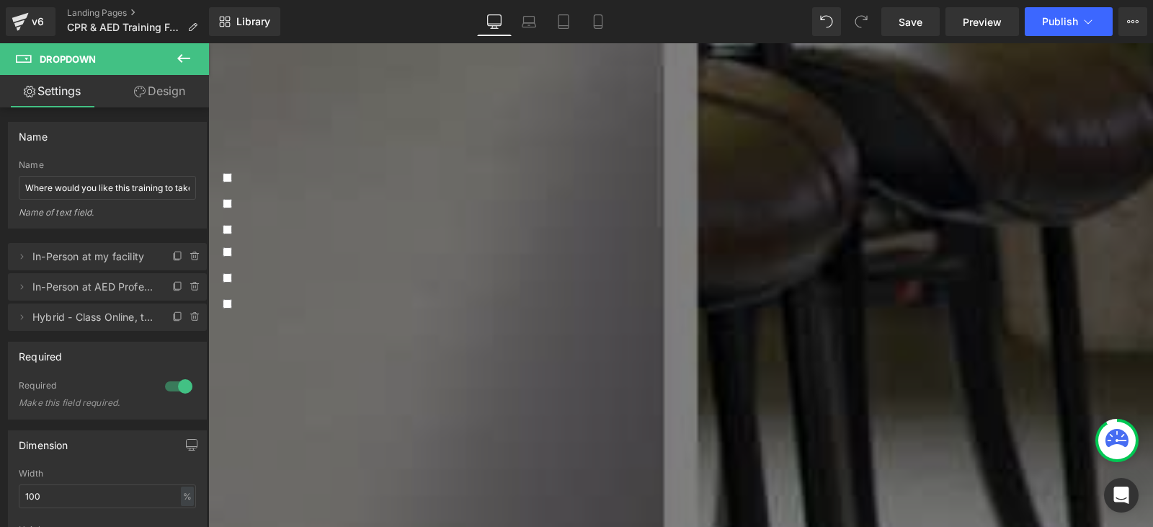
click at [208, 43] on icon at bounding box center [208, 43] width 0 height 0
click at [208, 43] on link at bounding box center [208, 43] width 0 height 0
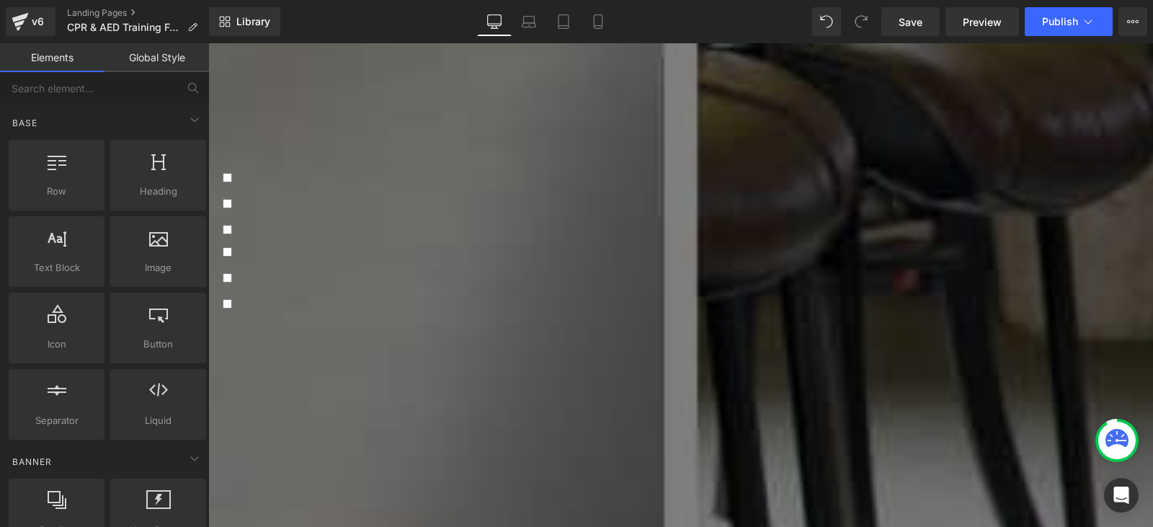
click at [386, 466] on textarea at bounding box center [681, 515] width 916 height 98
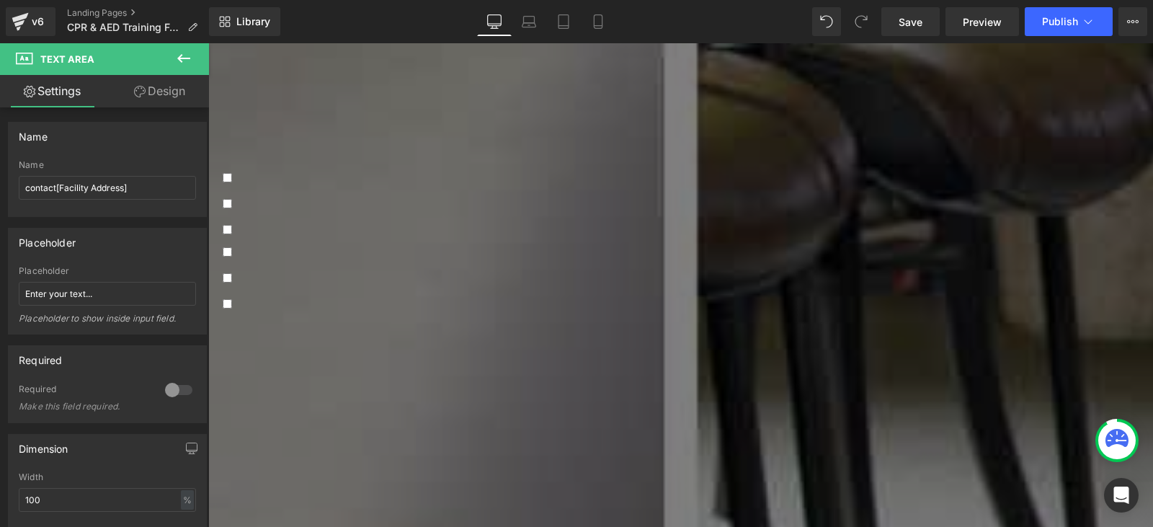
click at [190, 63] on icon at bounding box center [183, 58] width 17 height 17
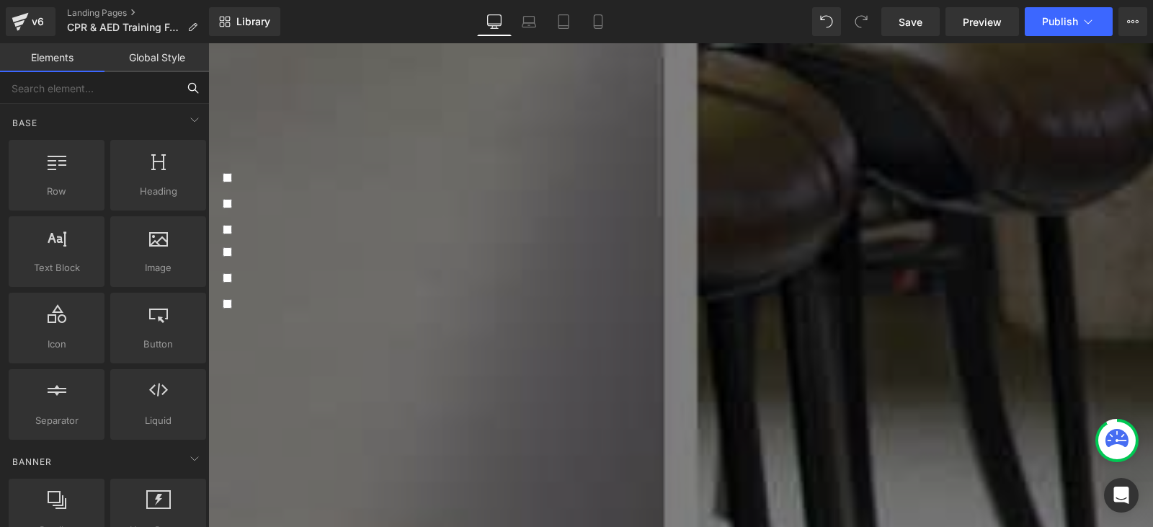
click at [114, 94] on input "text" at bounding box center [88, 88] width 177 height 32
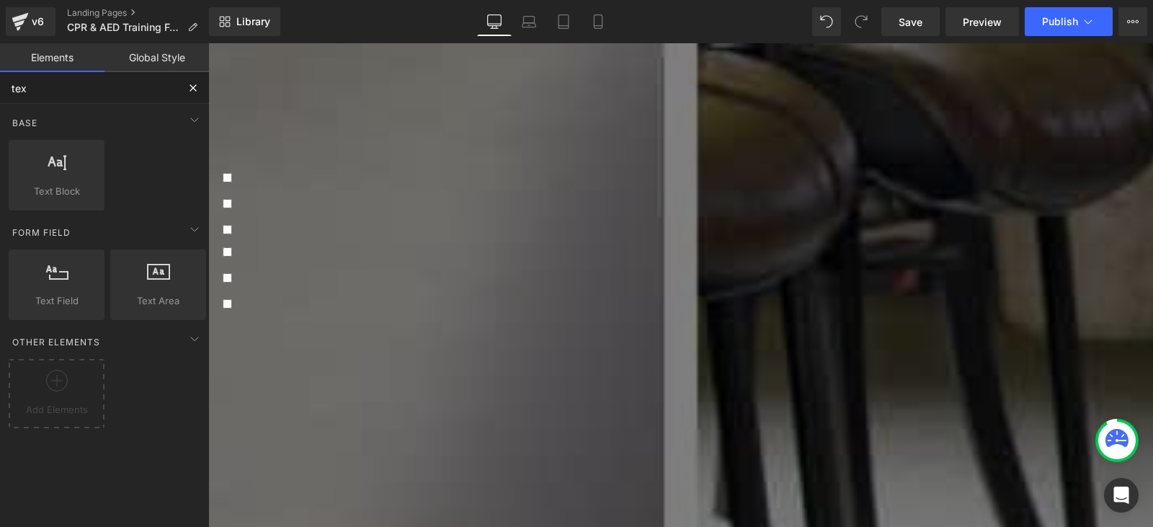
type input "text"
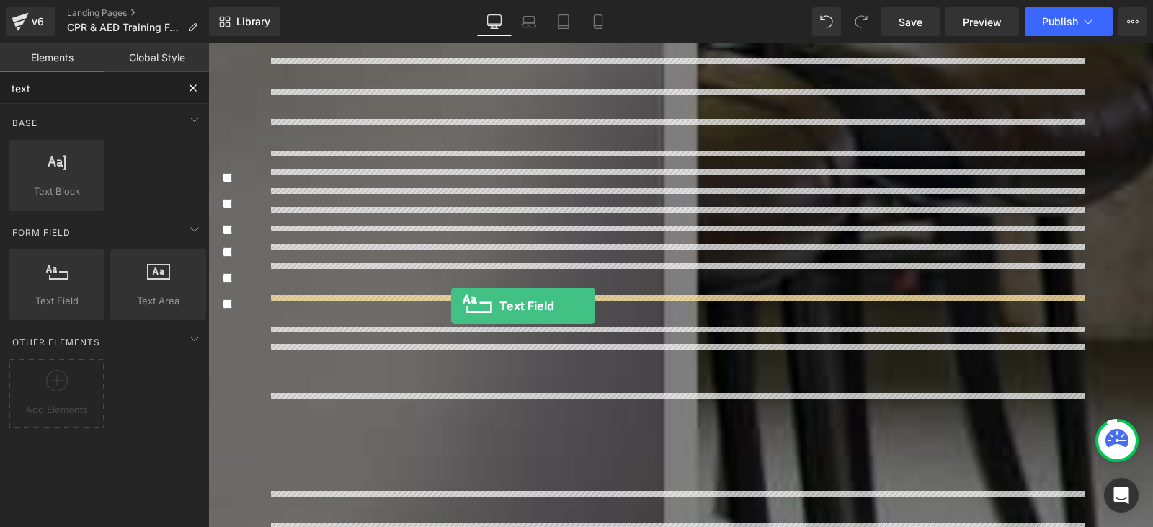
drag, startPoint x: 269, startPoint y: 324, endPoint x: 451, endPoint y: 306, distance: 183.2
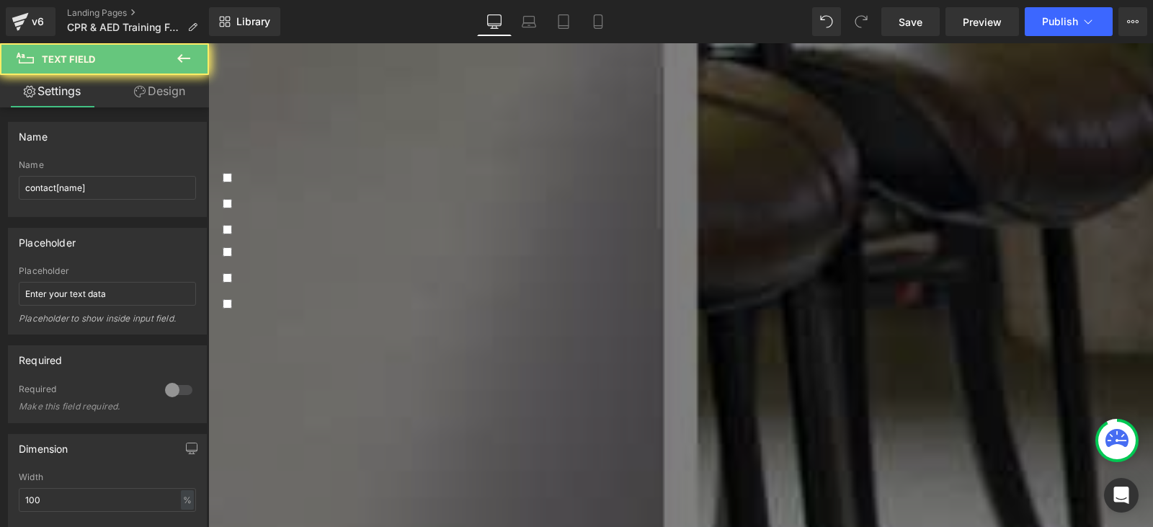
click at [368, 363] on input "text" at bounding box center [681, 377] width 916 height 29
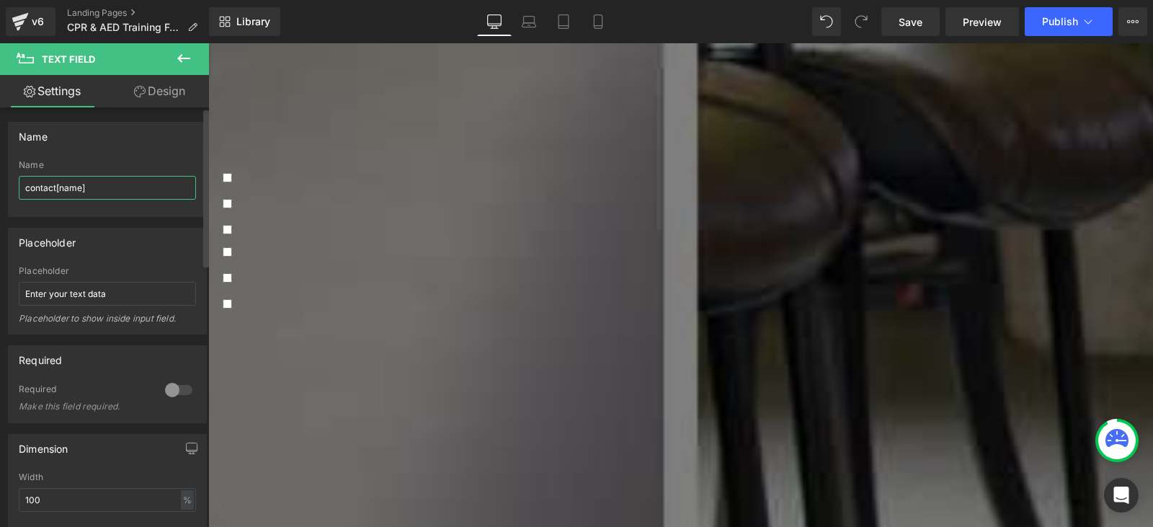
click at [71, 185] on input "contact[name]" at bounding box center [107, 188] width 177 height 24
type input "contact[HowManyAttendees]"
click at [101, 283] on input "Enter your text data" at bounding box center [107, 294] width 177 height 24
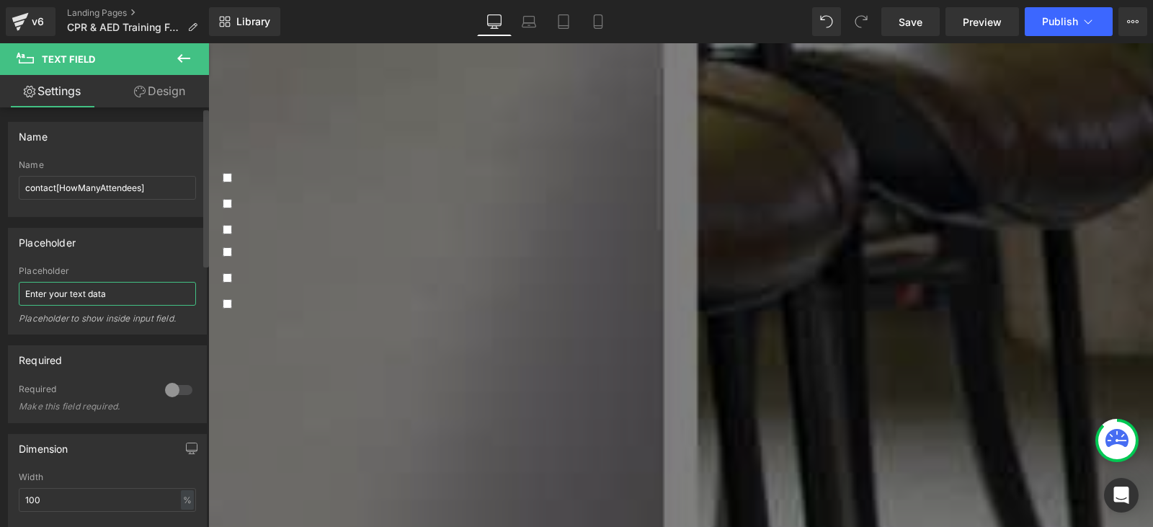
click at [101, 283] on input "Enter your text data" at bounding box center [107, 294] width 177 height 24
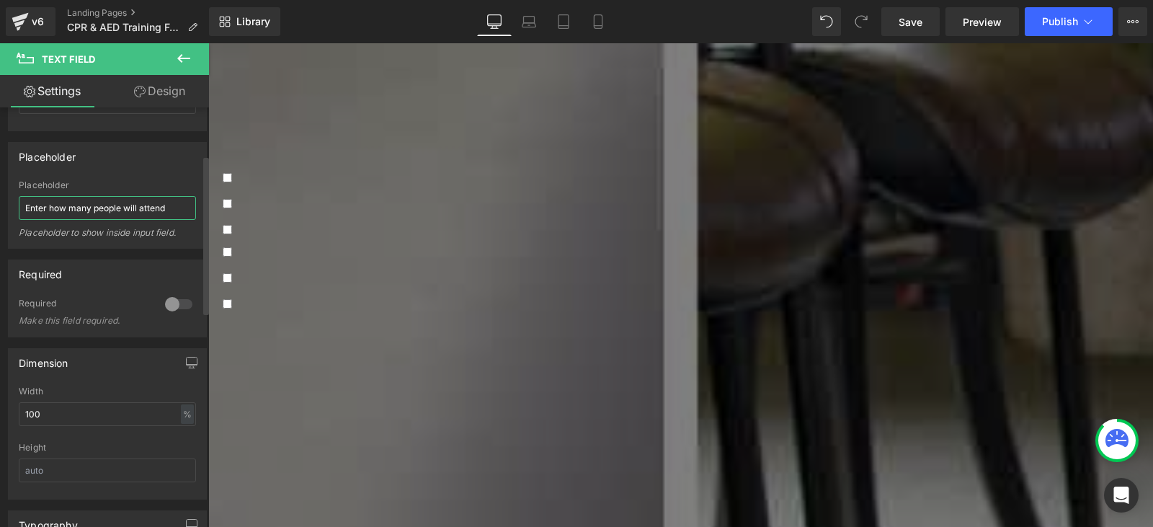
scroll to position [144, 0]
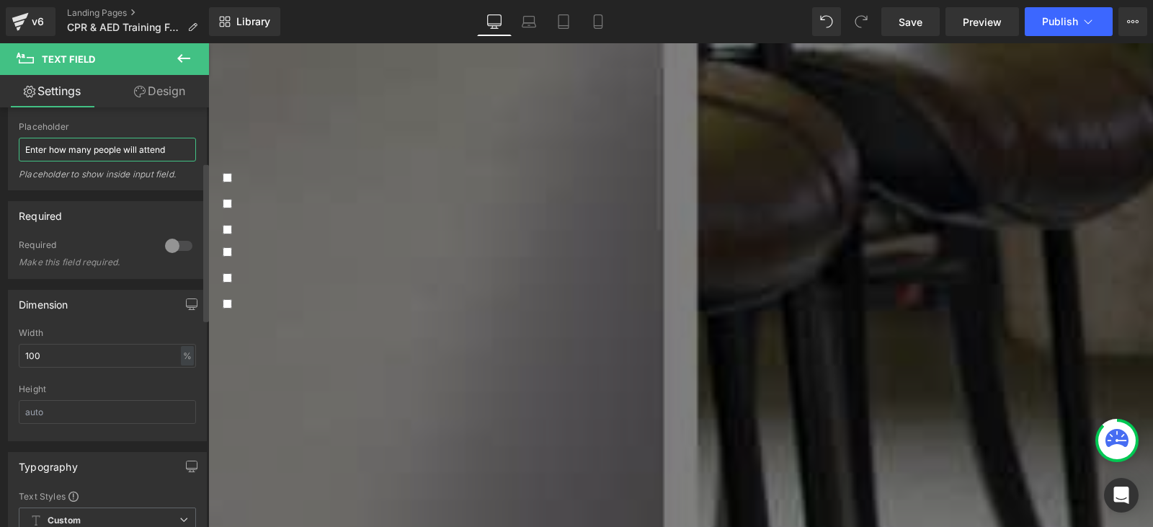
type input "Enter how many people will attend"
click at [166, 249] on div at bounding box center [178, 245] width 35 height 23
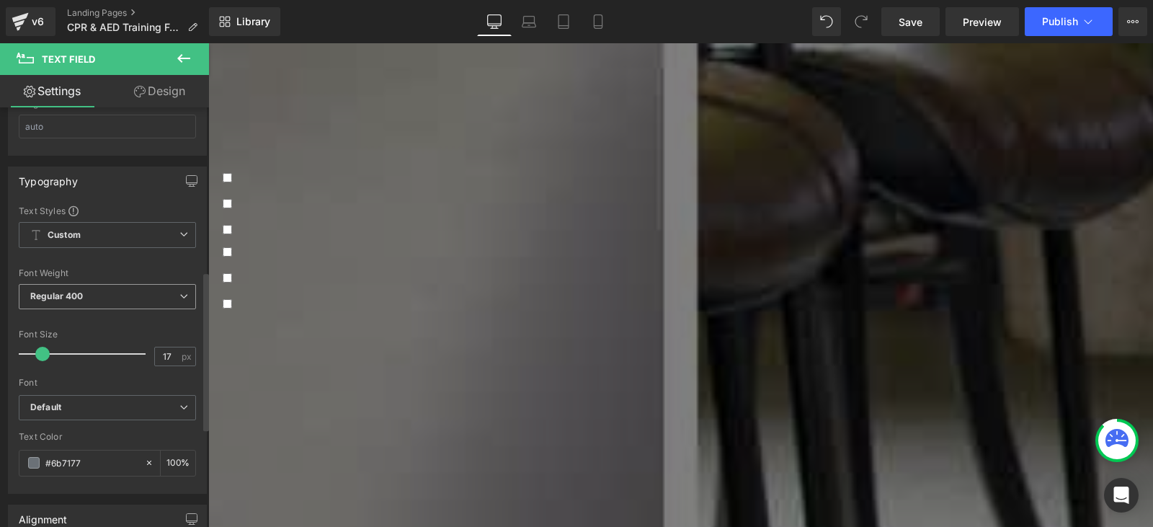
scroll to position [432, 0]
click at [110, 291] on span "Regular 400" at bounding box center [107, 293] width 177 height 25
click at [95, 258] on div at bounding box center [107, 256] width 177 height 9
click at [103, 396] on span "Default" at bounding box center [107, 404] width 177 height 25
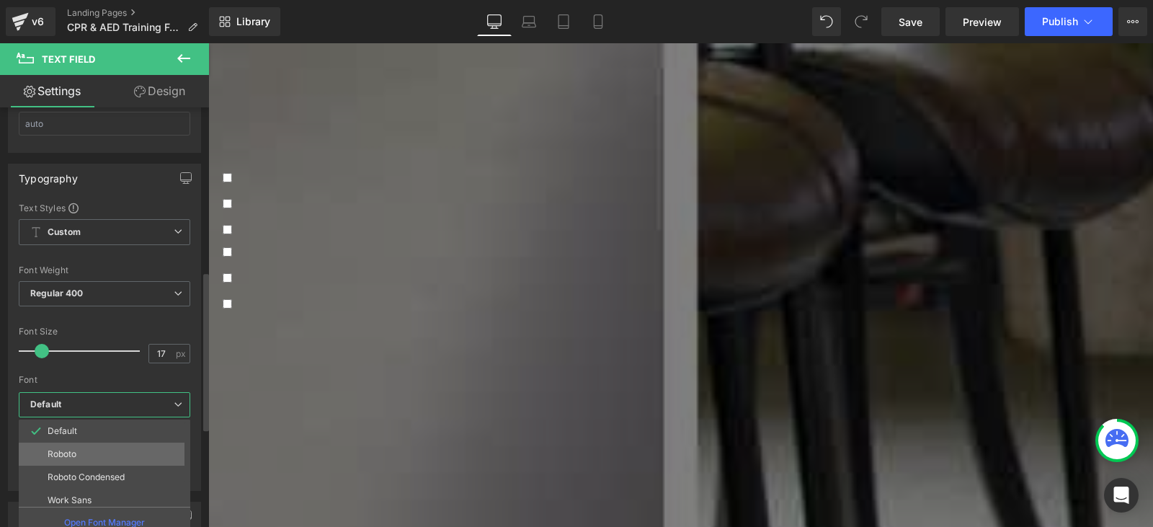
click at [100, 453] on li "Roboto" at bounding box center [108, 454] width 178 height 23
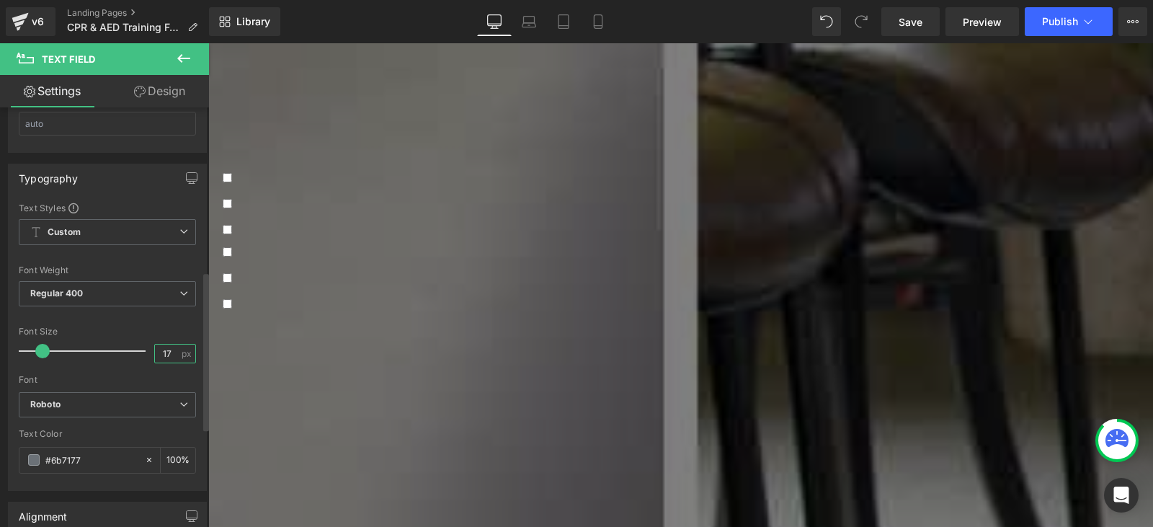
click at [164, 348] on input "17" at bounding box center [167, 354] width 25 height 18
type input "16"
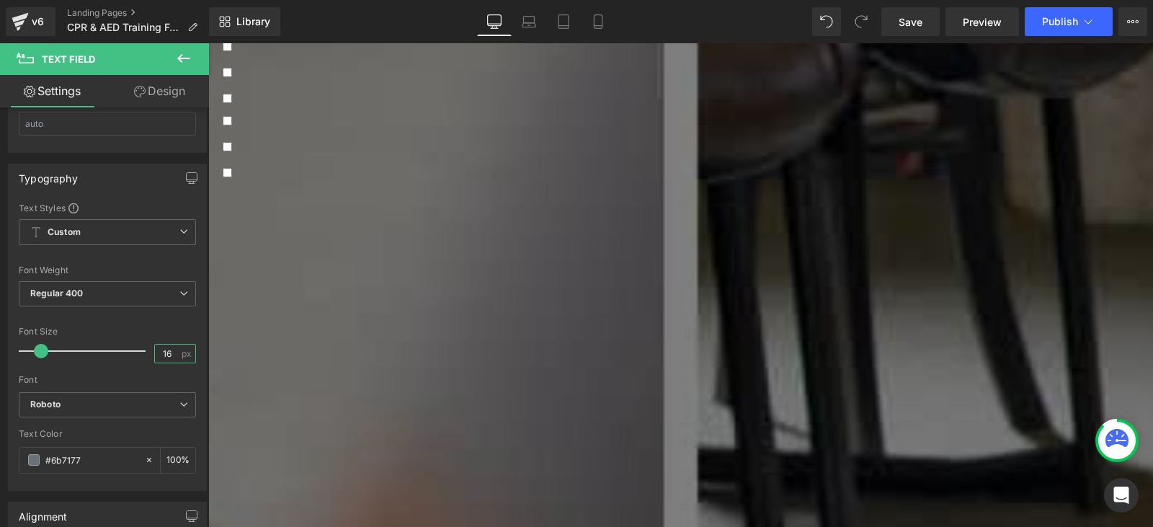
scroll to position [793, 0]
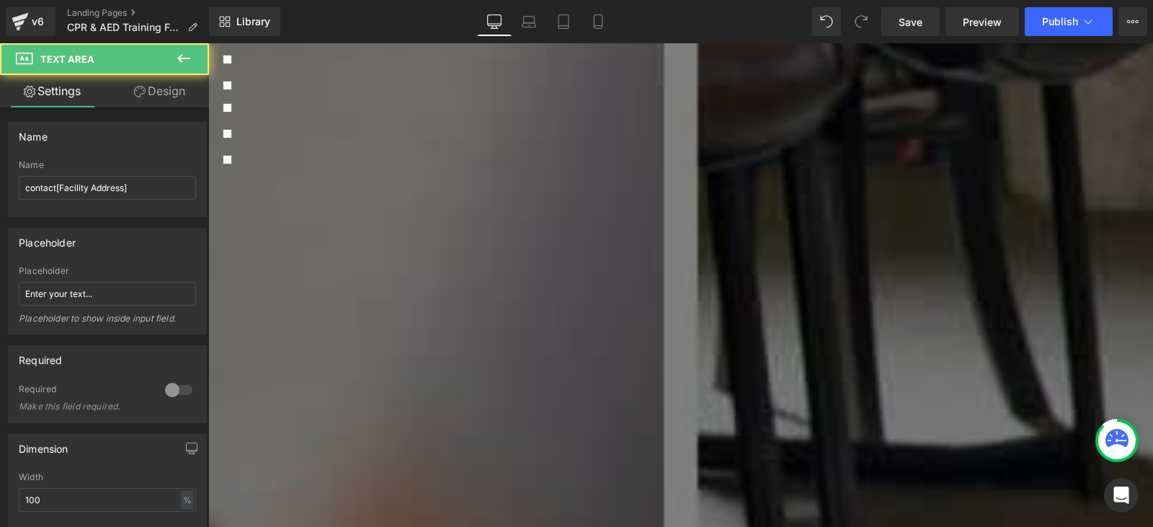
click at [369, 354] on textarea at bounding box center [681, 403] width 916 height 98
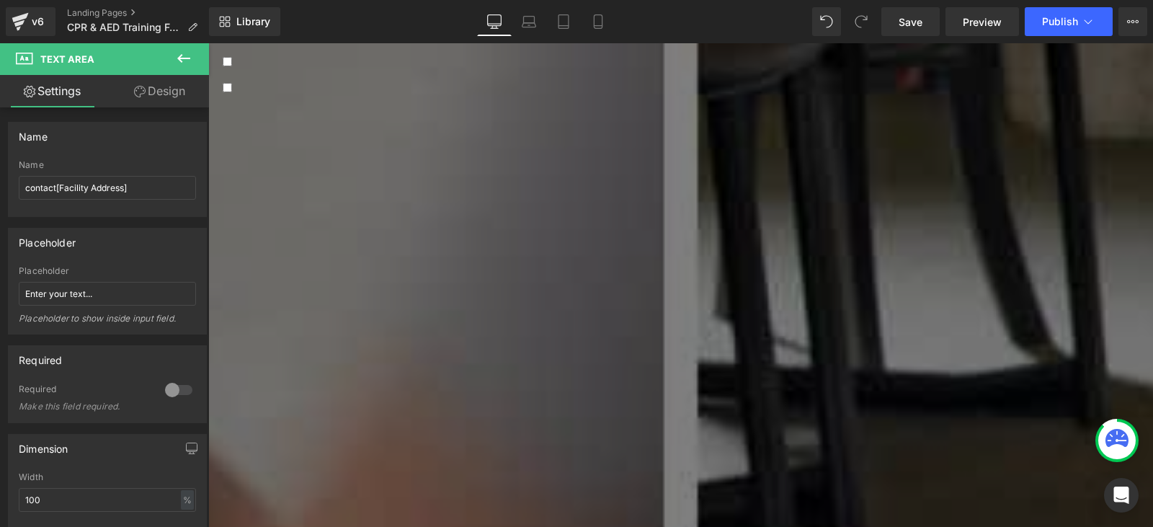
click at [348, 422] on textarea at bounding box center [681, 471] width 916 height 98
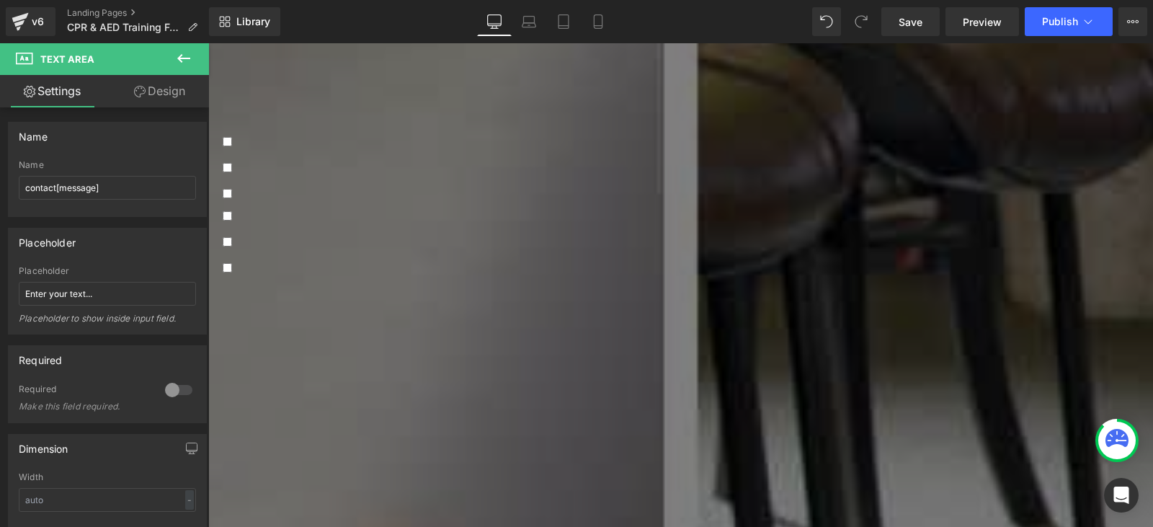
scroll to position [649, 0]
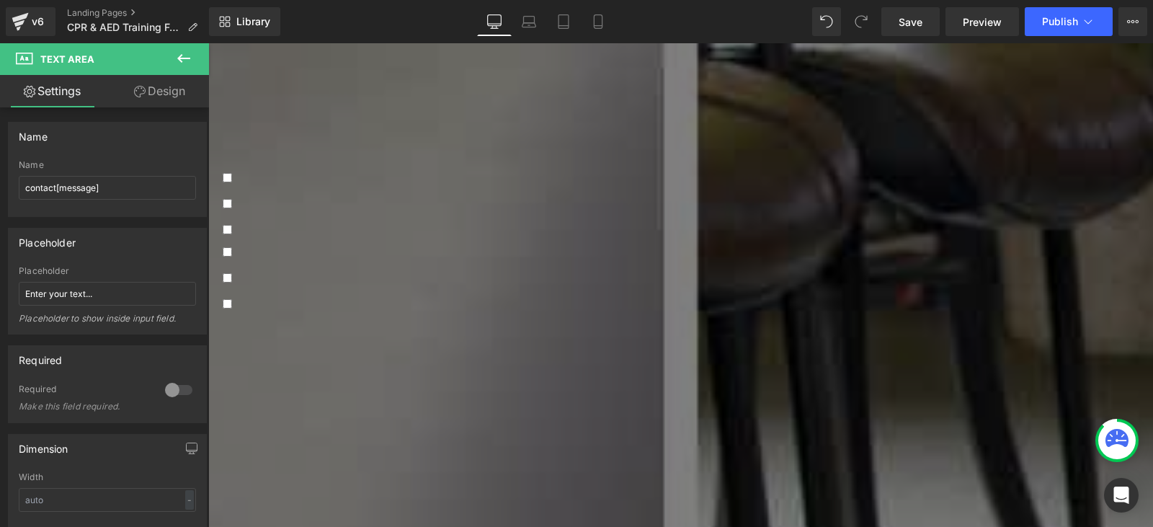
click at [370, 434] on select "In-Person at my facility In-Person at AED Professionals' Training Center in Pal…" at bounding box center [681, 442] width 916 height 17
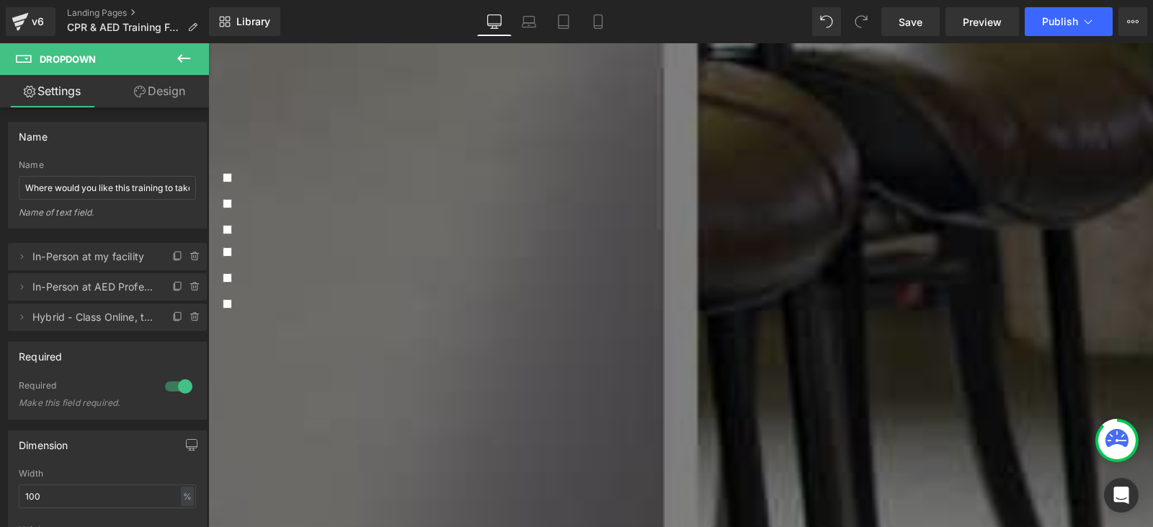
click at [359, 363] on input "text" at bounding box center [681, 377] width 916 height 28
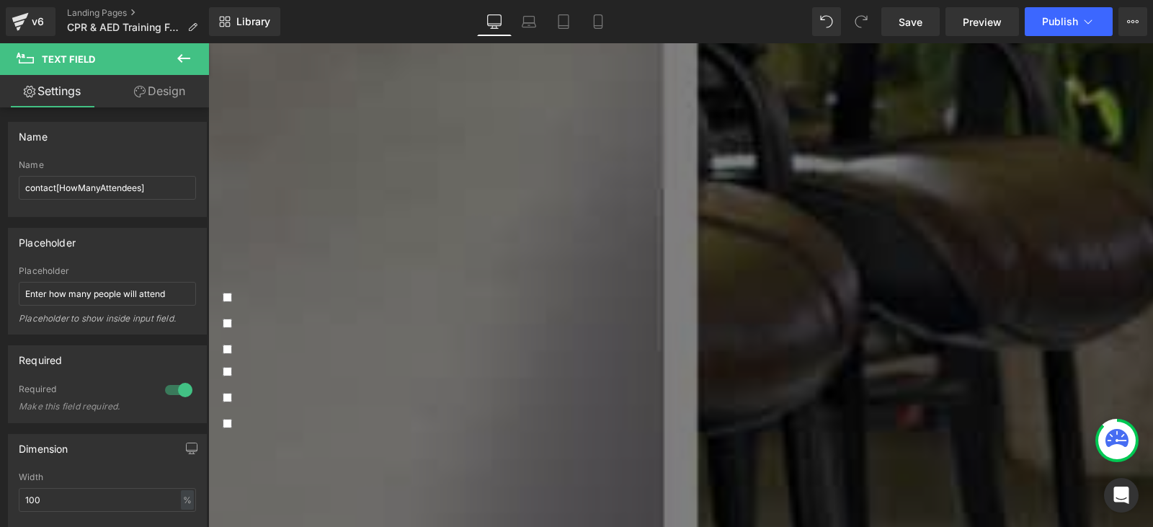
scroll to position [505, 0]
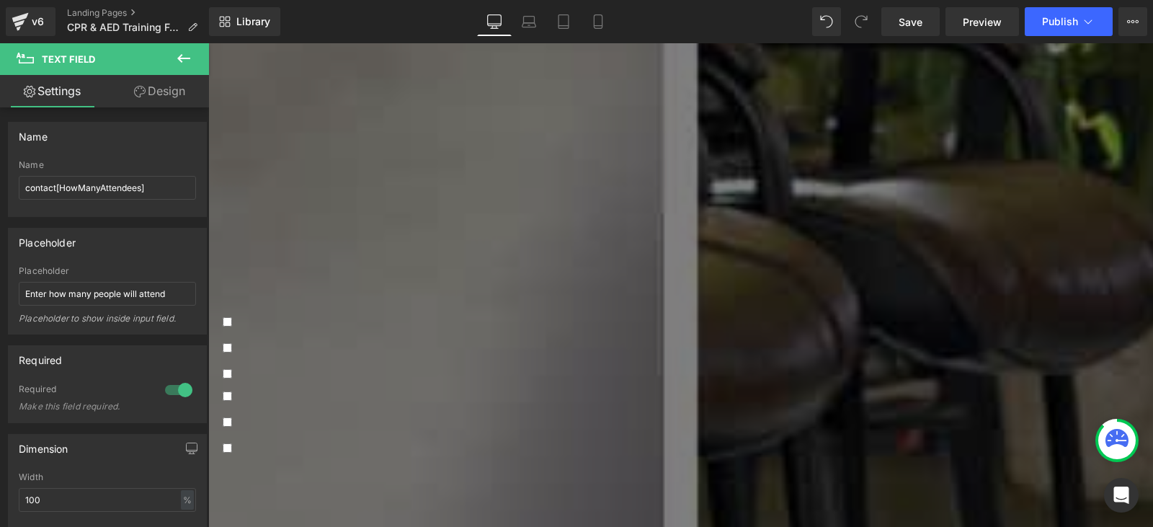
click at [348, 256] on input "email" at bounding box center [681, 259] width 916 height 29
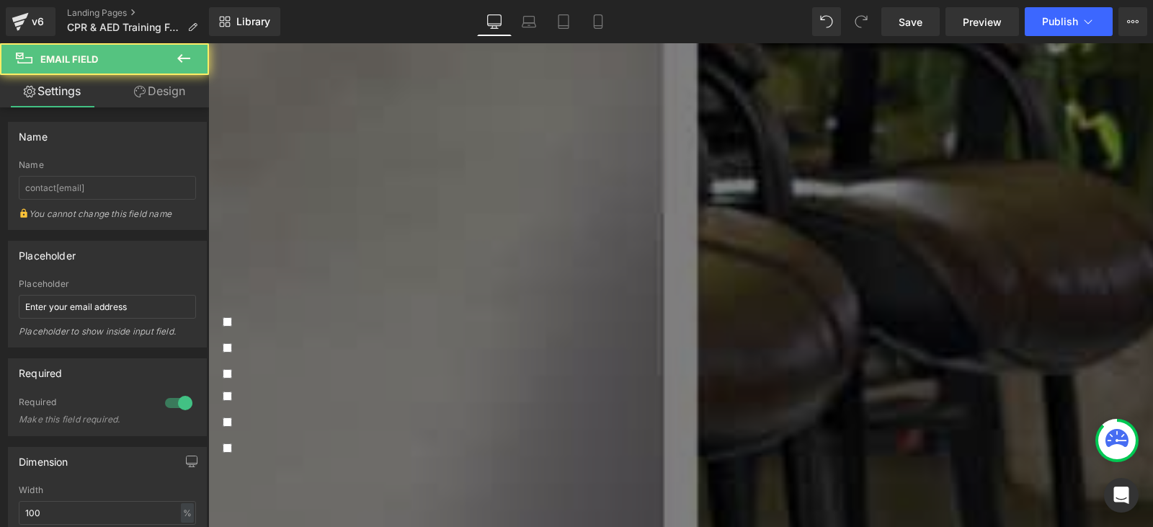
click at [363, 210] on div at bounding box center [681, 212] width 916 height 4
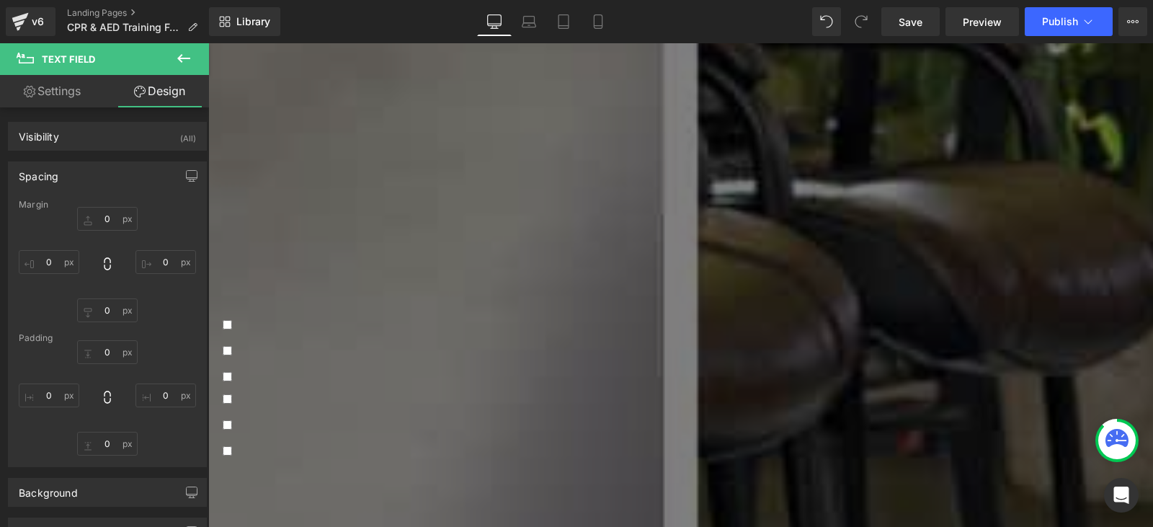
type input "0"
type input "9"
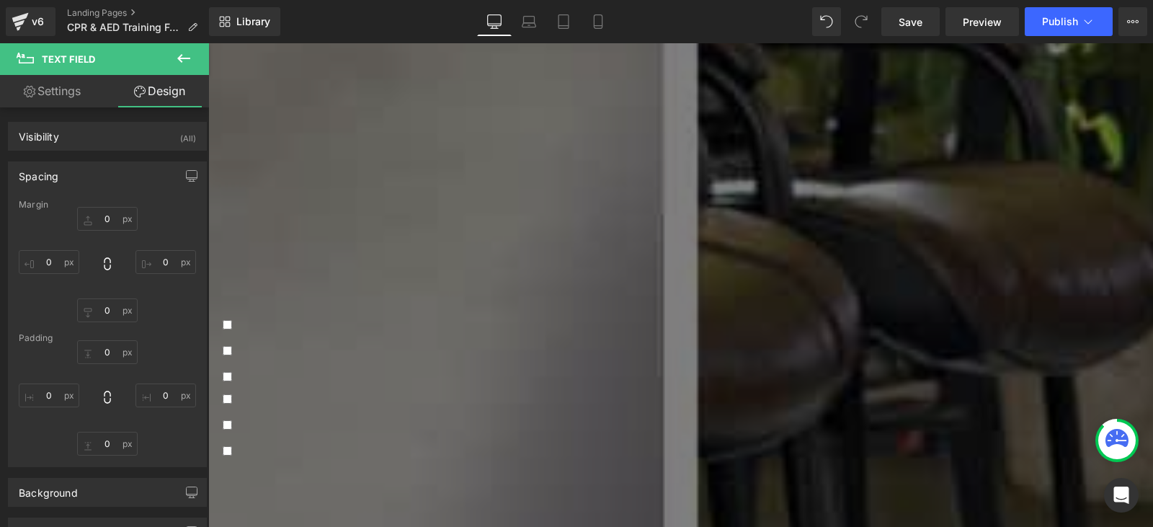
type input "13.6"
type input "9"
type input "13.6"
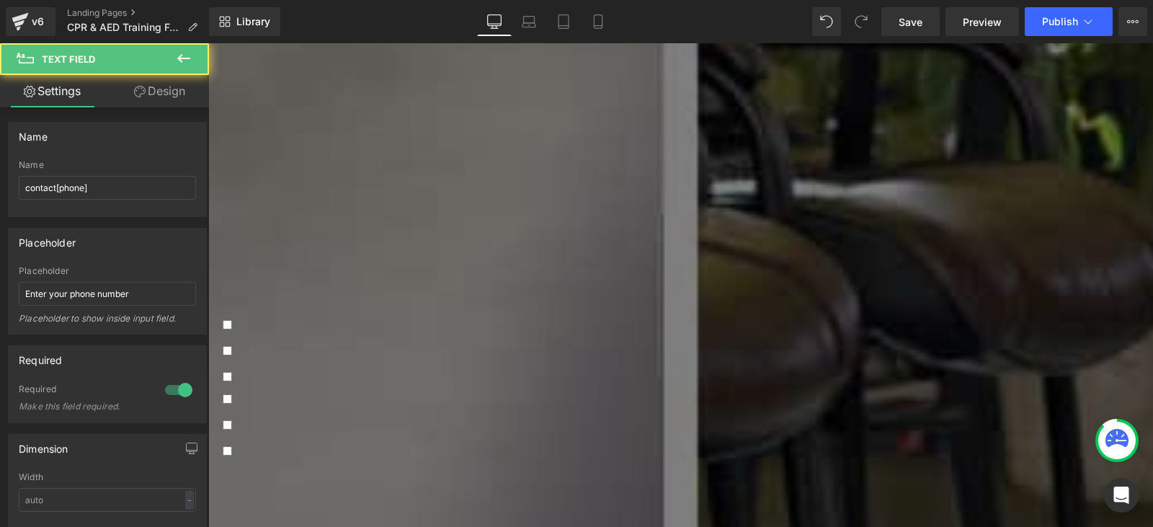
click at [376, 190] on input "text" at bounding box center [681, 191] width 916 height 29
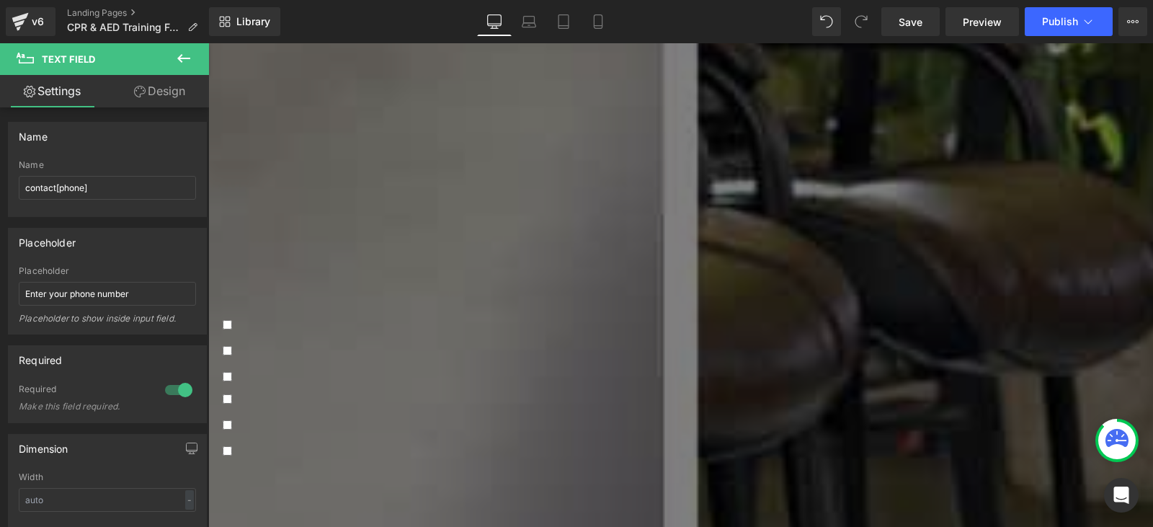
click at [383, 125] on input "text" at bounding box center [681, 131] width 916 height 29
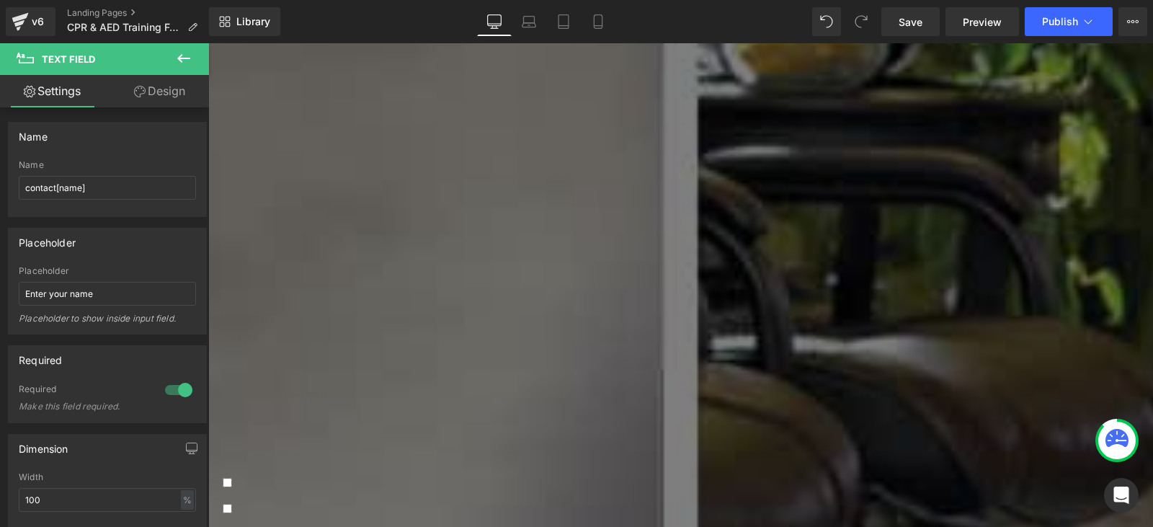
scroll to position [360, 0]
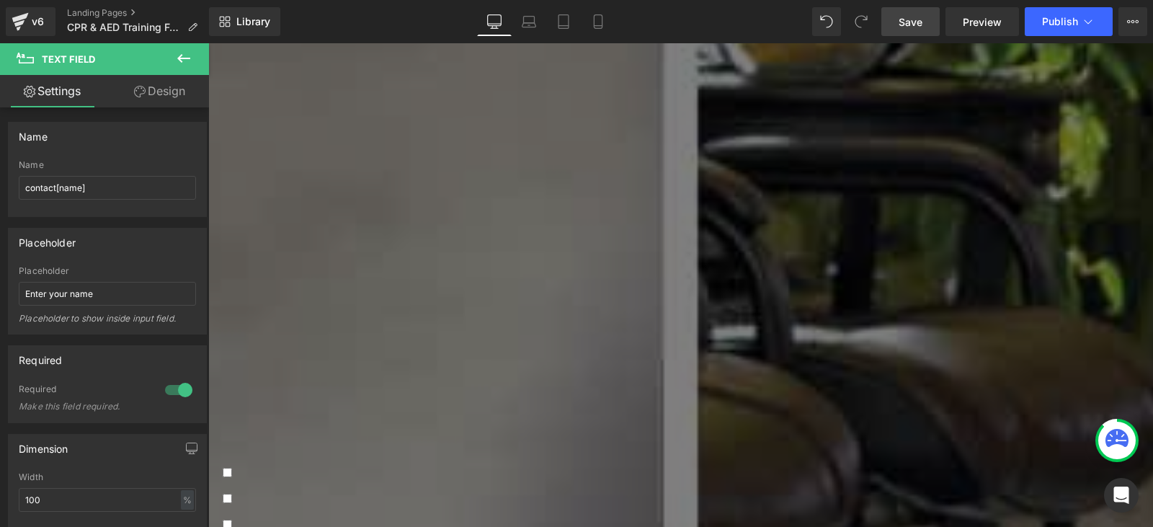
click at [920, 20] on span "Save" at bounding box center [911, 21] width 24 height 15
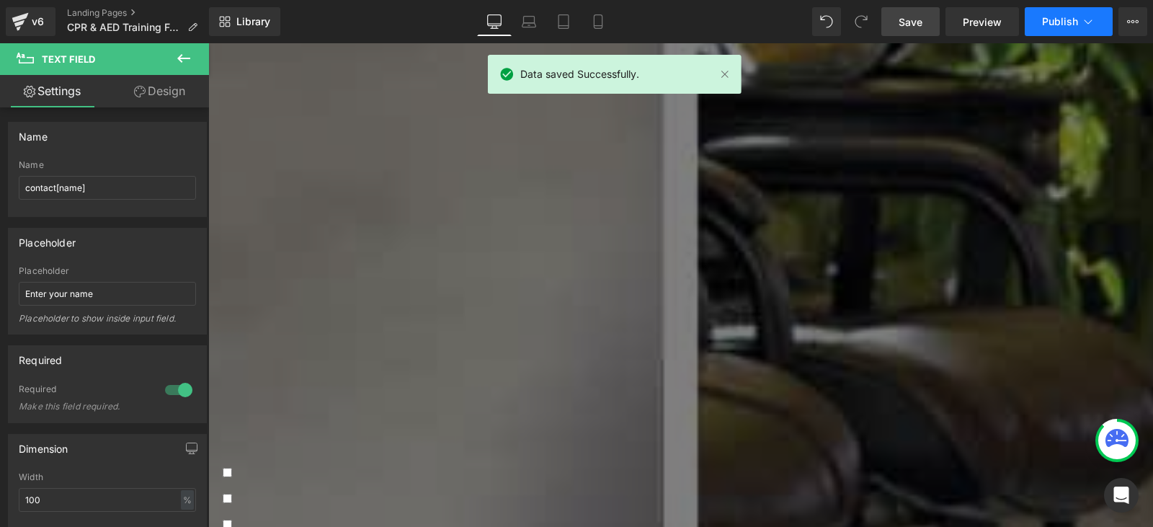
click at [1062, 26] on span "Publish" at bounding box center [1060, 22] width 36 height 12
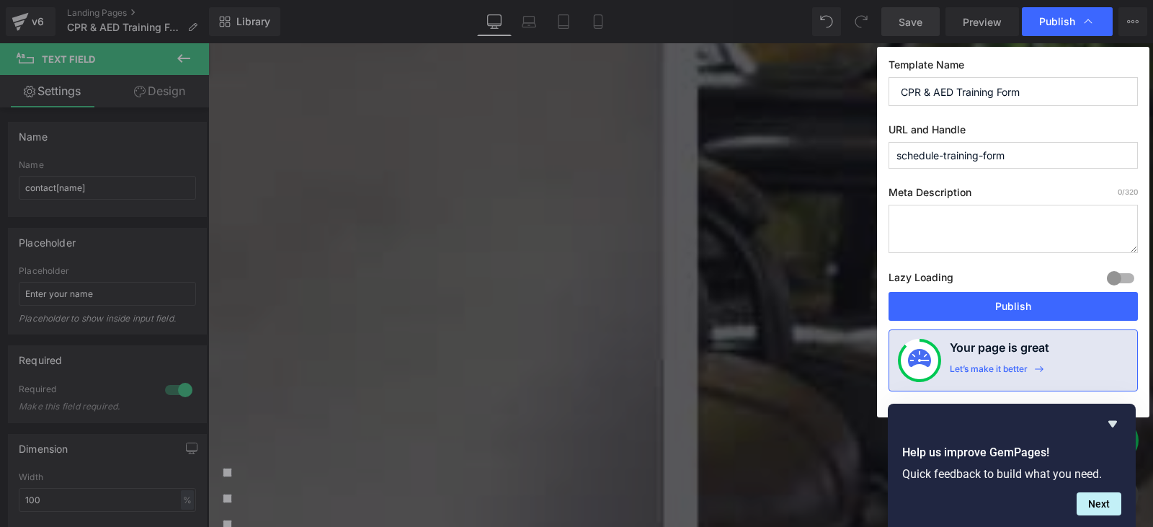
click at [1008, 219] on textarea at bounding box center [1013, 229] width 249 height 48
paste textarea "Register for AED, CPR, and First Aid training courses. Get certified by profess…"
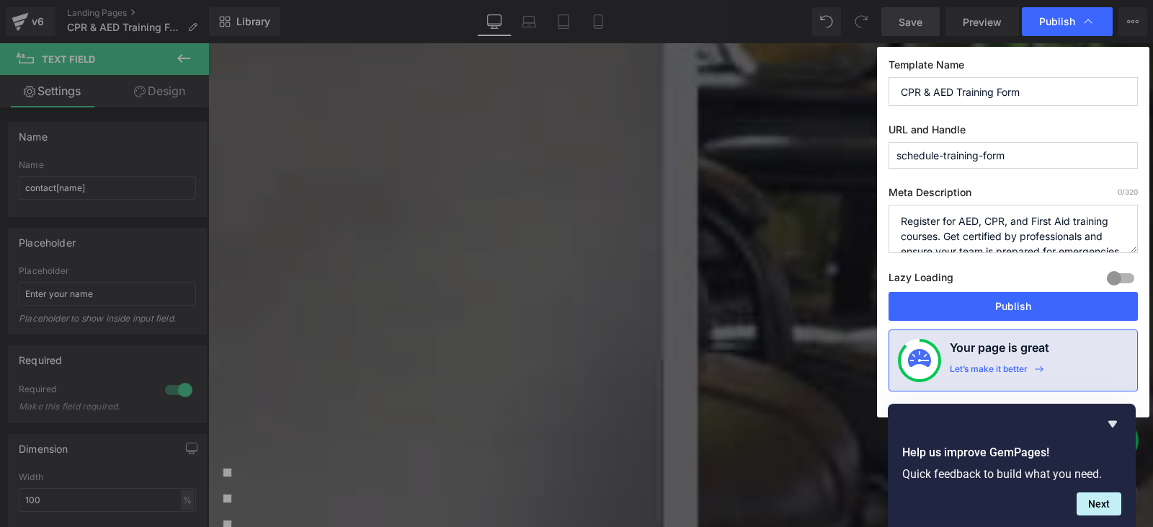
scroll to position [20, 0]
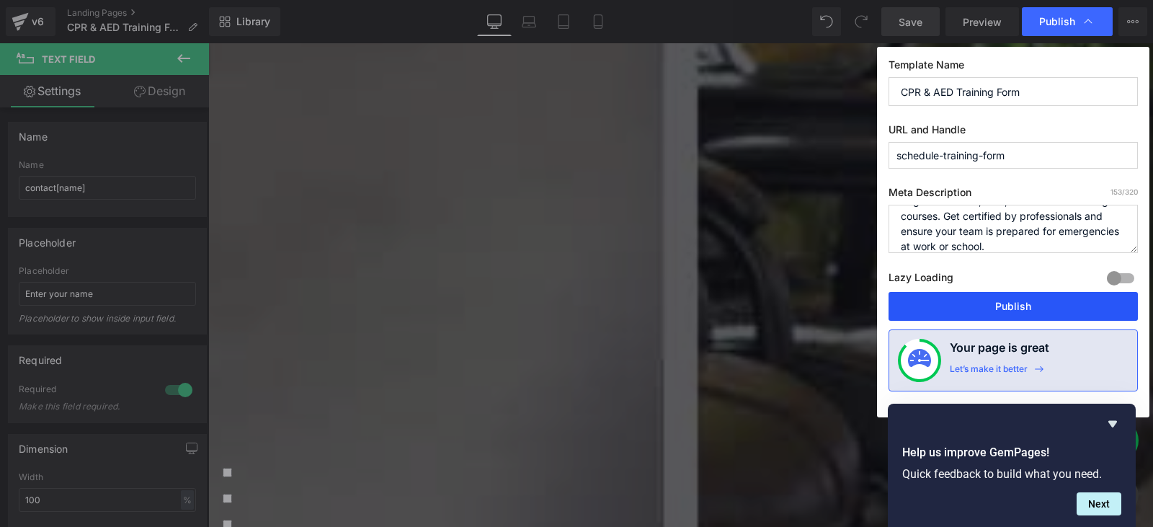
type textarea "Register for AED, CPR, and First Aid training courses. Get certified by profess…"
click at [1049, 303] on button "Publish" at bounding box center [1013, 306] width 249 height 29
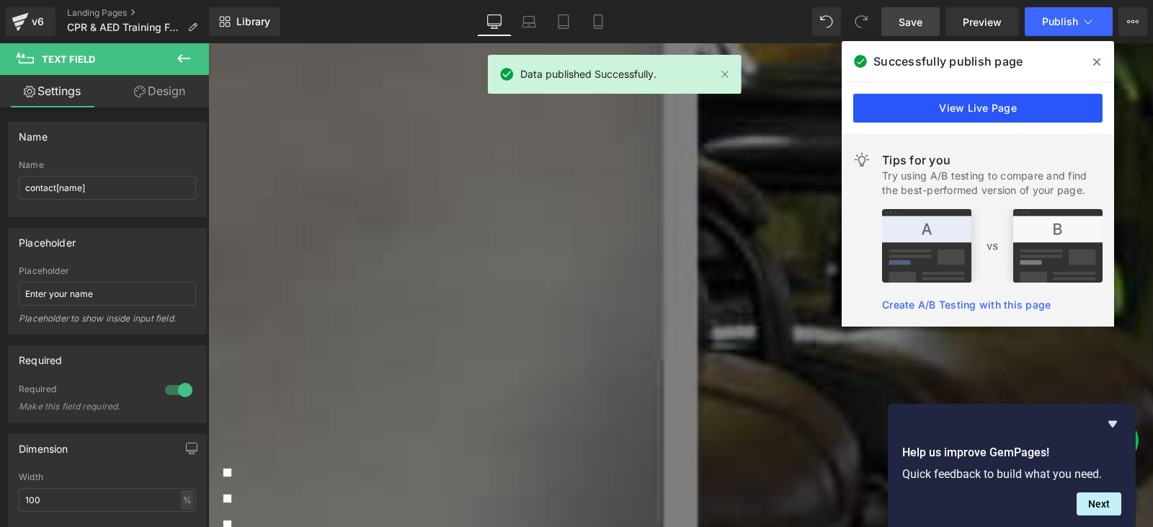
click at [990, 113] on link "View Live Page" at bounding box center [977, 108] width 249 height 29
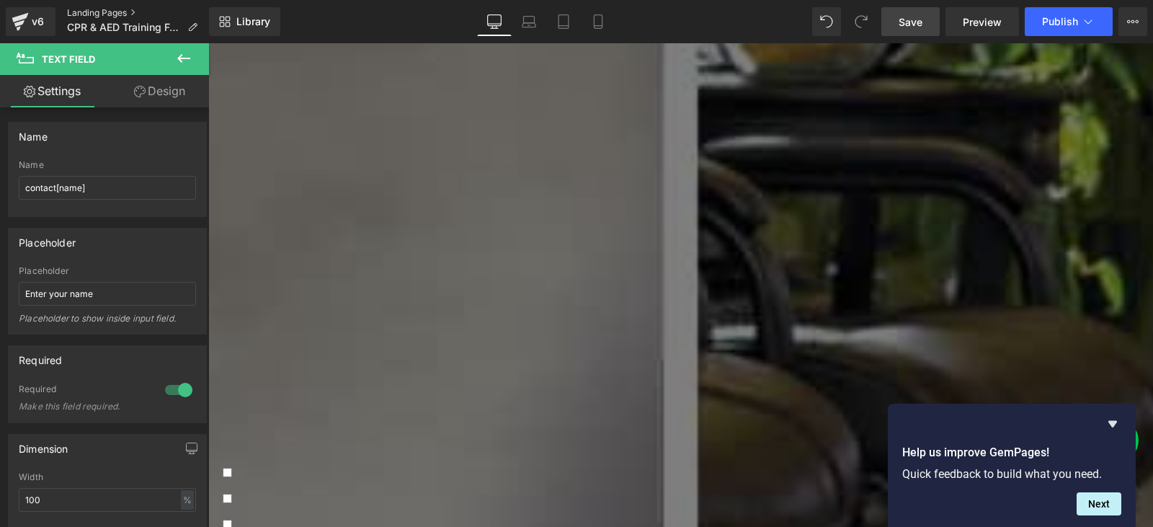
click at [109, 12] on link "Landing Pages" at bounding box center [138, 13] width 142 height 12
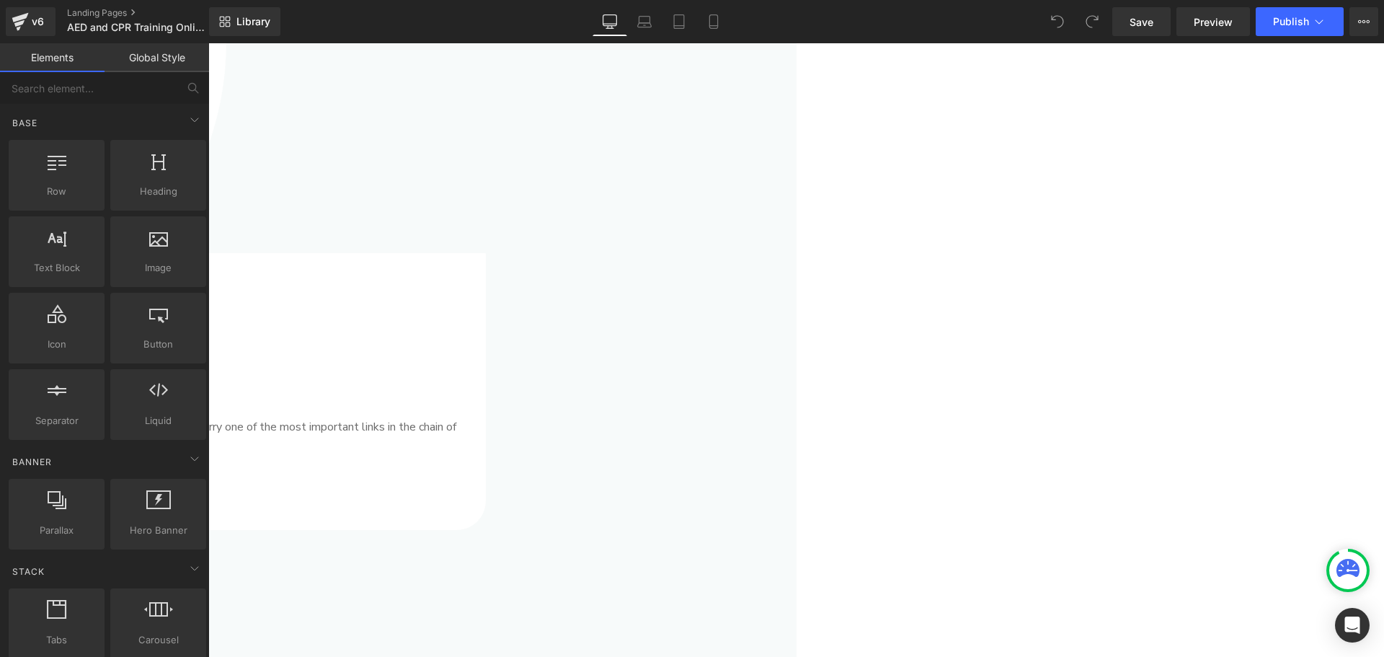
scroll to position [2162, 0]
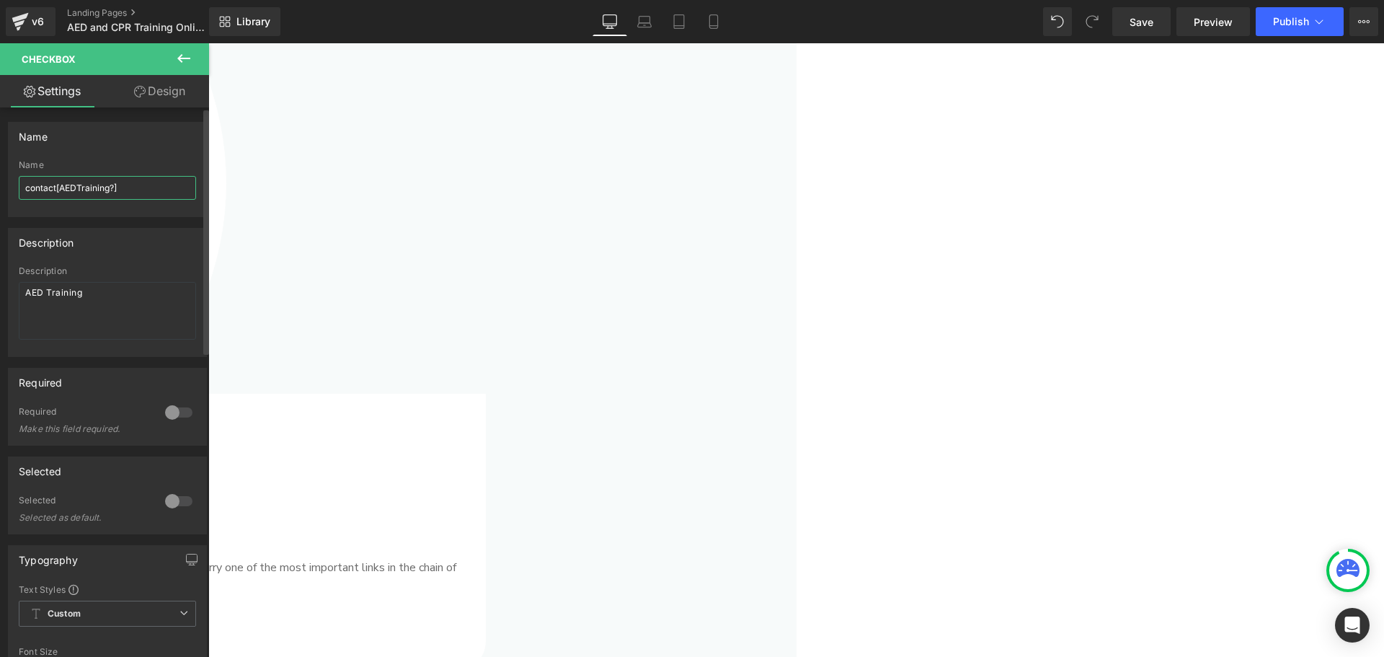
click at [117, 190] on input "contact[AEDTraining?]" at bounding box center [107, 188] width 177 height 24
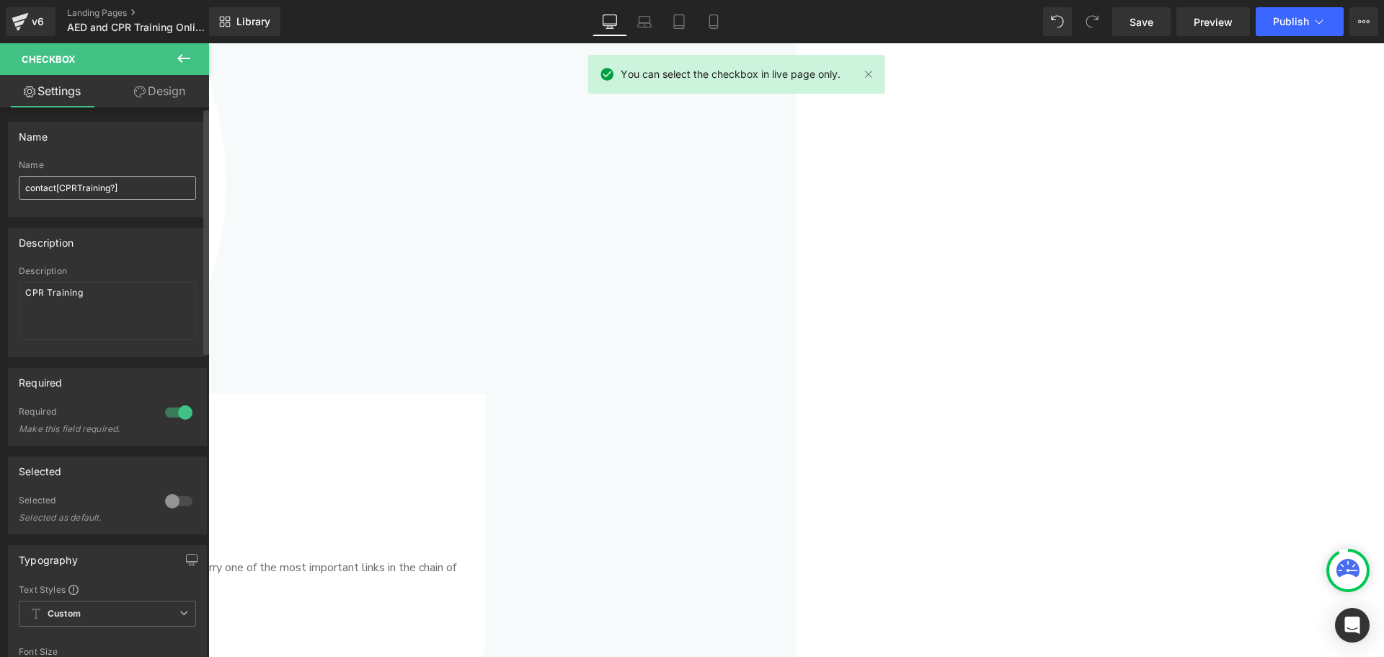
click at [135, 175] on div "Name contact[CPRTraining?]" at bounding box center [107, 188] width 177 height 56
click at [130, 184] on input "contact[CPRTraining?]" at bounding box center [107, 188] width 177 height 24
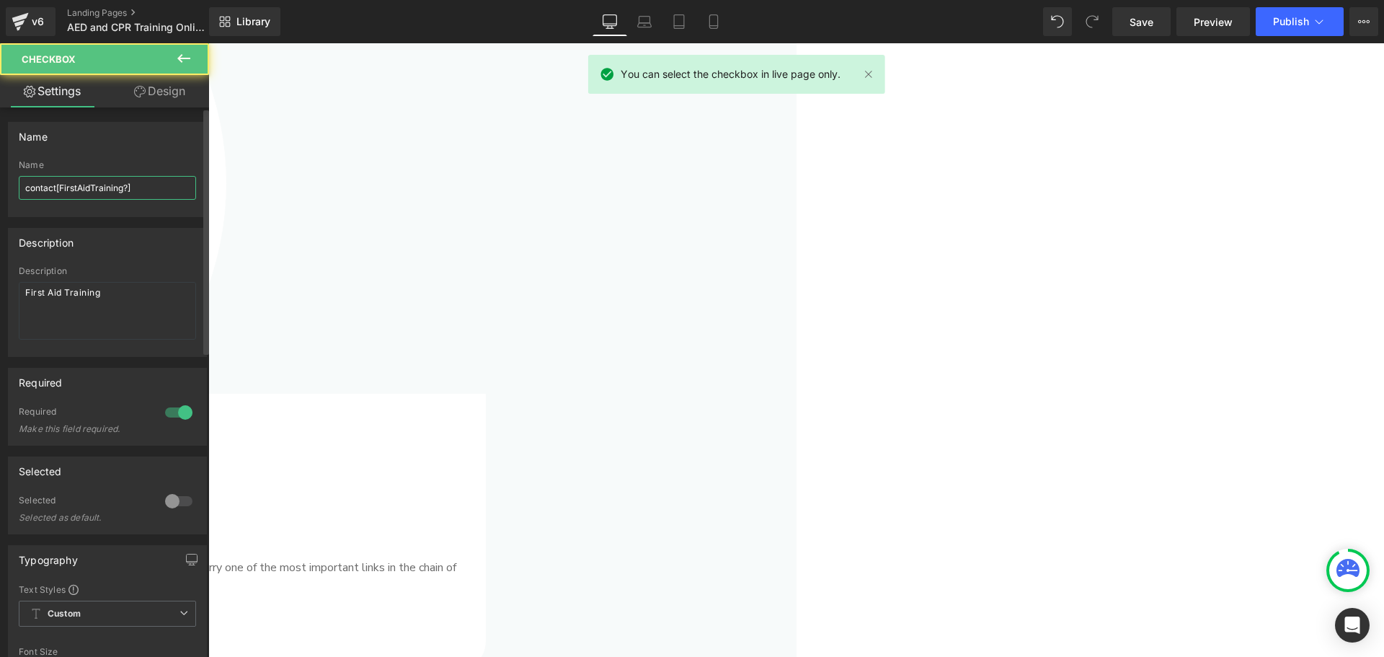
click at [145, 193] on input "contact[FirstAidTraining?]" at bounding box center [107, 188] width 177 height 24
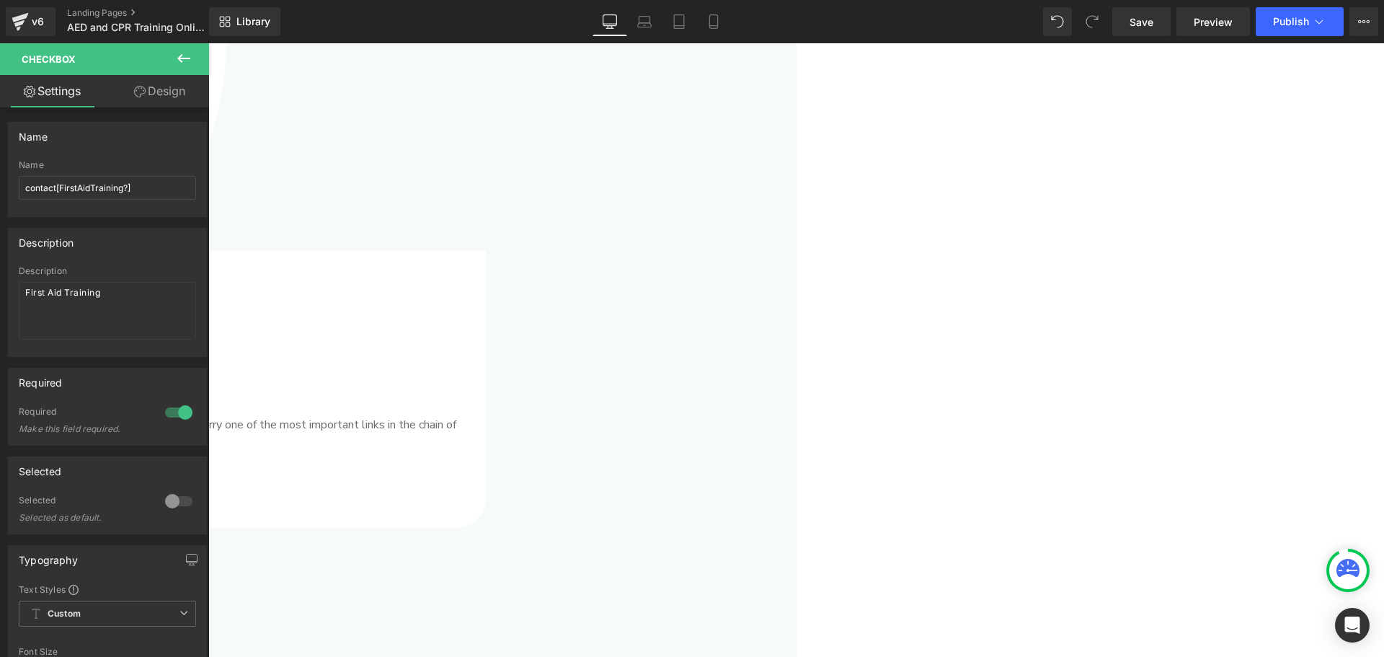
scroll to position [2306, 0]
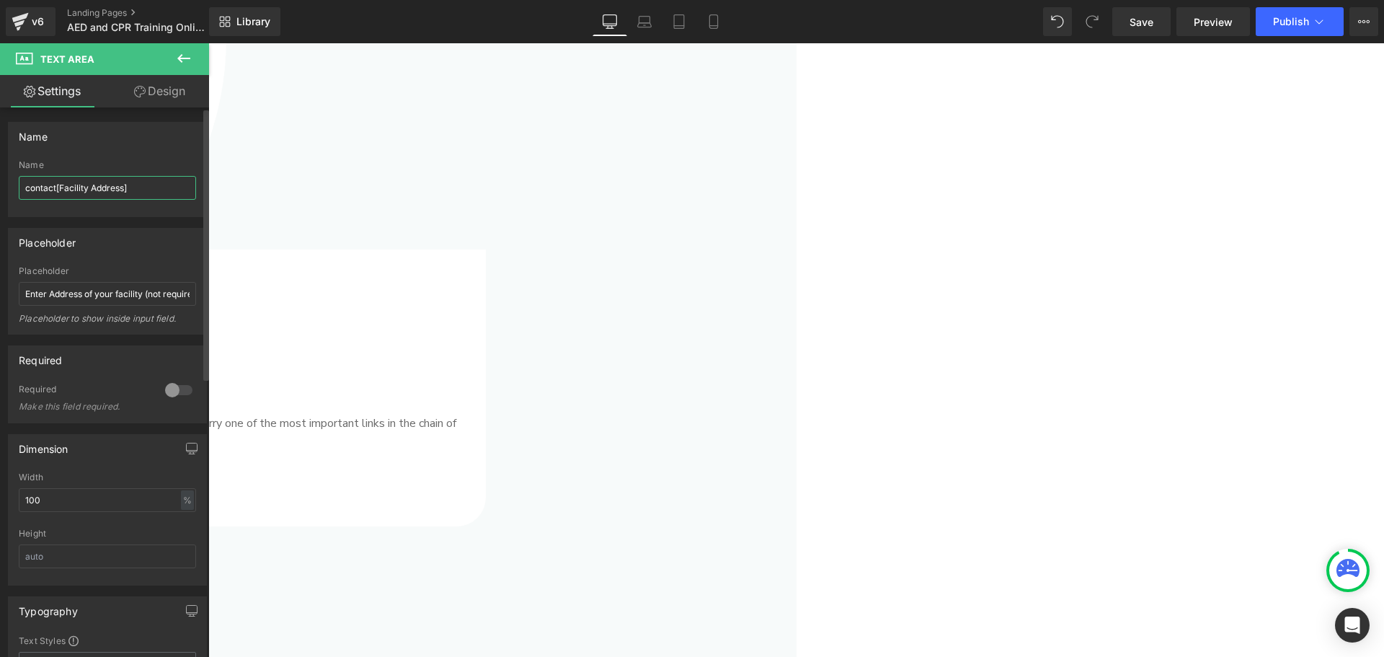
click at [86, 181] on input "contact[Facility Address]" at bounding box center [107, 188] width 177 height 24
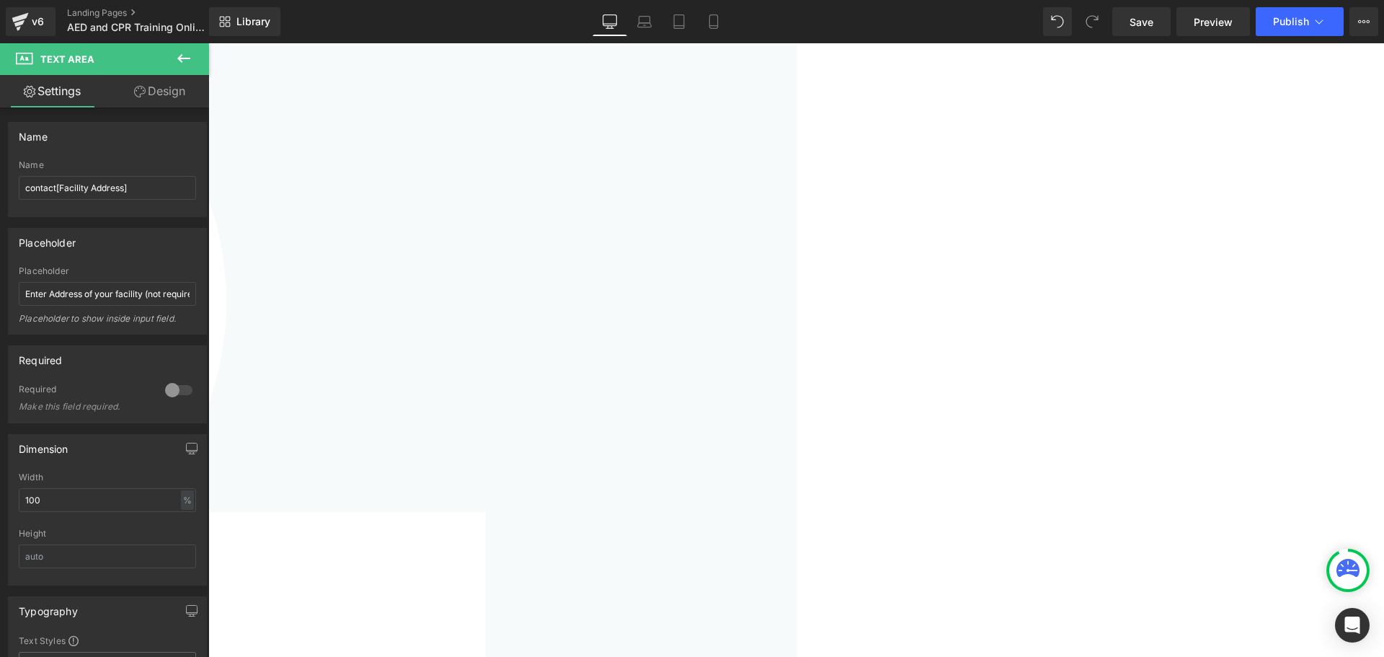
scroll to position [2018, 0]
